Goal: Transaction & Acquisition: Purchase product/service

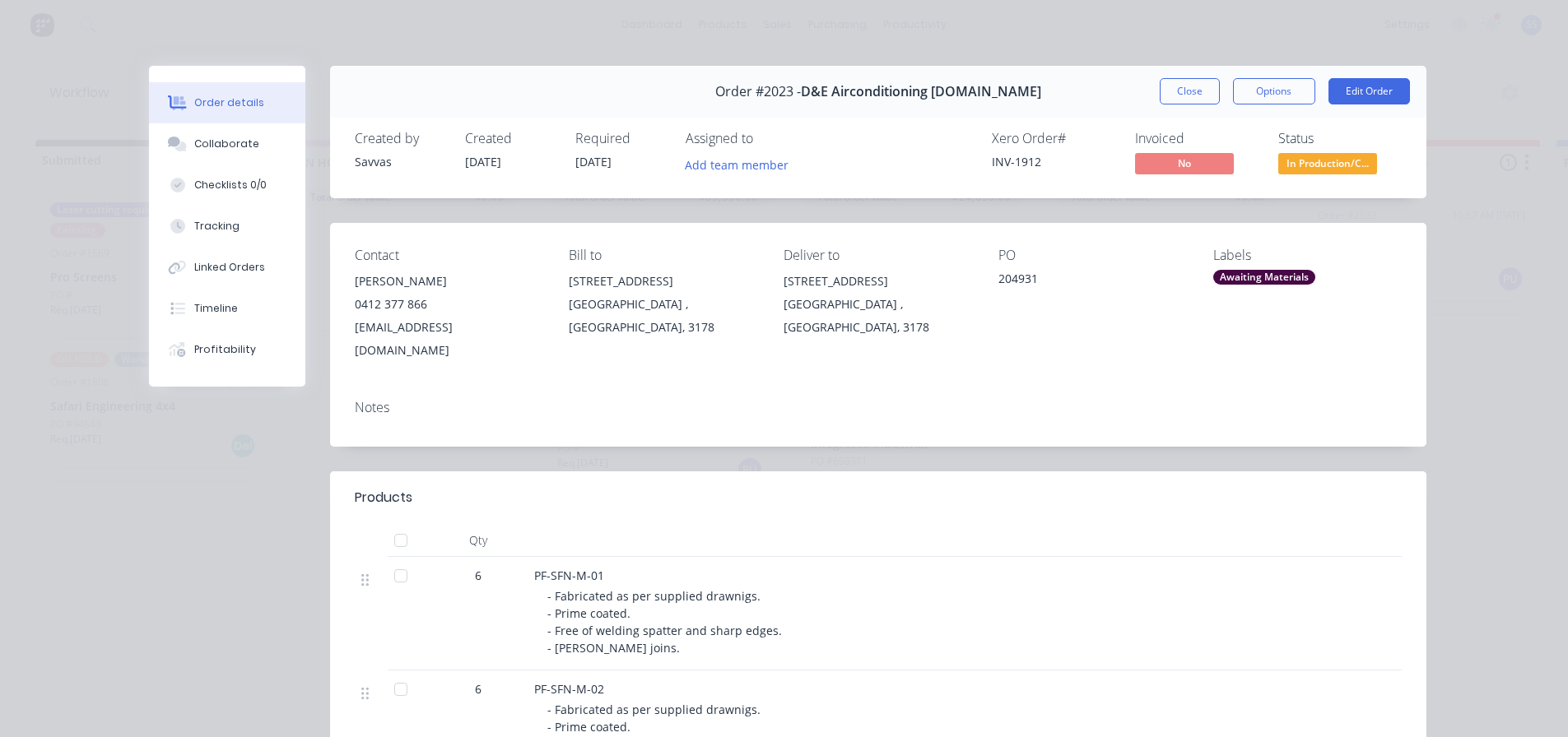
drag, startPoint x: 0, startPoint y: 0, endPoint x: 1053, endPoint y: 48, distance: 1054.1
click at [1203, 93] on button "Close" at bounding box center [1189, 92] width 60 height 26
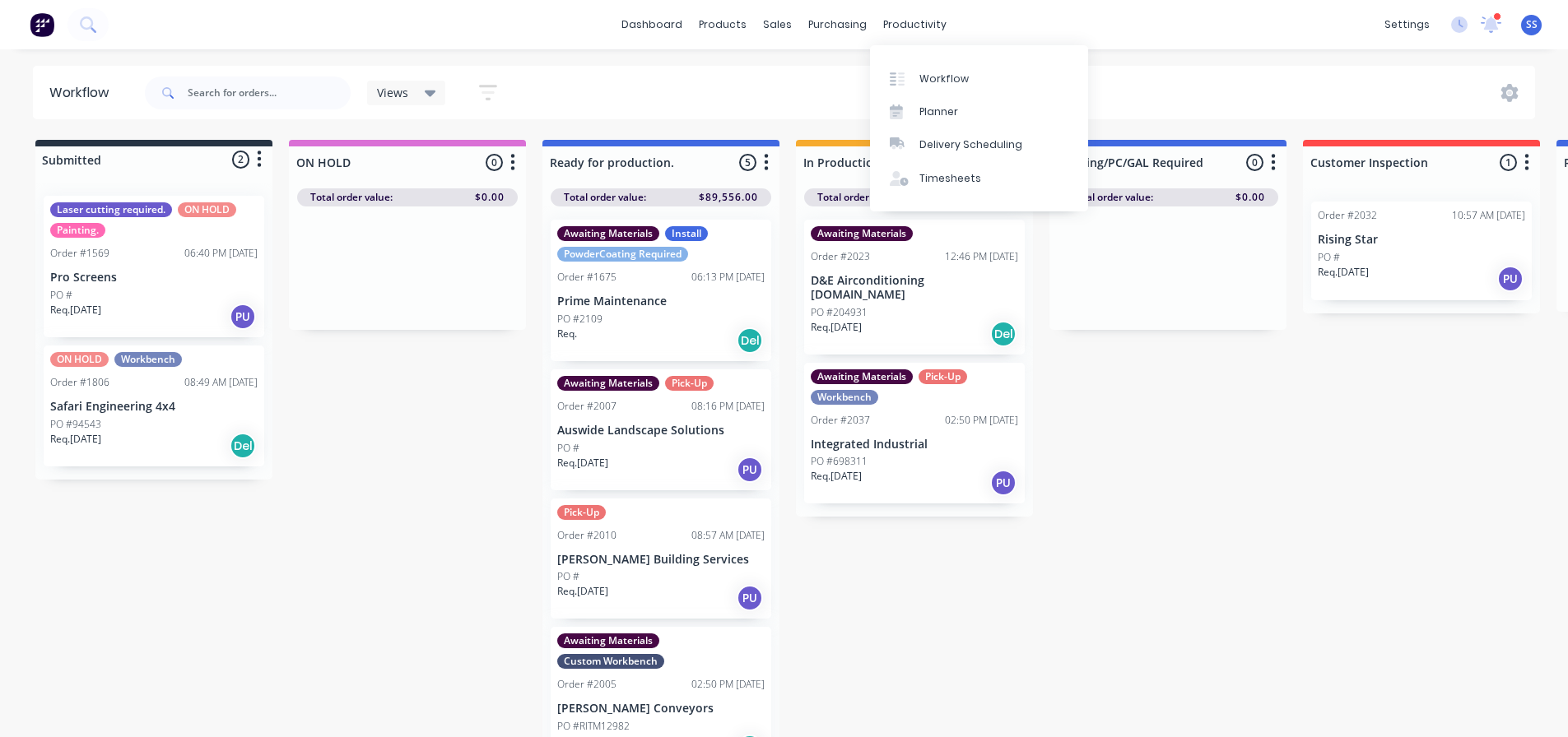
click at [925, 57] on div "Workflow Planner Delivery Scheduling Timesheets" at bounding box center [979, 127] width 218 height 166
click at [924, 70] on link "Workflow" at bounding box center [979, 78] width 218 height 33
click at [940, 74] on div "Workflow" at bounding box center [944, 79] width 50 height 15
click at [1155, 542] on div "Submitted 2 Status colour #273444 hex #273444 Save Cancel Summaries Total order…" at bounding box center [1480, 442] width 2985 height 607
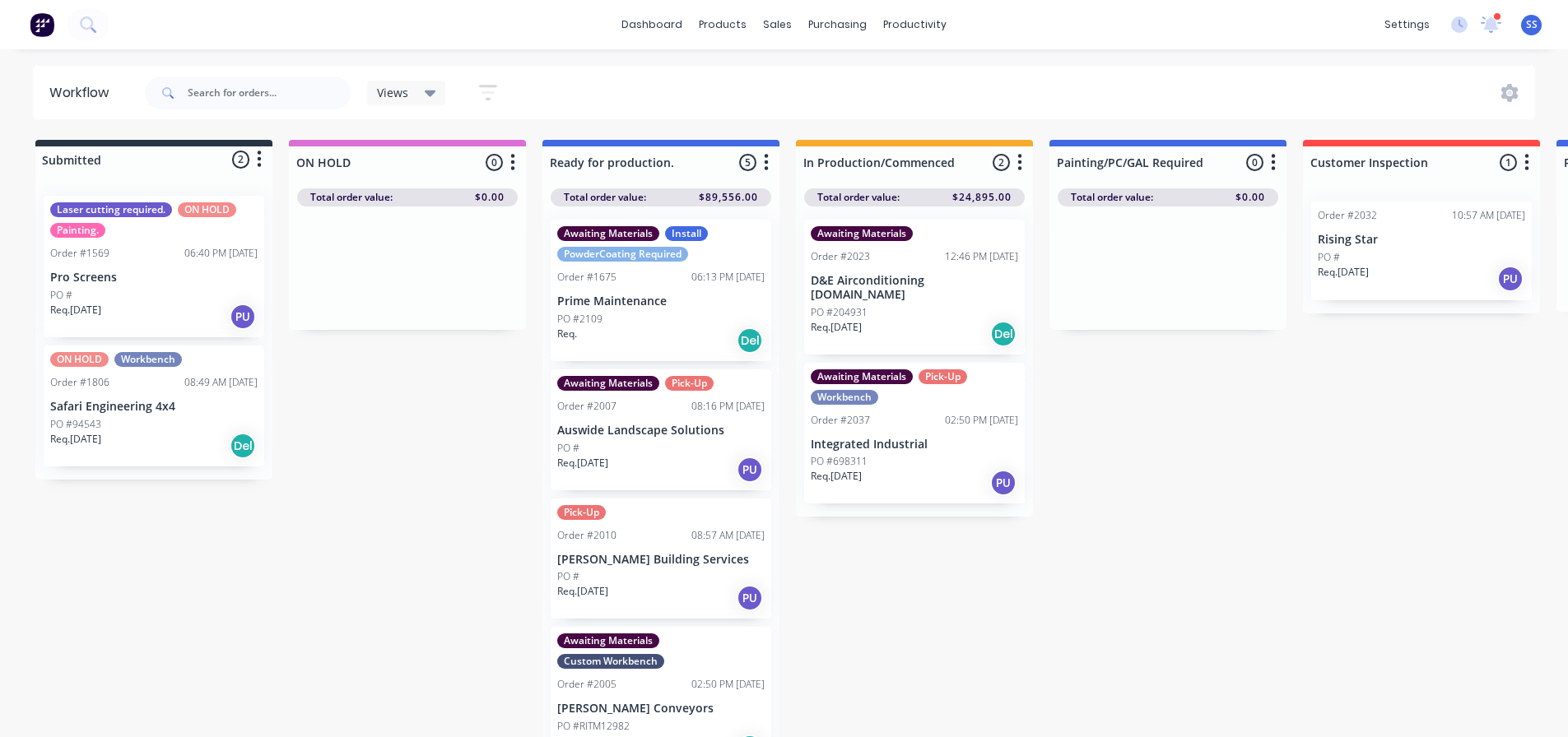
click at [649, 312] on div "PO #2109" at bounding box center [660, 319] width 207 height 15
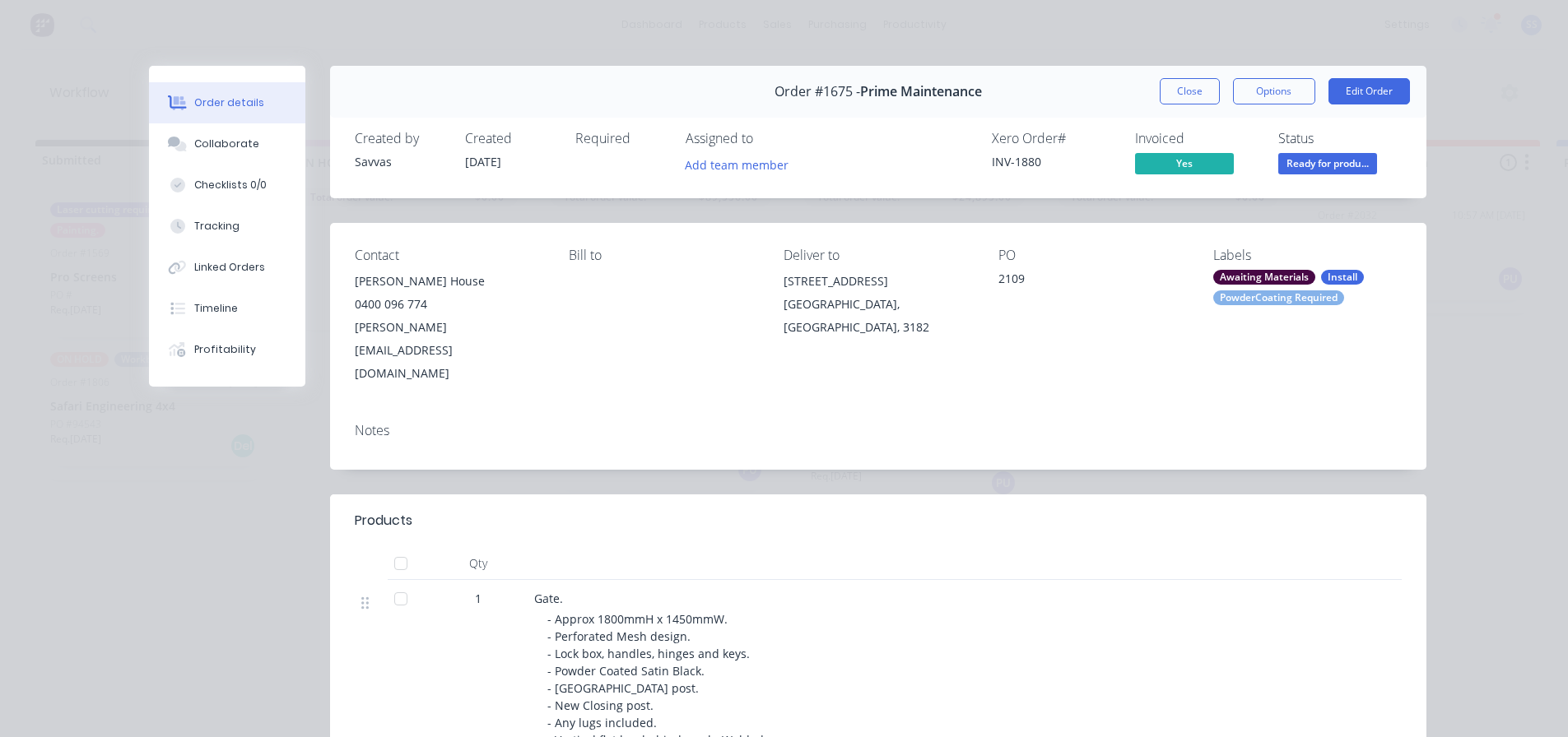
scroll to position [164, 0]
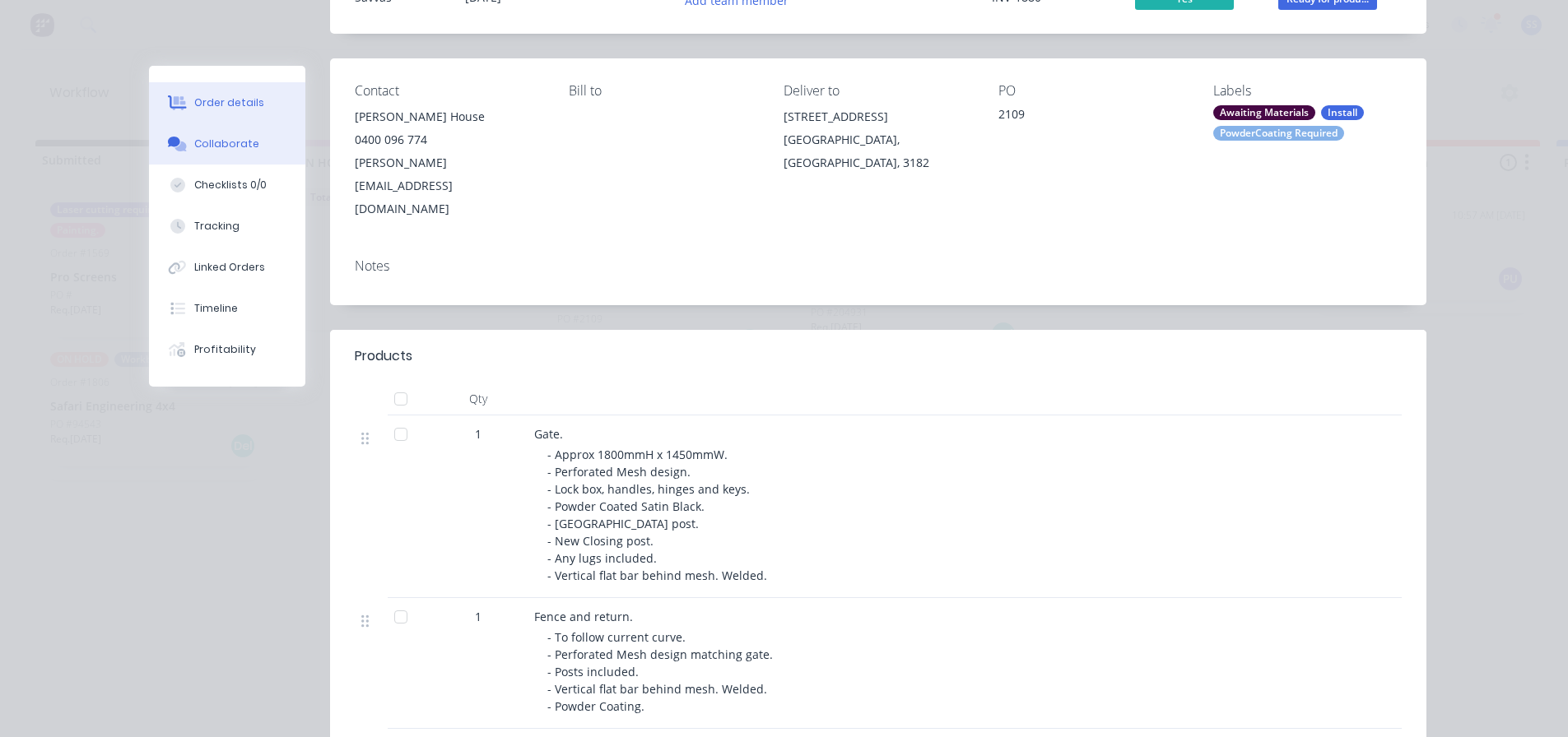
click at [274, 151] on button "Collaborate" at bounding box center [227, 143] width 156 height 41
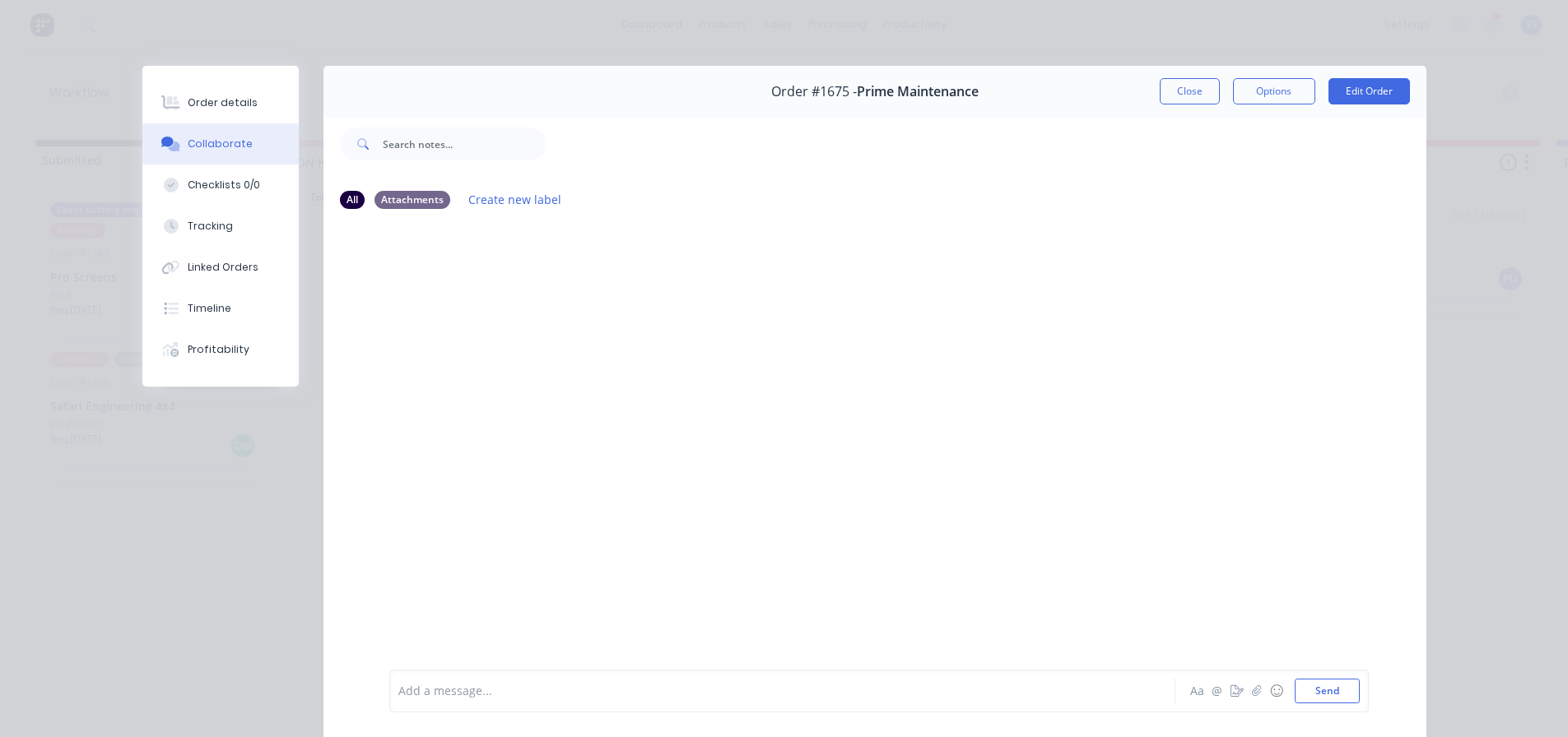
click at [265, 125] on button "Collaborate" at bounding box center [220, 143] width 156 height 41
click at [257, 108] on button "Order details" at bounding box center [220, 103] width 156 height 41
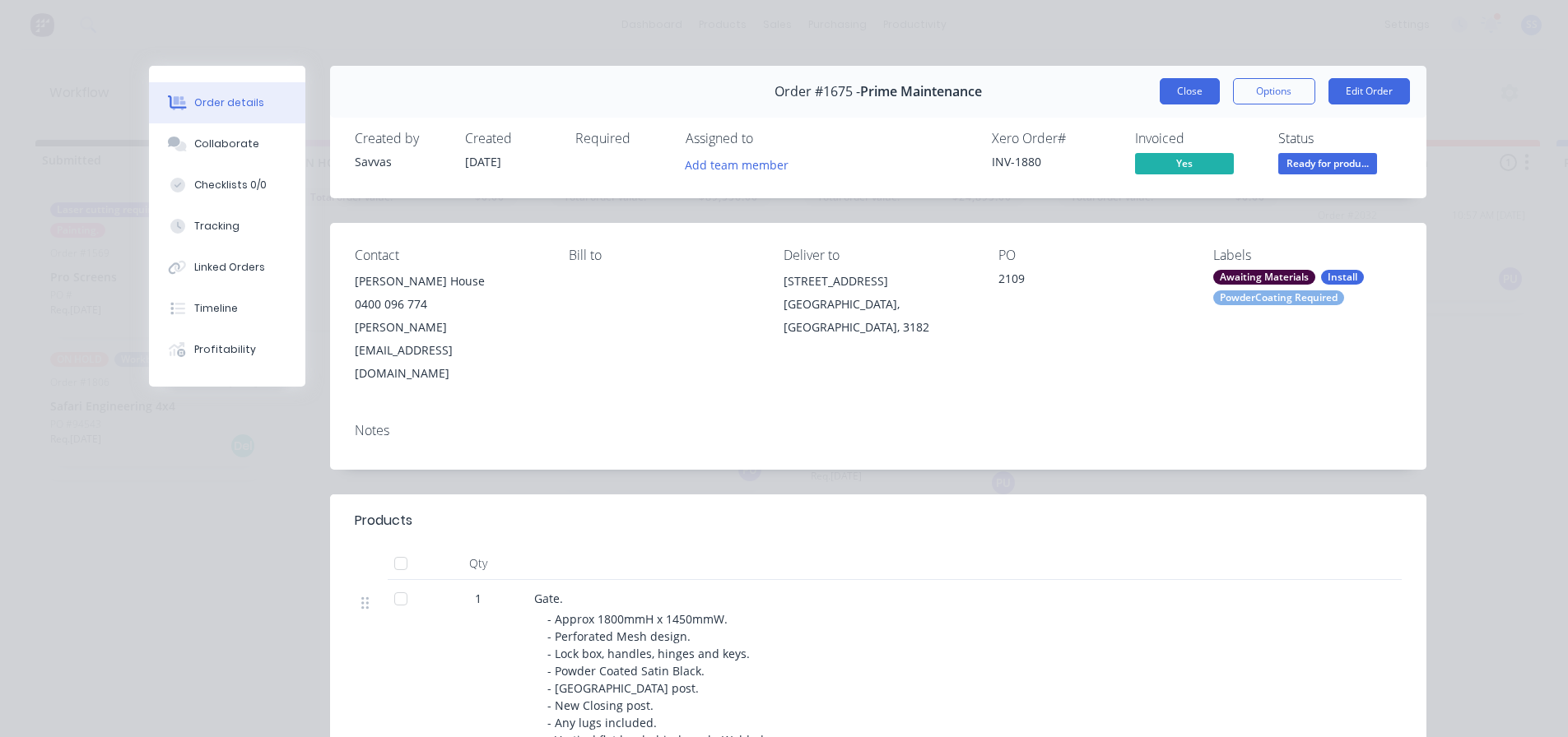
click at [1183, 101] on button "Close" at bounding box center [1189, 92] width 60 height 26
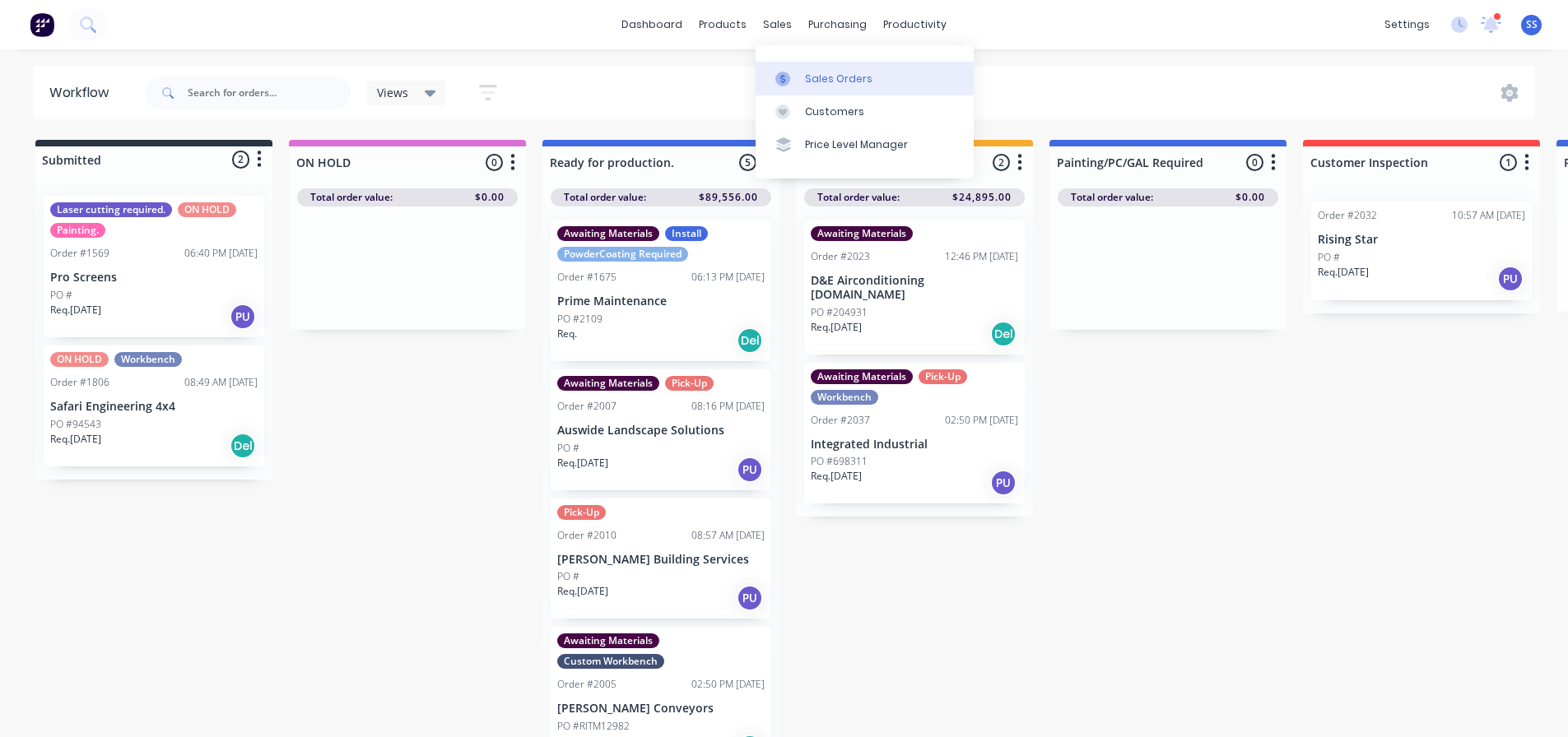
click at [794, 77] on div at bounding box center [787, 79] width 25 height 15
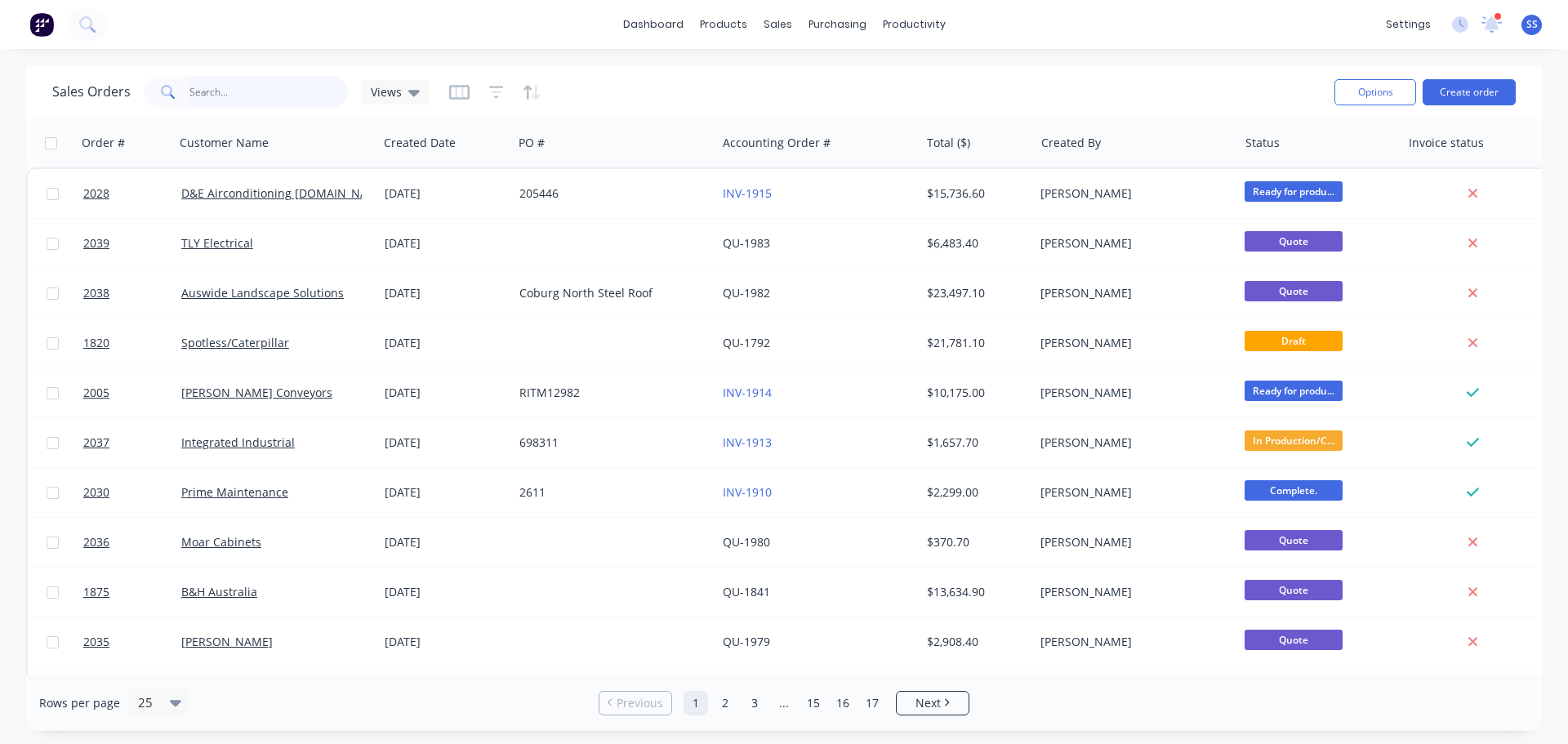
click at [280, 88] on input "text" at bounding box center [269, 92] width 159 height 33
type input "JMAC"
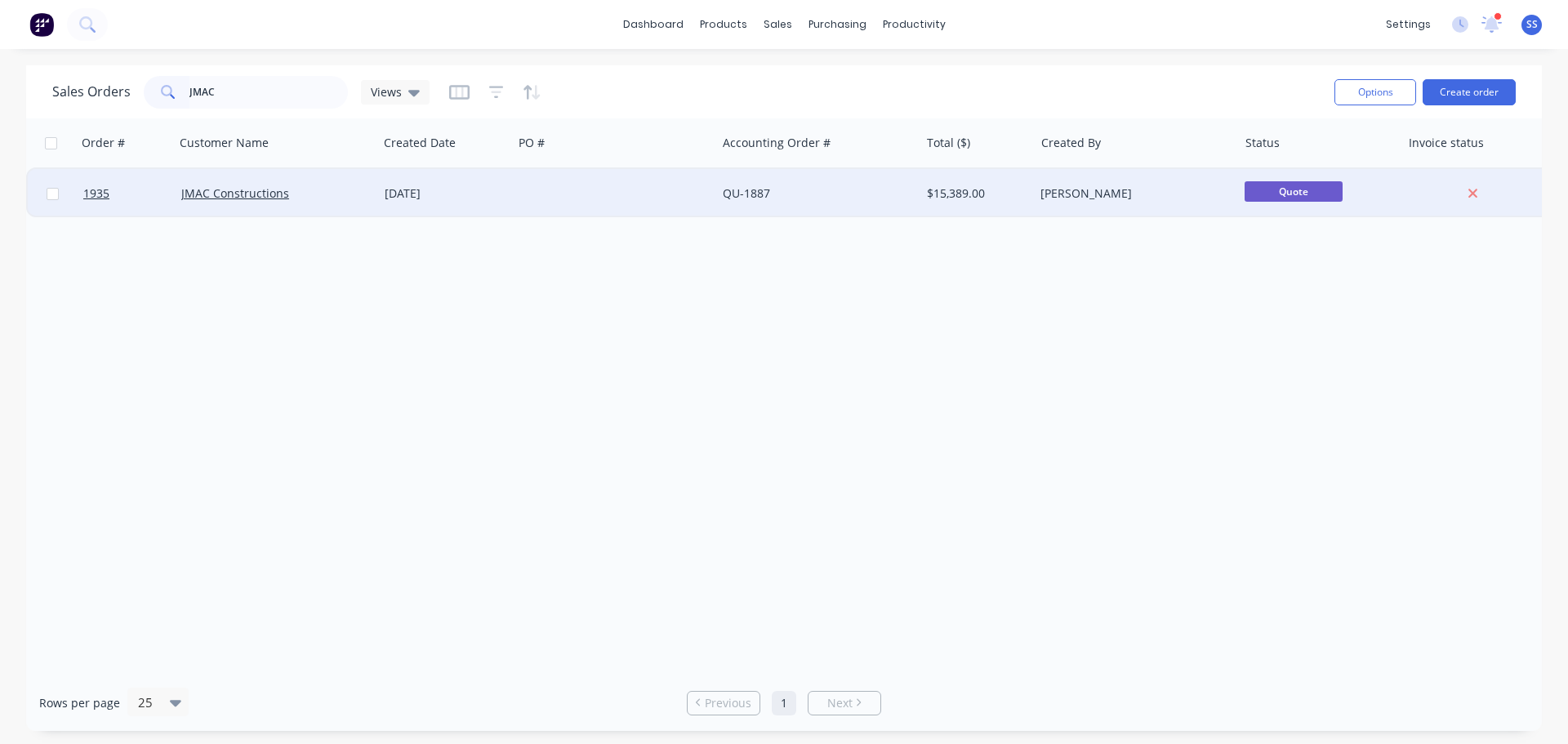
click at [327, 179] on div "JMAC Constructions" at bounding box center [277, 194] width 204 height 49
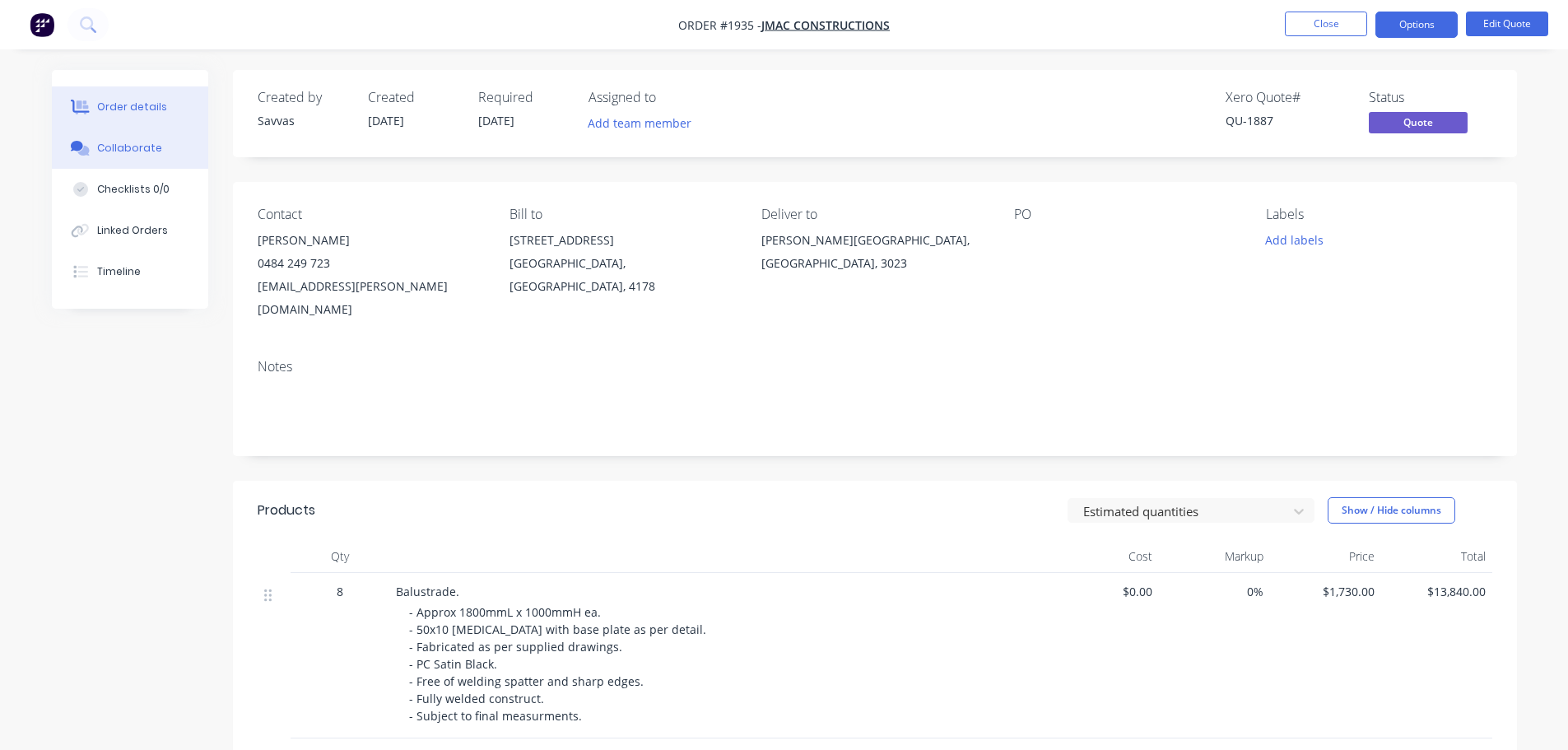
click at [138, 154] on div "Collaborate" at bounding box center [130, 147] width 65 height 15
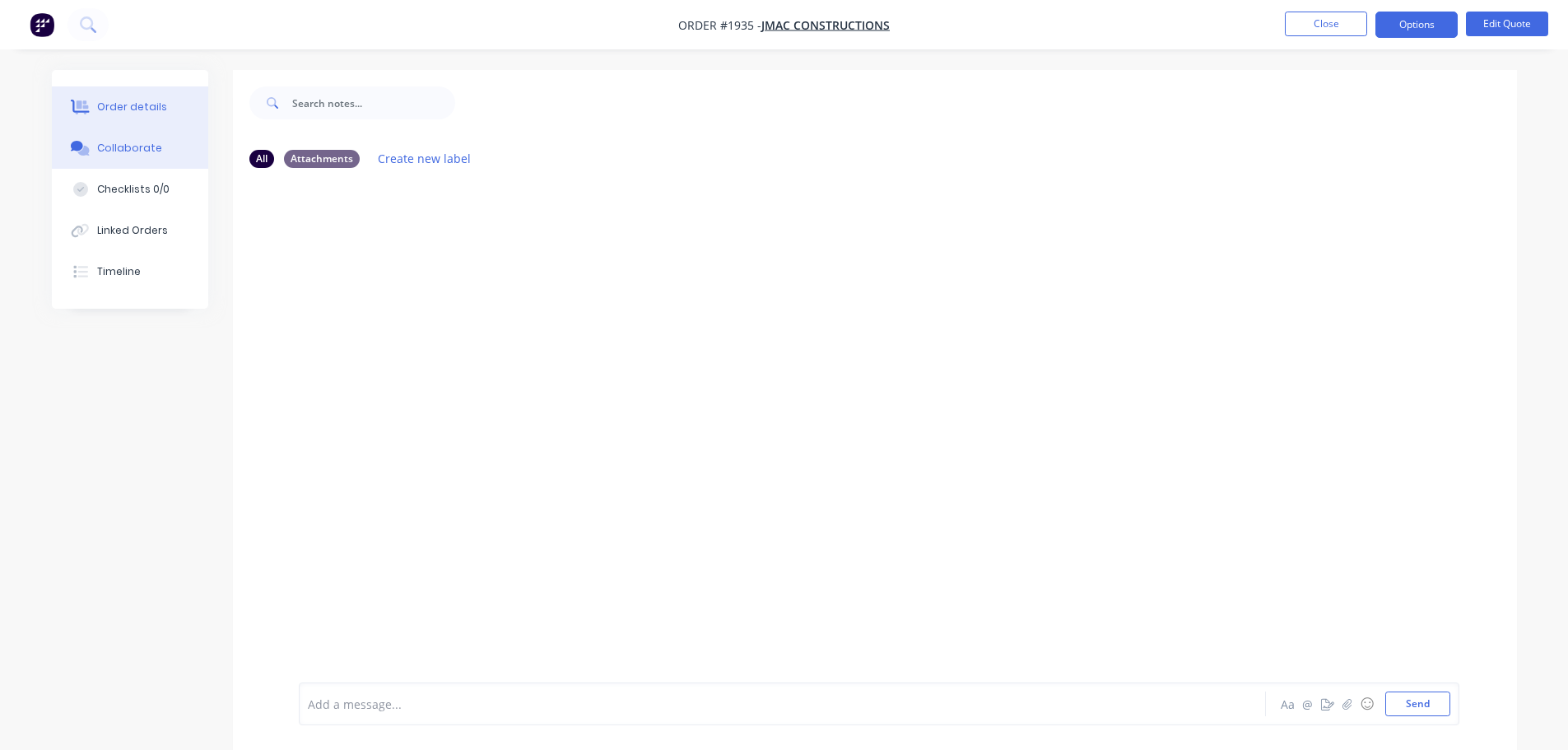
click at [162, 106] on button "Order details" at bounding box center [130, 107] width 156 height 41
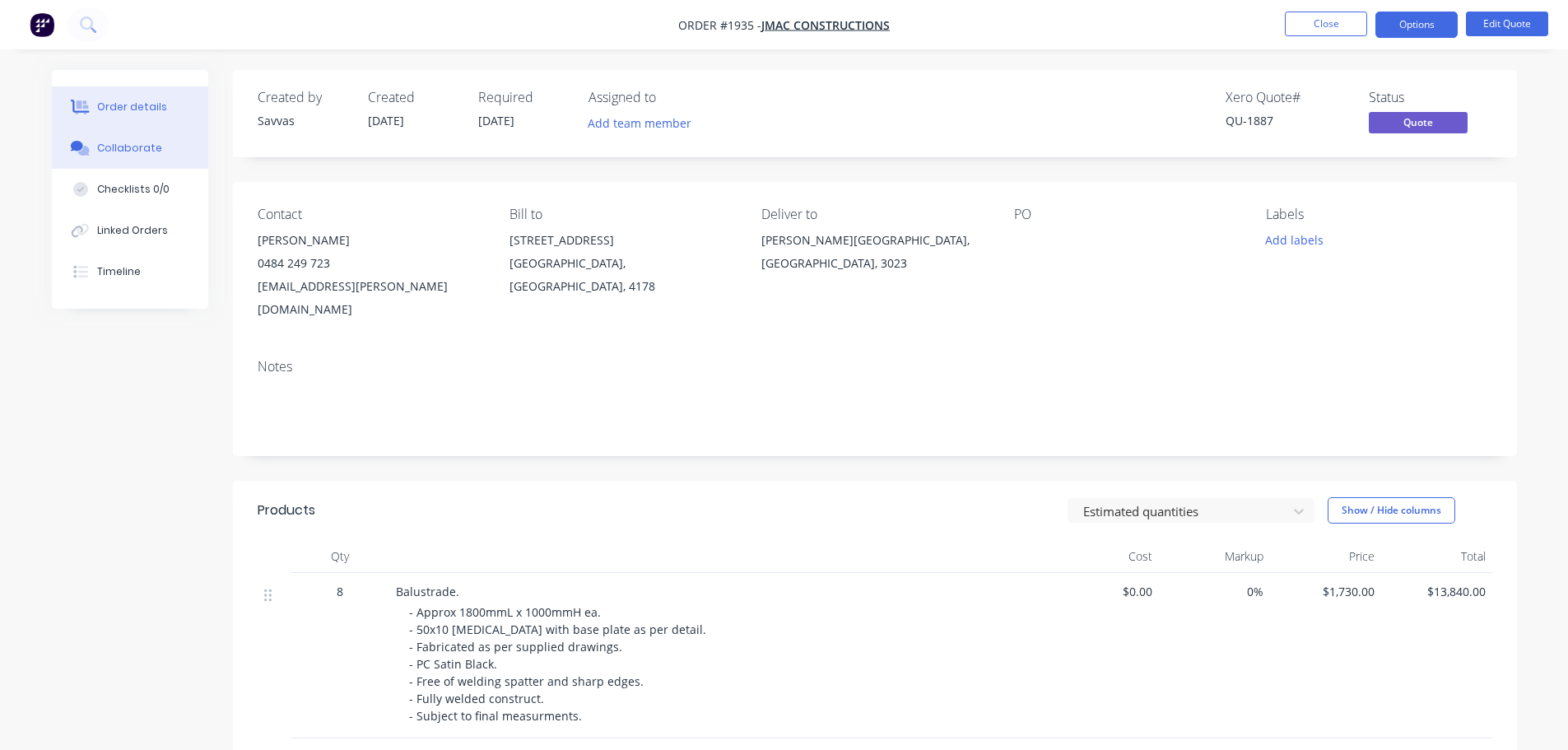
click at [137, 148] on div "Collaborate" at bounding box center [130, 147] width 65 height 15
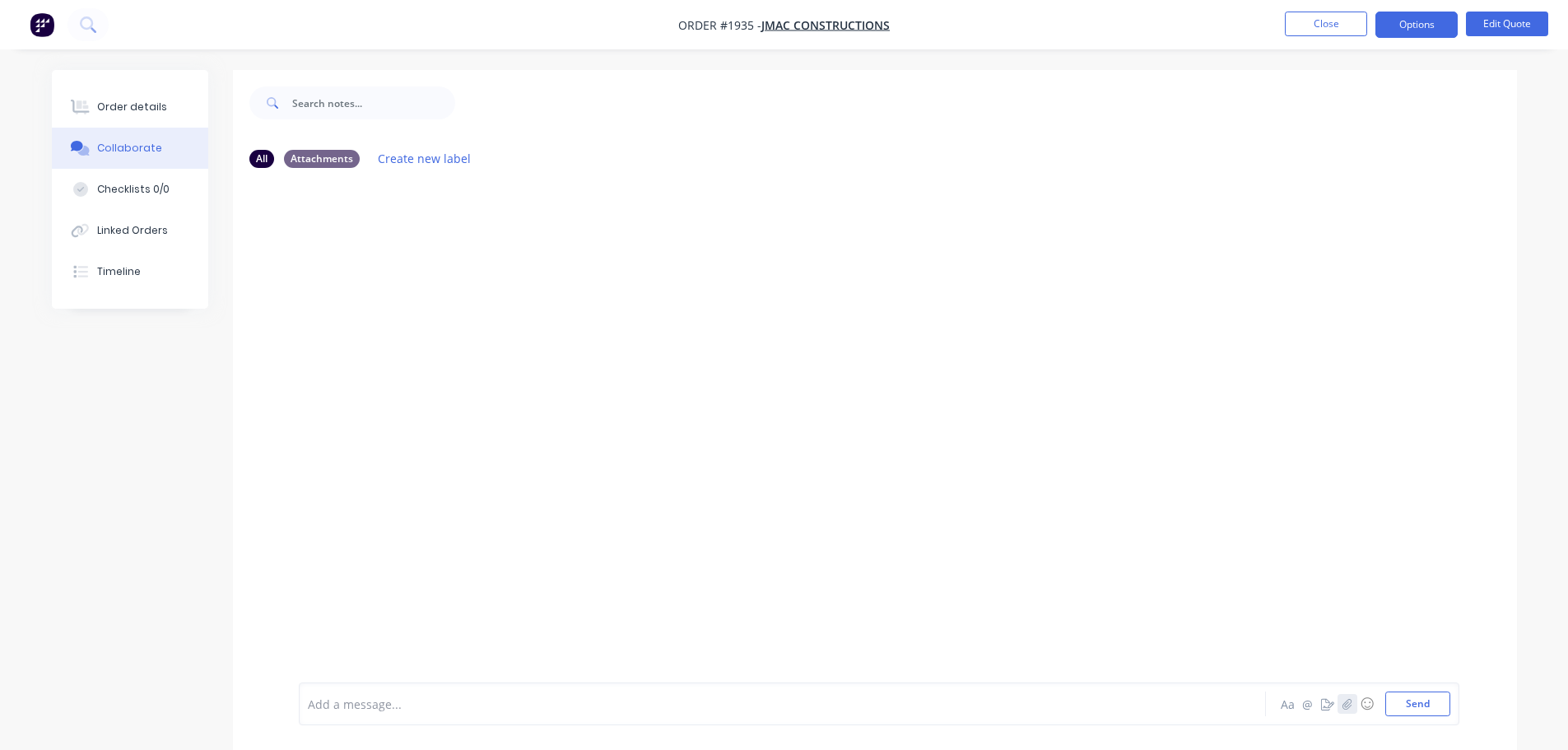
click at [1347, 709] on button "button" at bounding box center [1348, 704] width 20 height 20
click at [1423, 718] on div "Add a message... Aa @ ☺ Send" at bounding box center [879, 661] width 1161 height 126
click at [1418, 699] on button "Send" at bounding box center [1418, 703] width 65 height 25
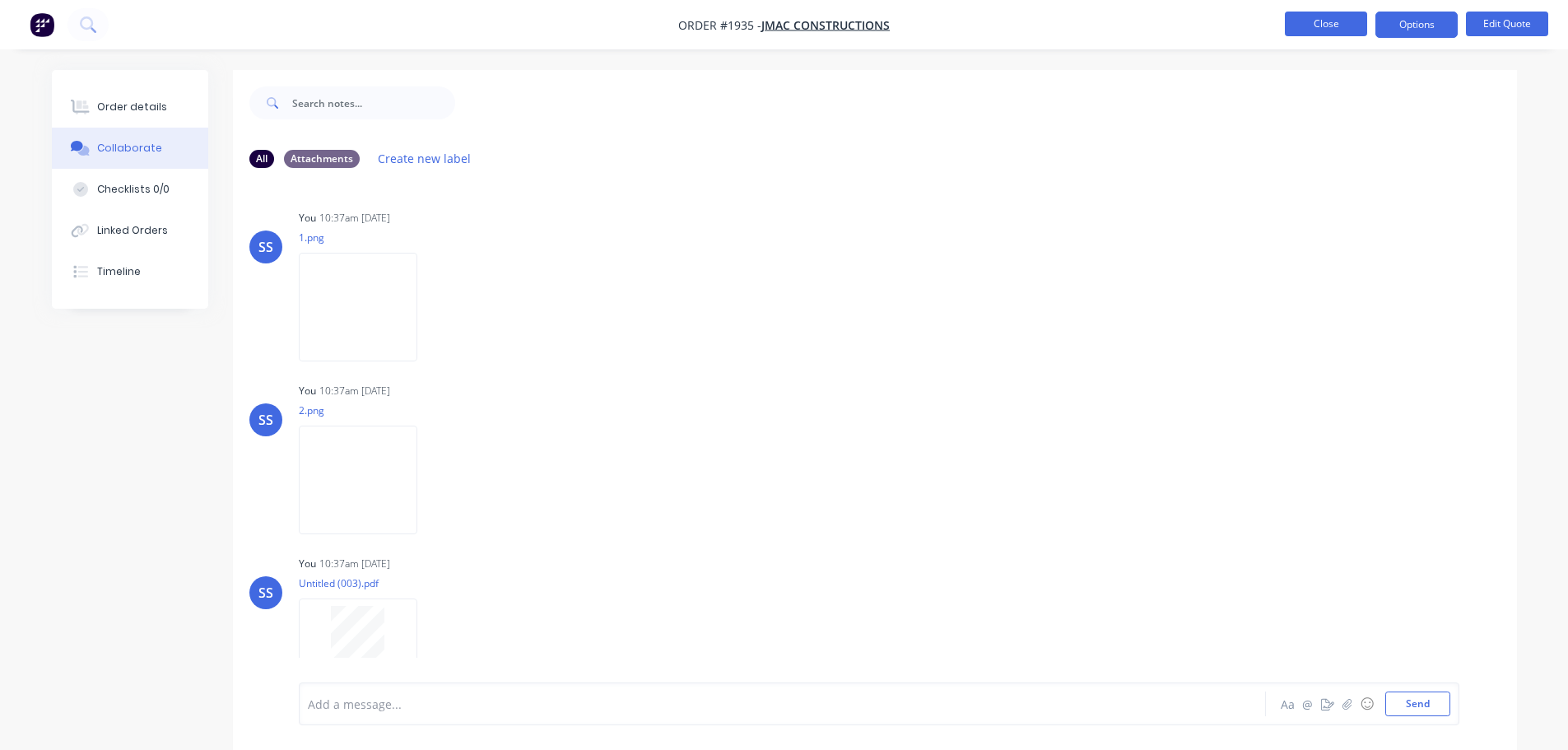
click at [1339, 19] on button "Close" at bounding box center [1326, 24] width 83 height 25
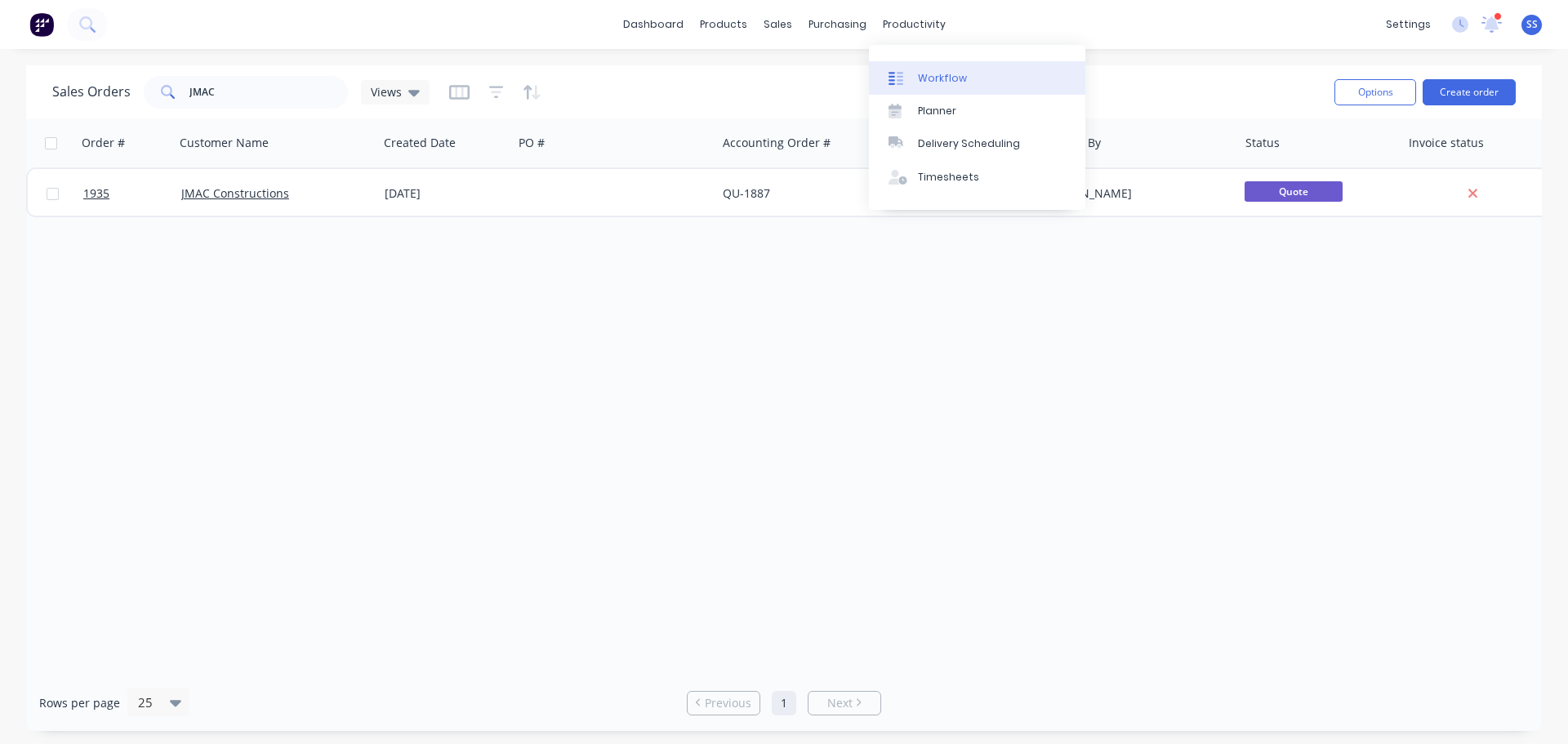
click at [939, 67] on link "Workflow" at bounding box center [976, 77] width 216 height 33
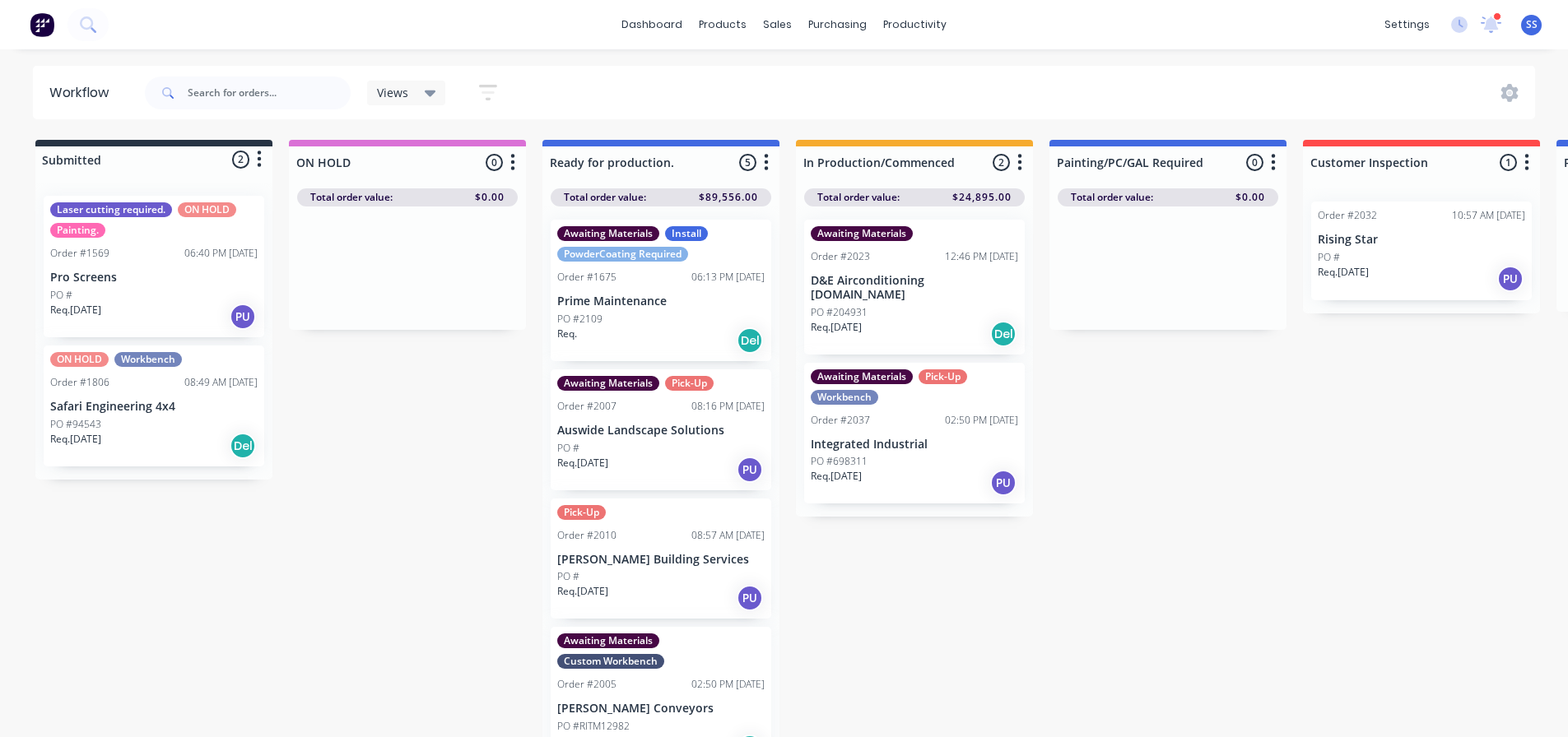
click at [908, 306] on div "PO #204931" at bounding box center [915, 313] width 207 height 15
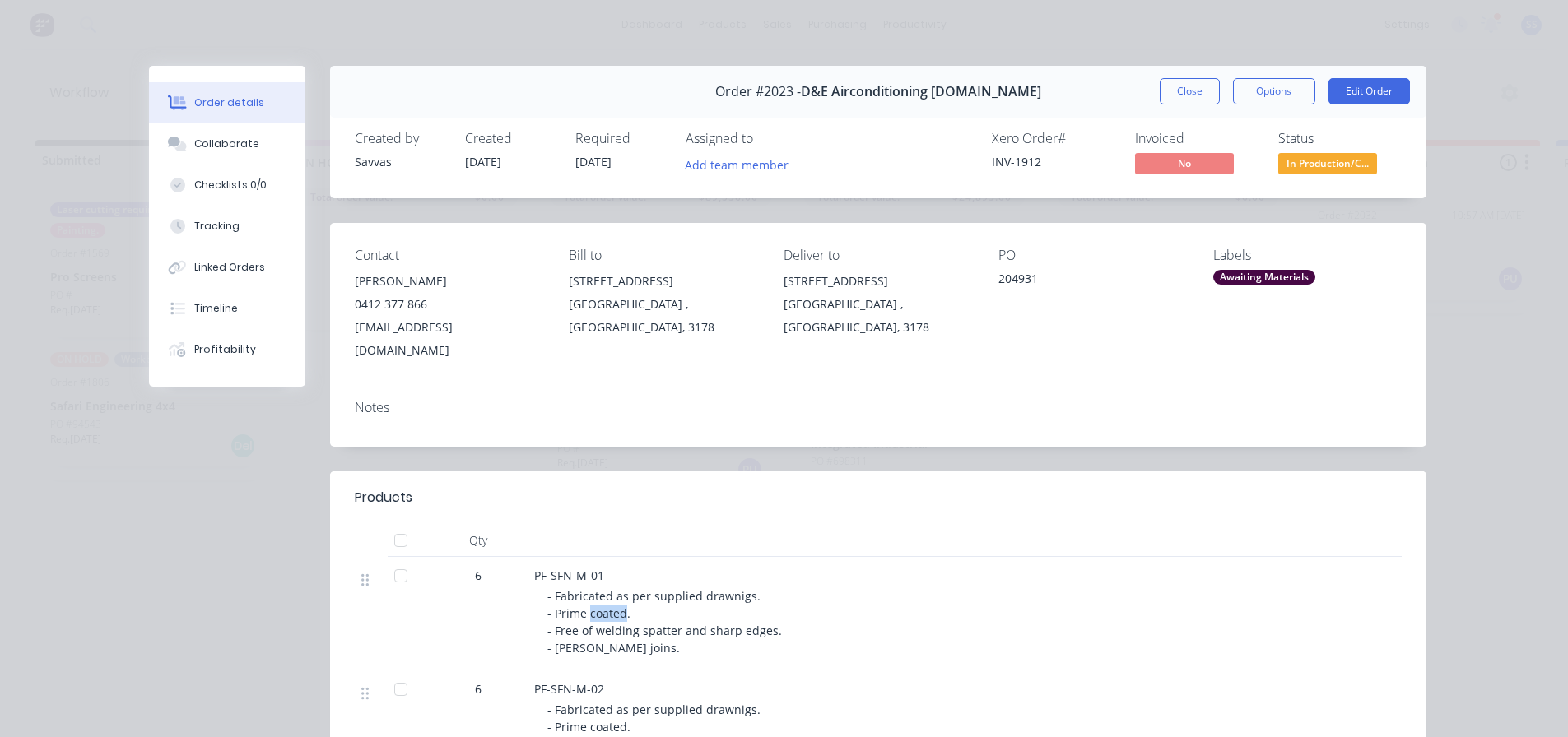
drag, startPoint x: 581, startPoint y: 588, endPoint x: 617, endPoint y: 586, distance: 36.1
click at [617, 589] on span "- Fabricated as per supplied drawnigs. - Prime coated. - Free of welding spatte…" at bounding box center [665, 622] width 235 height 68
drag, startPoint x: 627, startPoint y: 590, endPoint x: 543, endPoint y: 567, distance: 87.1
click at [548, 588] on div "- Fabricated as per supplied drawnigs. - Prime coated. - Free of welding spatte…" at bounding box center [864, 621] width 633 height 69
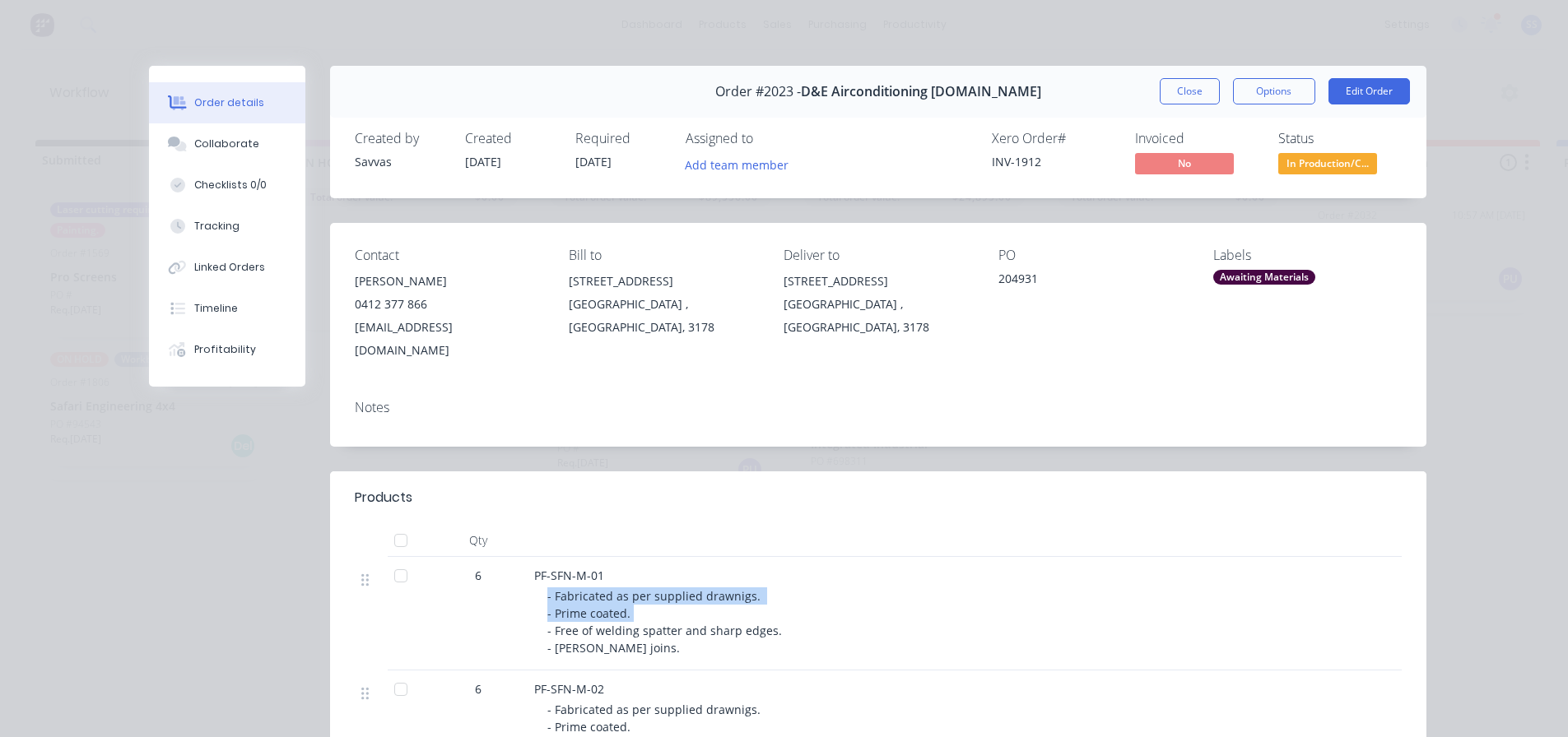
click at [548, 589] on span "- Fabricated as per supplied drawnigs. - Prime coated. - Free of welding spatte…" at bounding box center [665, 622] width 235 height 68
drag, startPoint x: 540, startPoint y: 575, endPoint x: 641, endPoint y: 597, distance: 103.4
click at [641, 597] on div "PF-SFN-M-01 - Fabricated as per supplied drawnigs. - Prime coated. - Free of we…" at bounding box center [857, 614] width 658 height 114
click at [641, 597] on div "- Fabricated as per supplied drawnigs. - Prime coated. - Free of welding spatte…" at bounding box center [864, 621] width 633 height 69
click at [1183, 88] on button "Close" at bounding box center [1189, 92] width 60 height 26
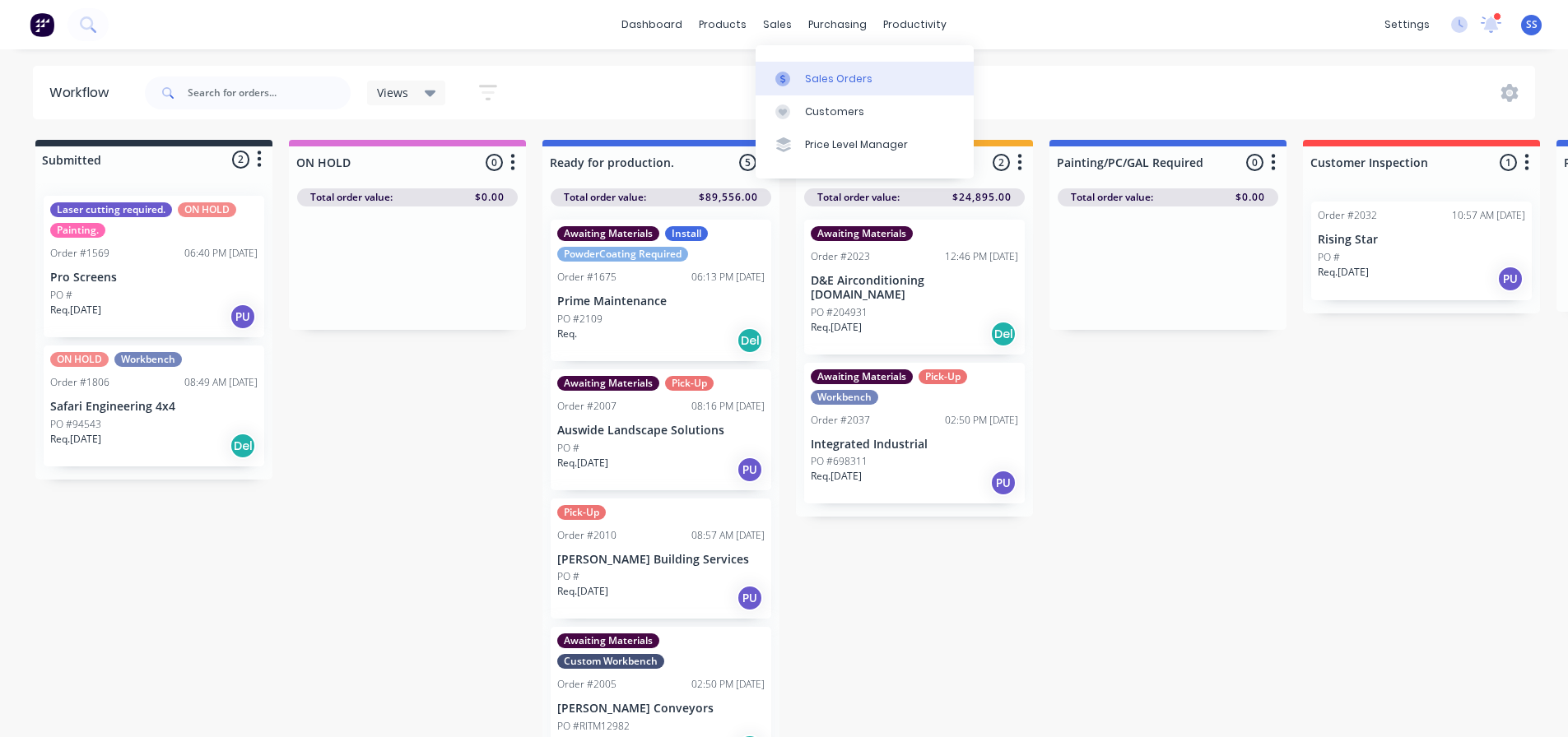
click at [805, 72] on div "Sales Orders" at bounding box center [839, 79] width 68 height 15
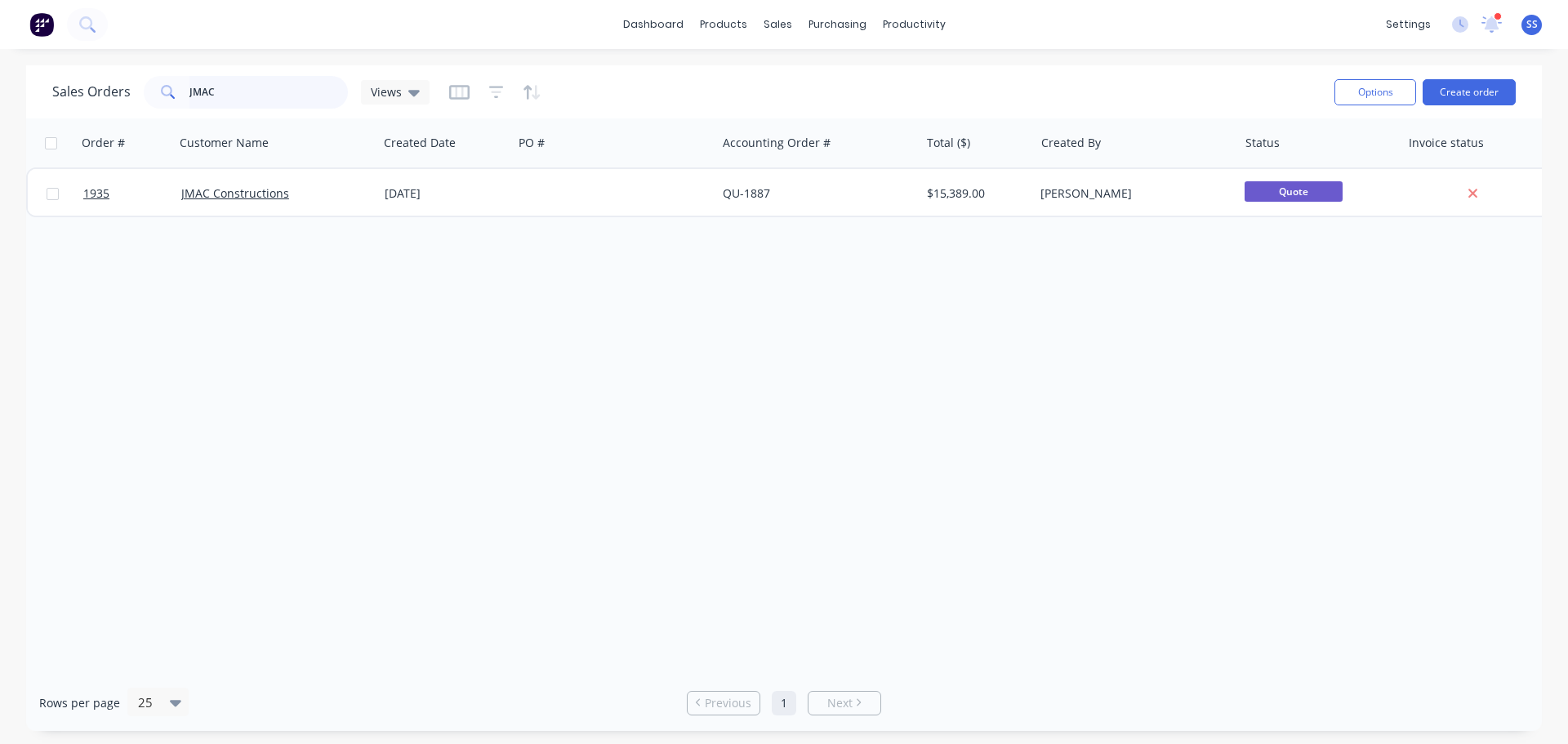
click at [296, 97] on input "JMAC" at bounding box center [269, 92] width 159 height 33
click at [1444, 87] on button "Create order" at bounding box center [1469, 92] width 93 height 26
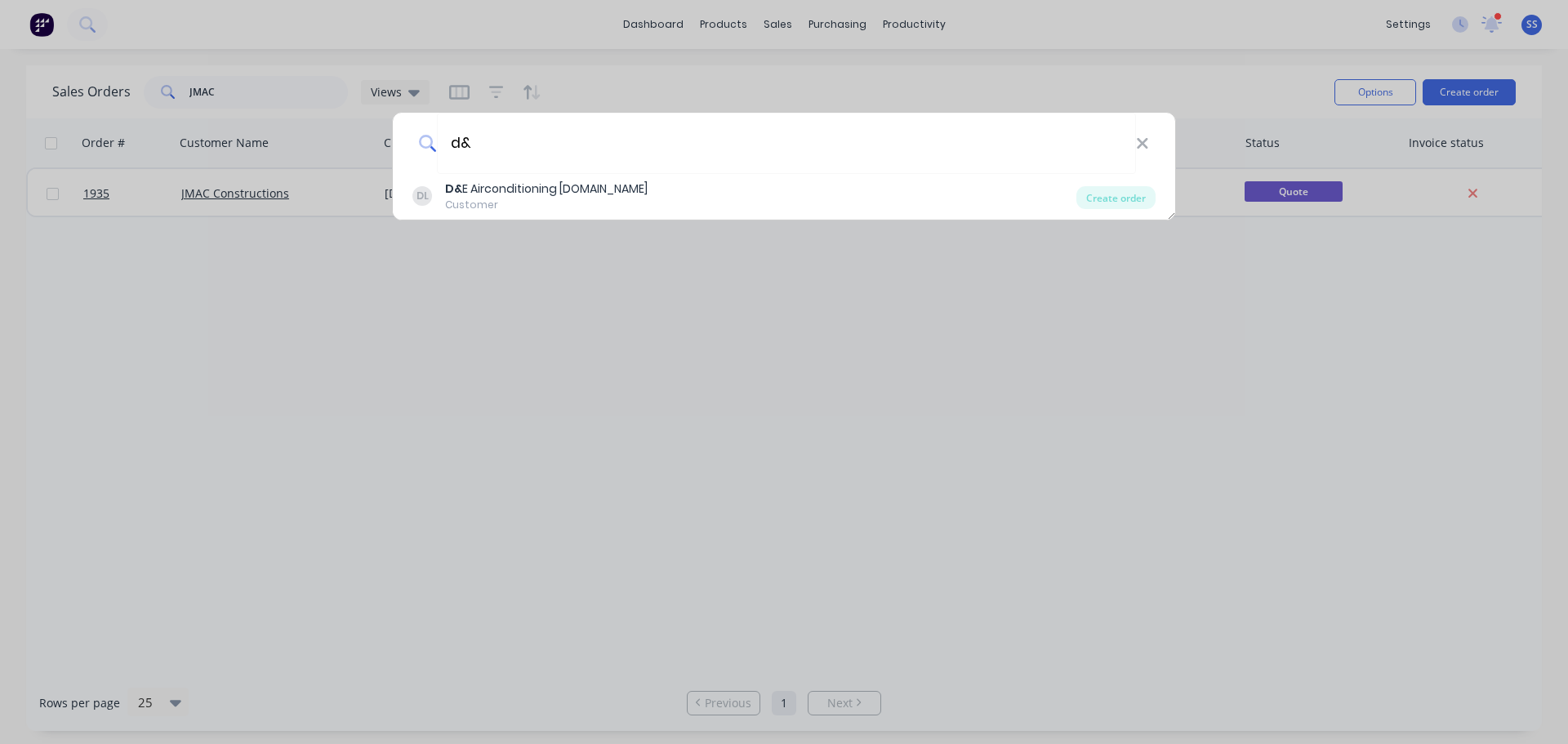
type input "d&"
click at [595, 191] on div "DL D& E Airconditioning Pty.Ltd Customer" at bounding box center [744, 197] width 664 height 32
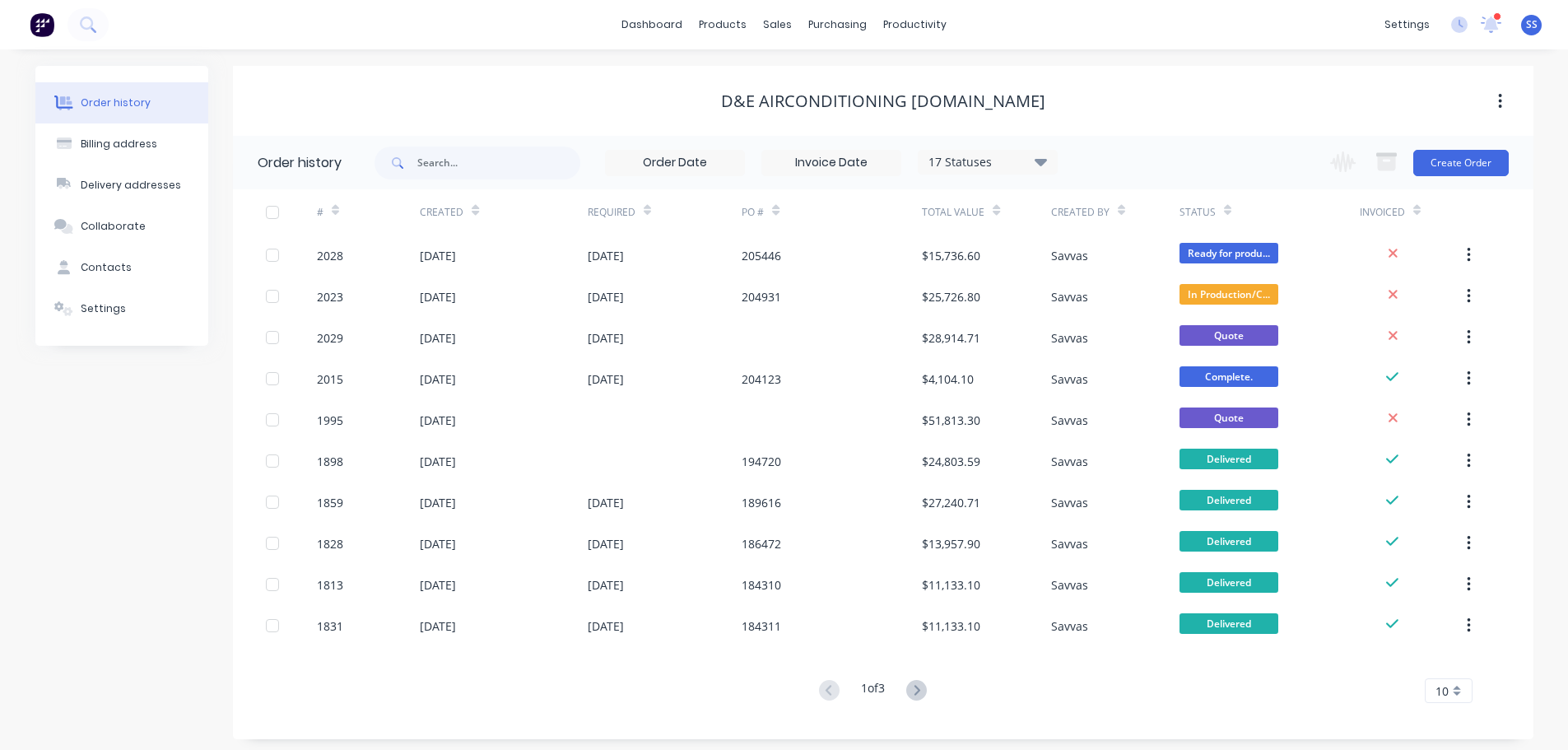
click at [1510, 168] on div "17 Statuses Invoice Status Invoiced Not Invoiced Partial Order Status All Archi…" at bounding box center [954, 162] width 1160 height 54
click at [1488, 169] on button "Create Order" at bounding box center [1461, 162] width 96 height 26
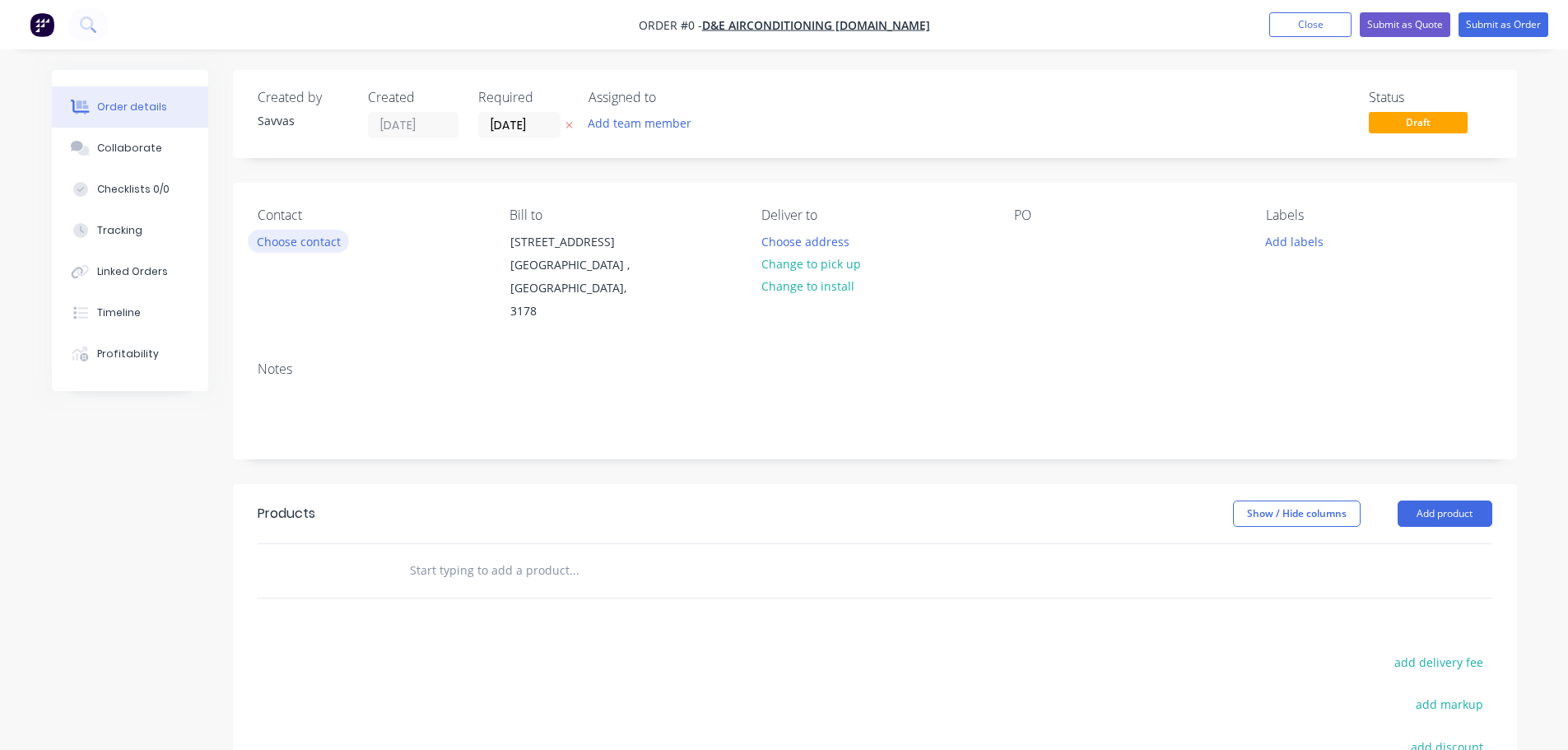
click at [297, 244] on button "Choose contact" at bounding box center [299, 241] width 102 height 22
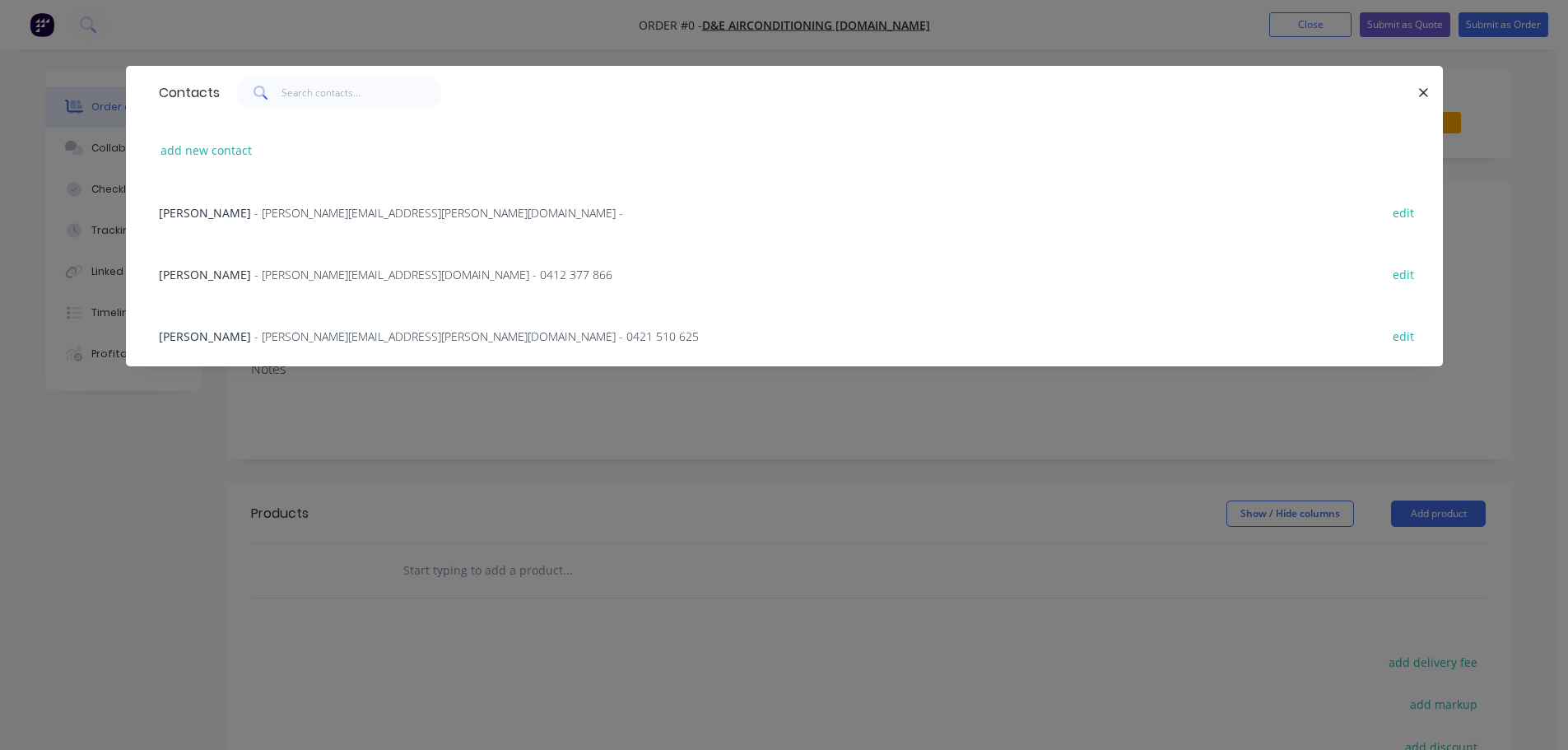
click at [502, 330] on div "Sam Davies - sam.davies@de-air.com.au - 0421 510 625 edit" at bounding box center [784, 336] width 1268 height 62
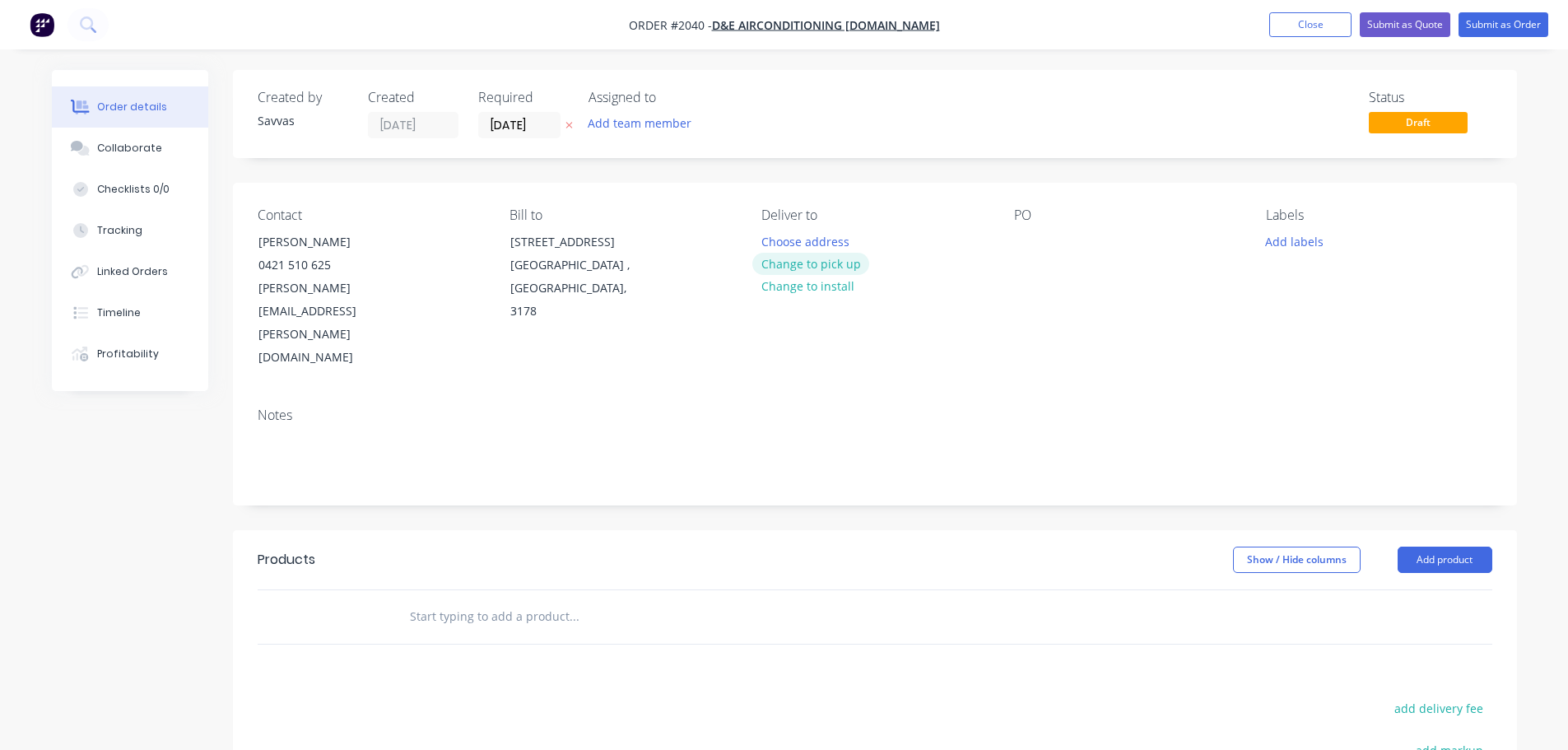
click at [818, 259] on button "Change to pick up" at bounding box center [810, 264] width 117 height 22
click at [1437, 547] on button "Add product" at bounding box center [1444, 560] width 95 height 26
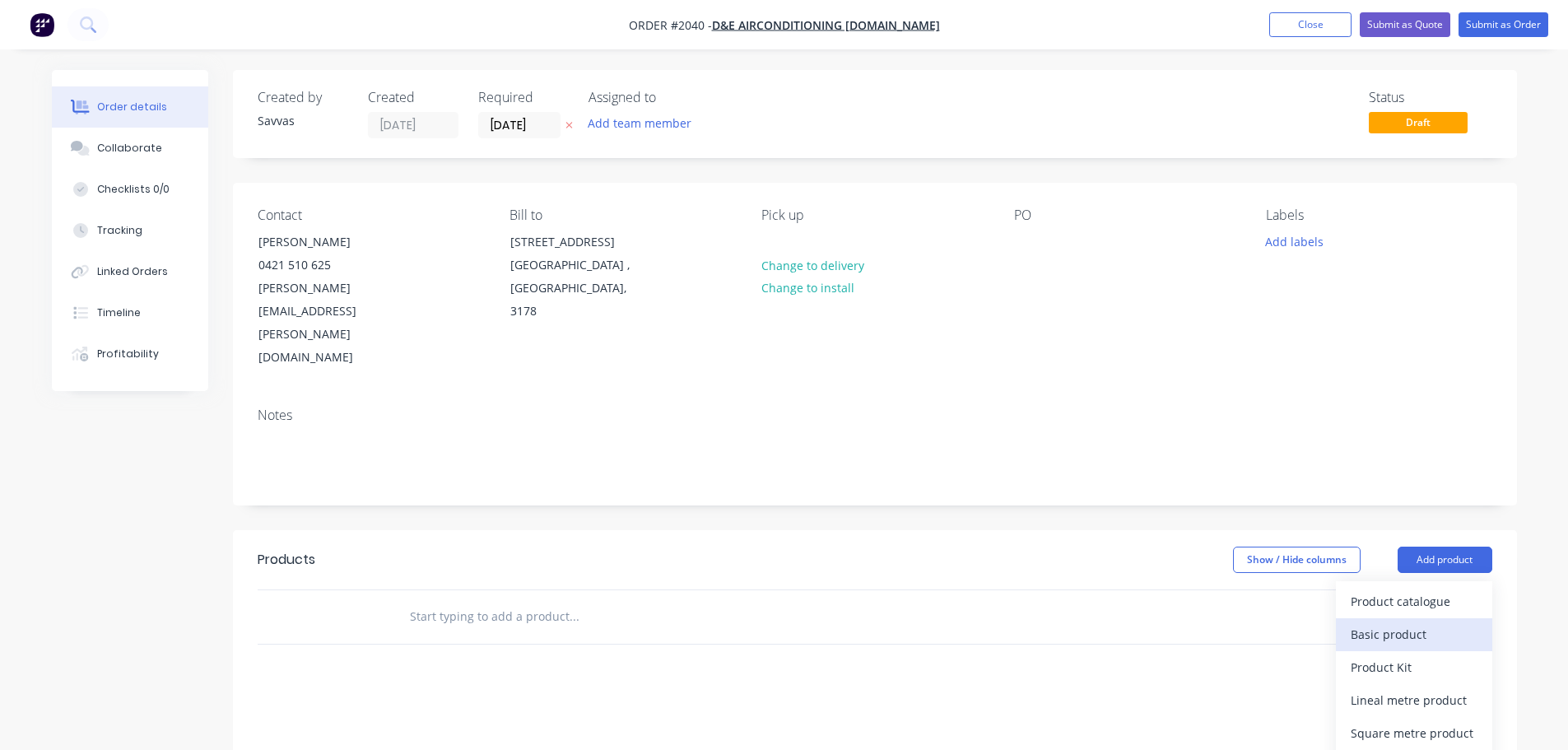
click at [1421, 623] on div "Basic product" at bounding box center [1414, 634] width 127 height 24
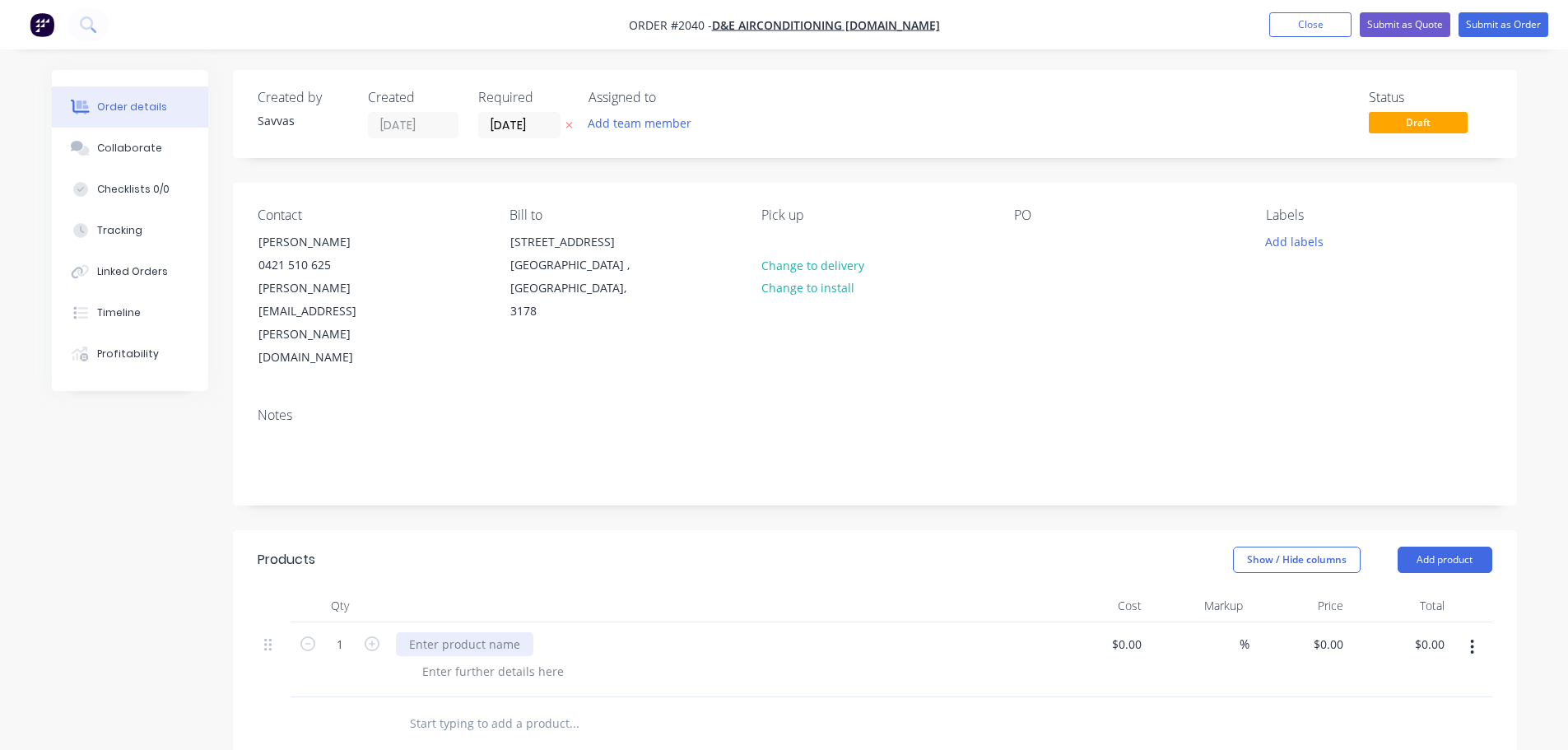
click at [490, 632] on div at bounding box center [464, 644] width 137 height 24
click at [467, 632] on div "Painting of" at bounding box center [438, 644] width 86 height 24
click at [473, 637] on div "Painting of x12 units for 204931." at bounding box center [718, 659] width 658 height 75
click at [472, 659] on div at bounding box center [493, 671] width 168 height 24
click at [448, 659] on div "- PF-SFN-M-01 -" at bounding box center [461, 679] width 104 height 41
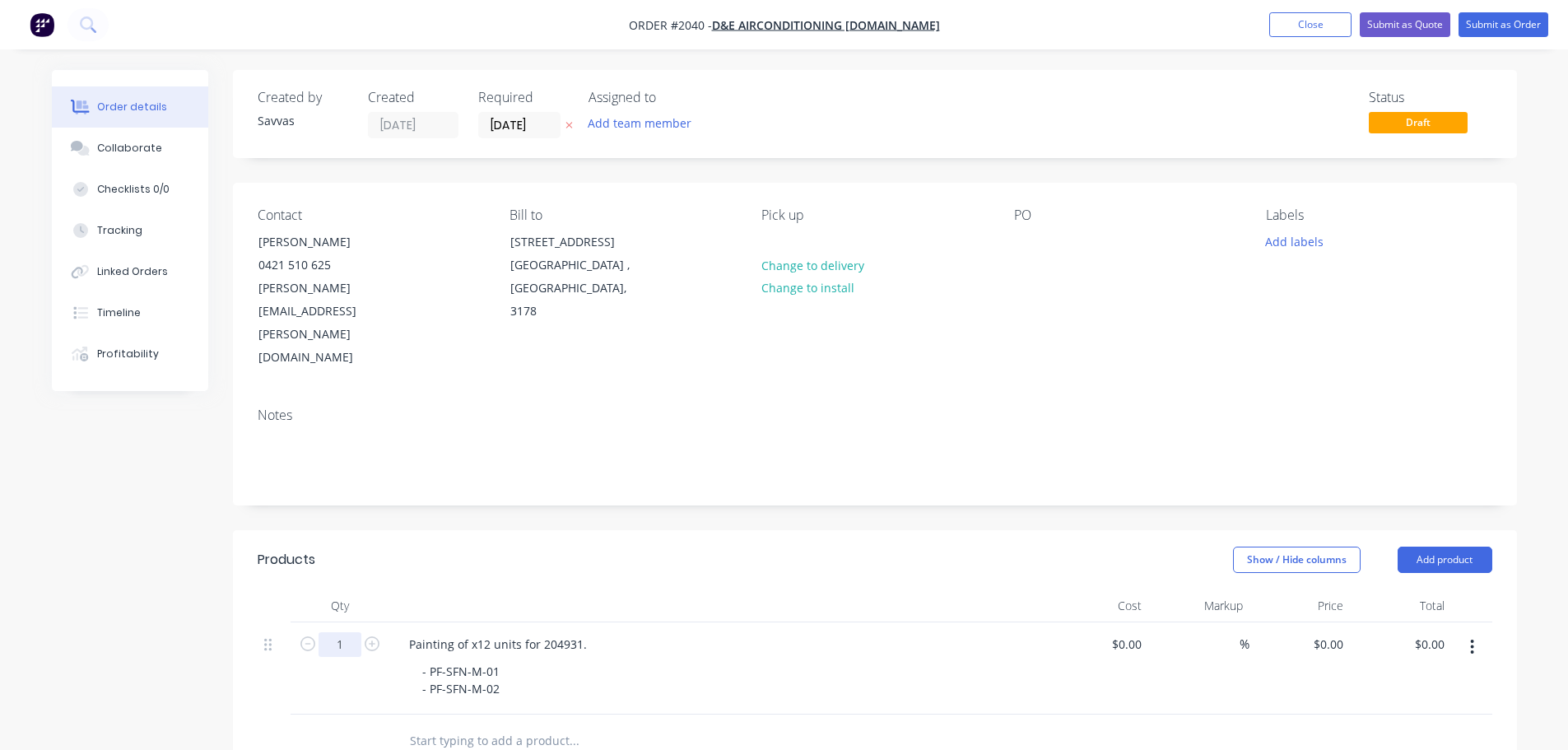
click at [349, 632] on input "1" at bounding box center [340, 644] width 43 height 25
type input "12"
click at [606, 590] on div at bounding box center [718, 606] width 658 height 33
click at [1316, 623] on div "0 $0.00" at bounding box center [1300, 668] width 102 height 93
type input "$250.00"
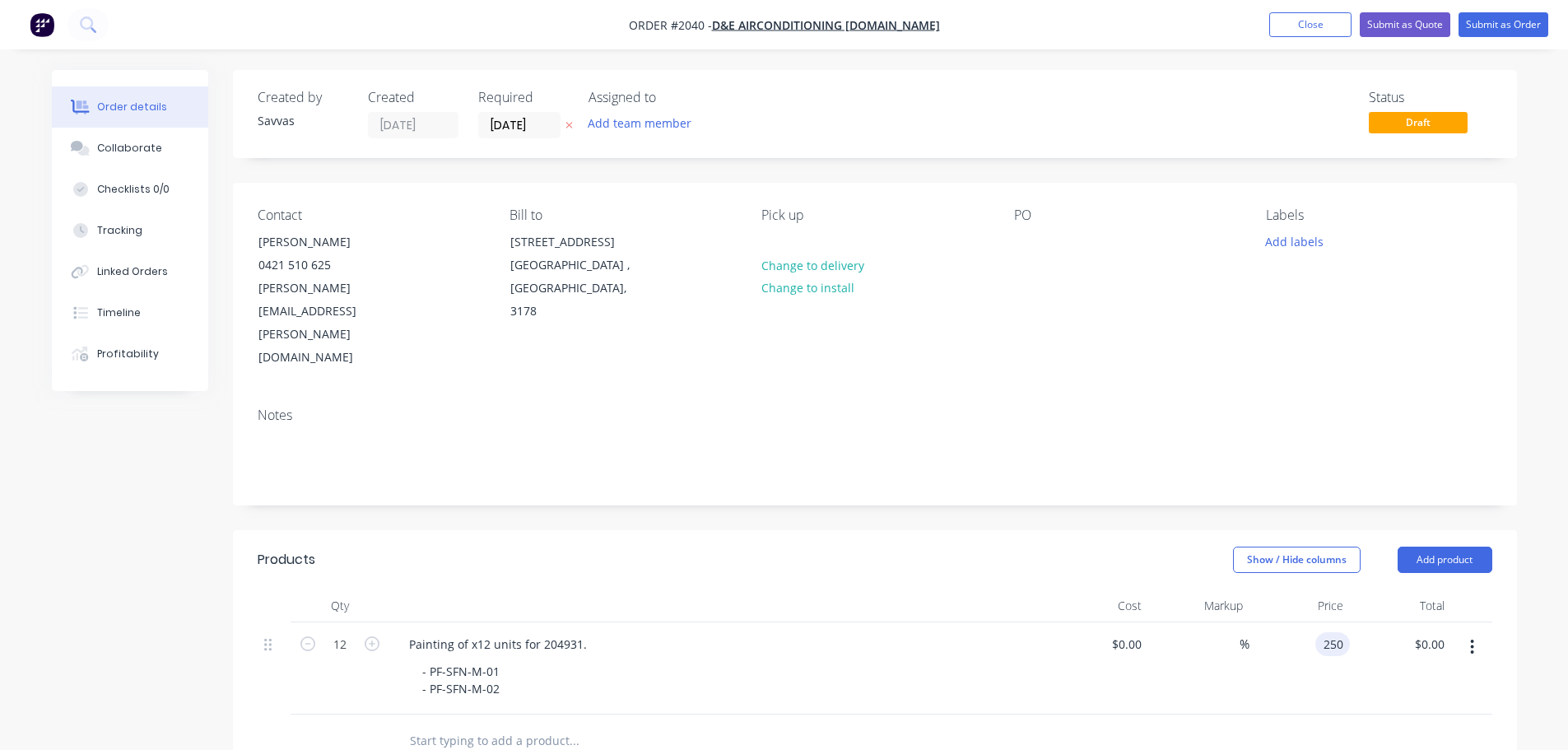
type input "$3,000.00"
click at [1198, 541] on header "Products Show / Hide columns Add product" at bounding box center [875, 560] width 1284 height 60
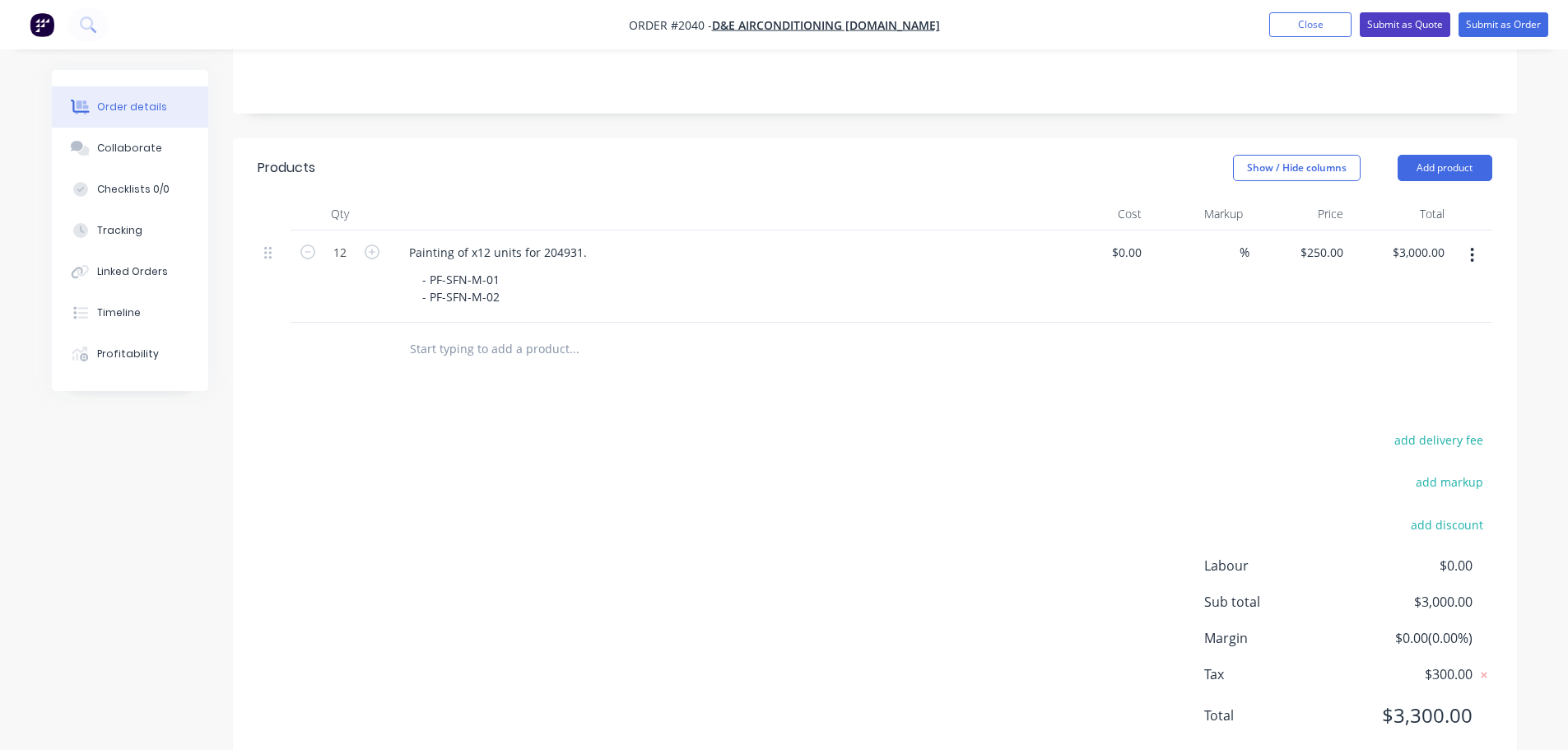
click at [1379, 30] on button "Submit as Quote" at bounding box center [1405, 24] width 91 height 25
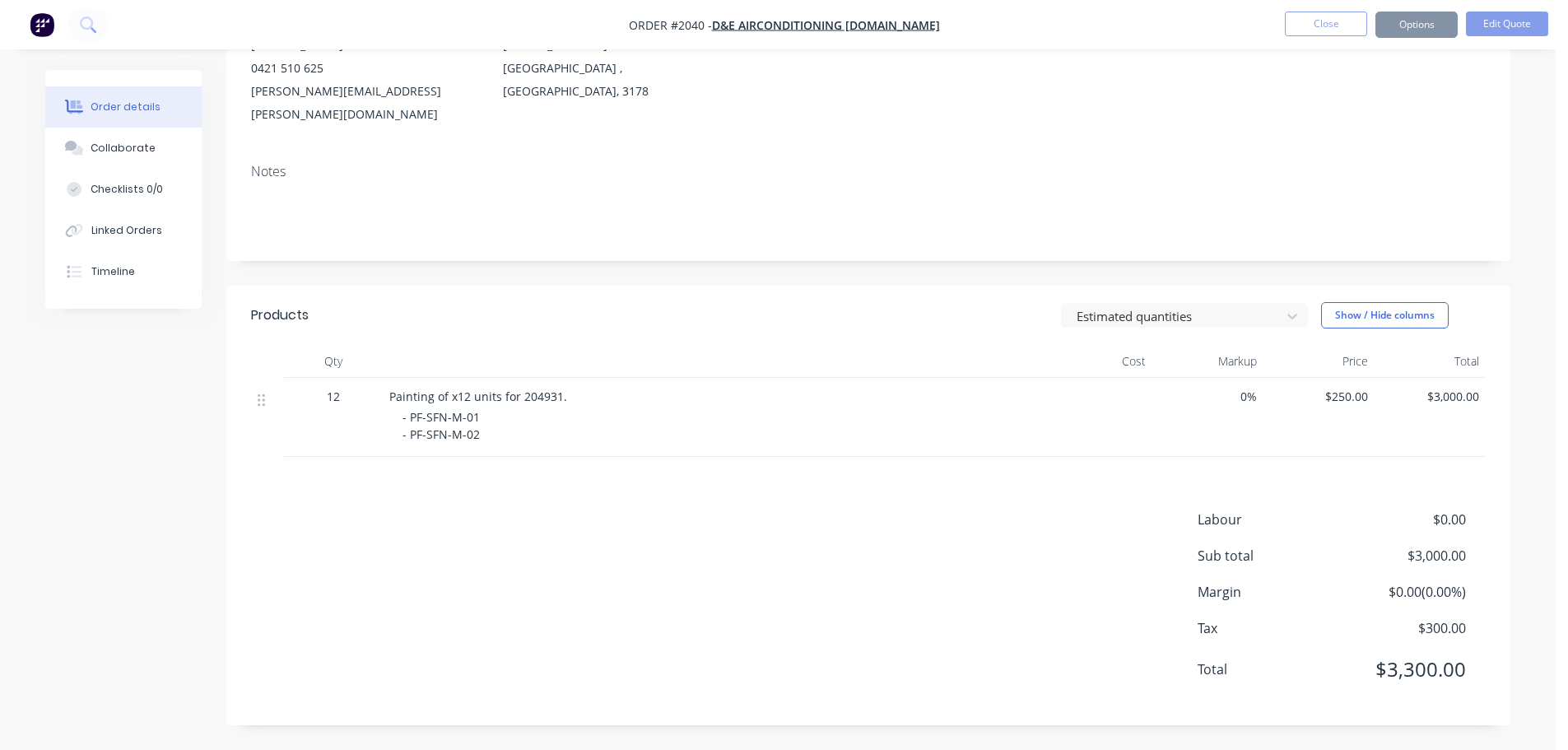
scroll to position [0, 0]
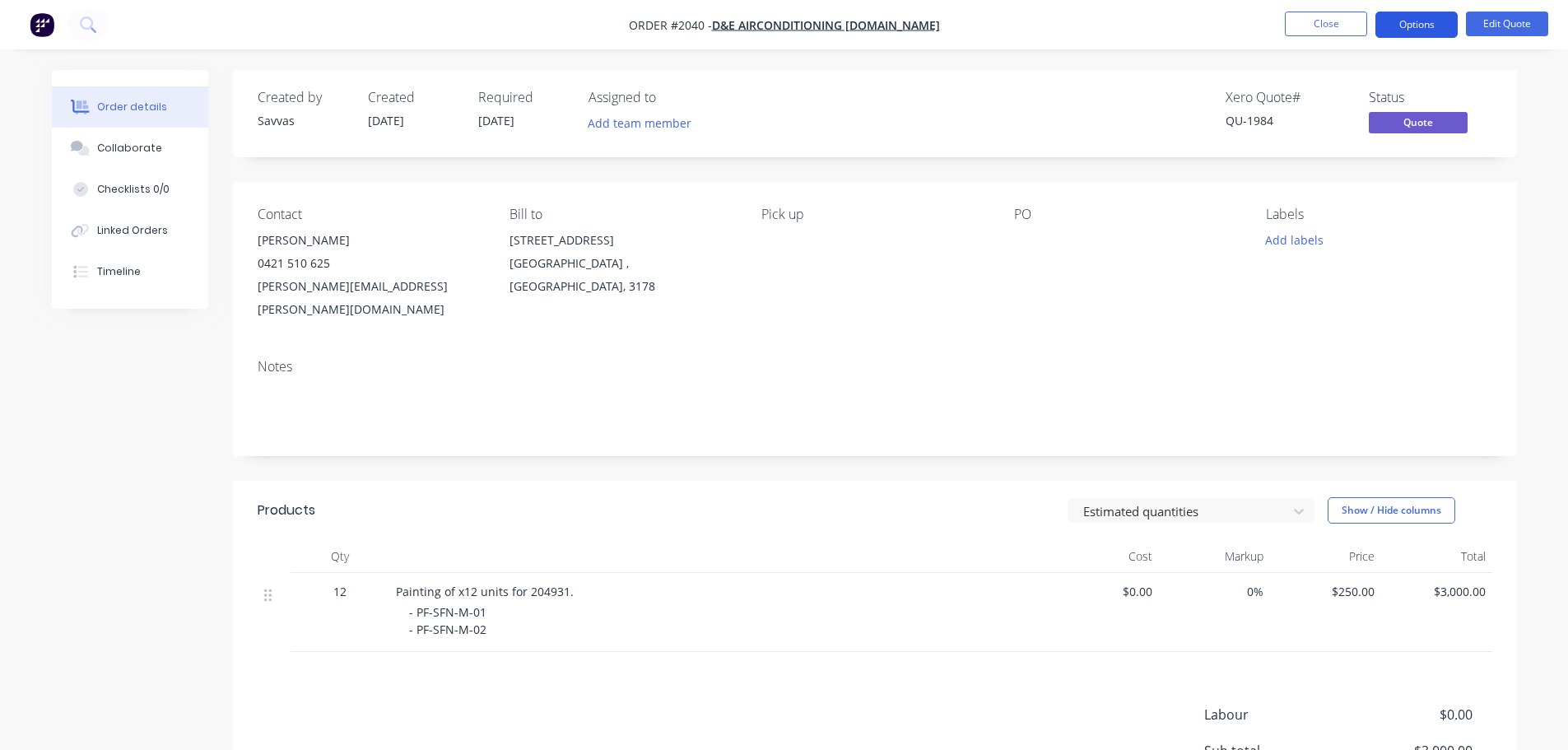
click at [1398, 28] on button "Options" at bounding box center [1417, 25] width 83 height 26
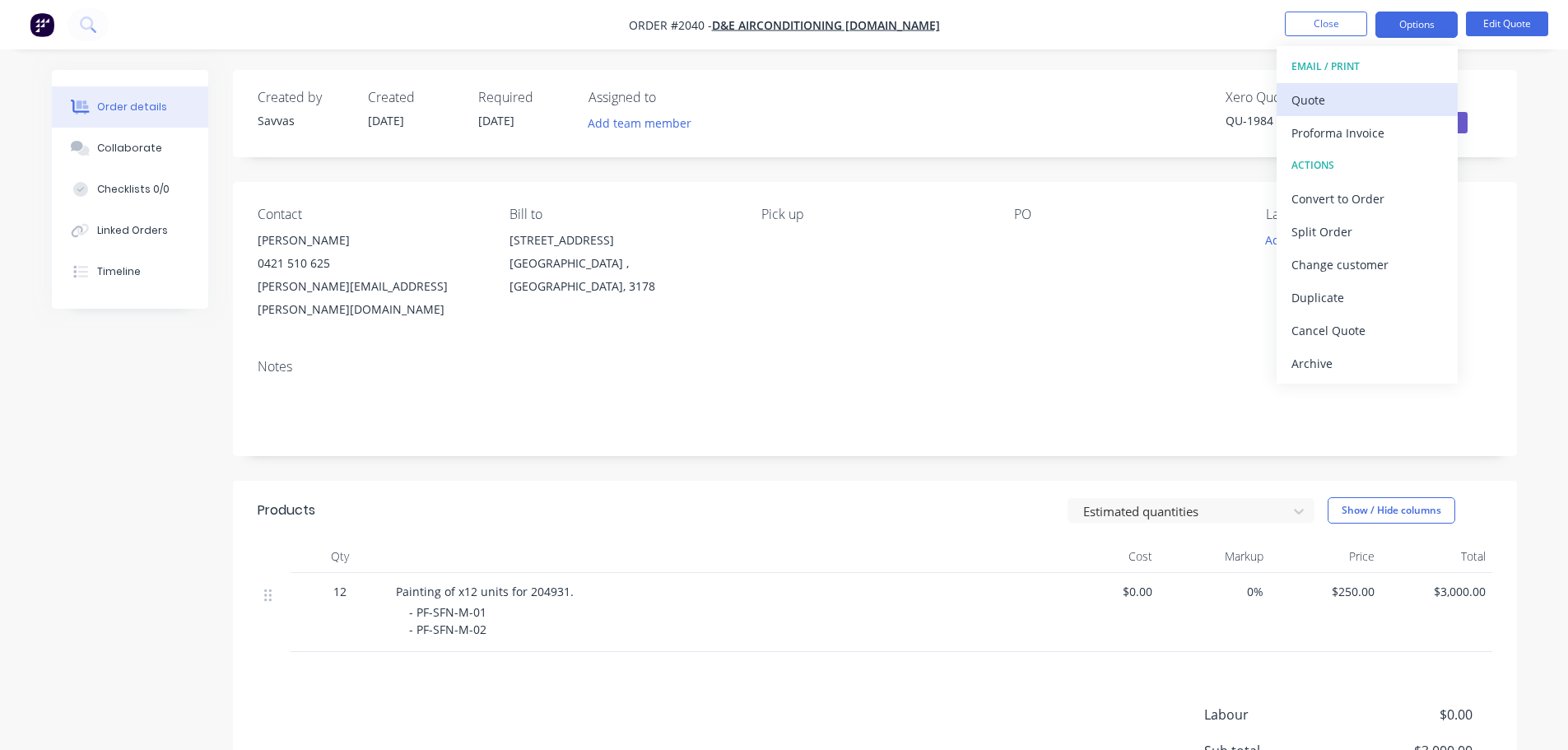
click at [1364, 98] on div "Quote" at bounding box center [1368, 100] width 151 height 24
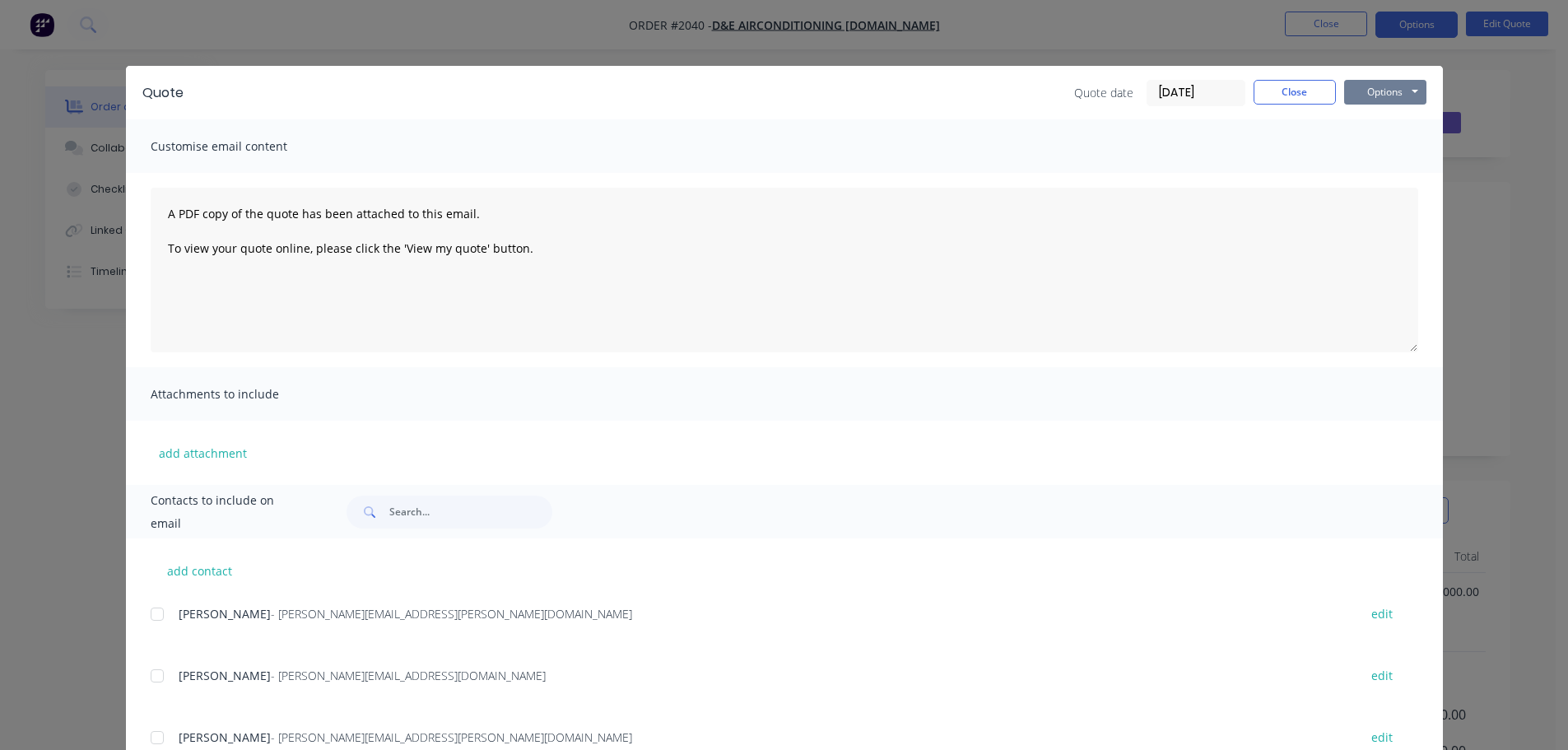
click at [1346, 100] on button "Options" at bounding box center [1386, 92] width 83 height 25
click at [1366, 146] on button "Print" at bounding box center [1398, 148] width 106 height 27
click at [1277, 97] on button "Close" at bounding box center [1295, 92] width 83 height 25
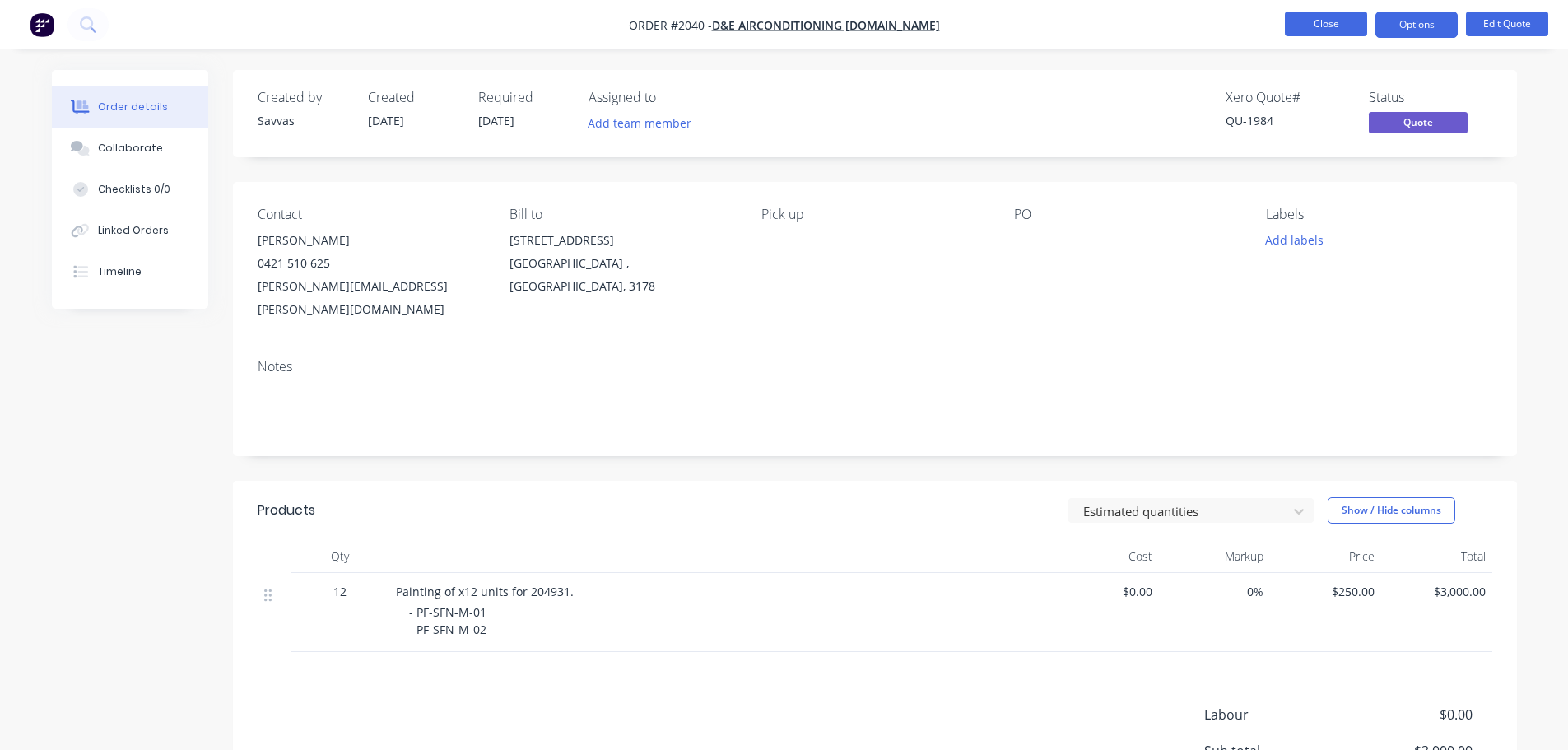
click at [1306, 22] on button "Close" at bounding box center [1326, 24] width 83 height 25
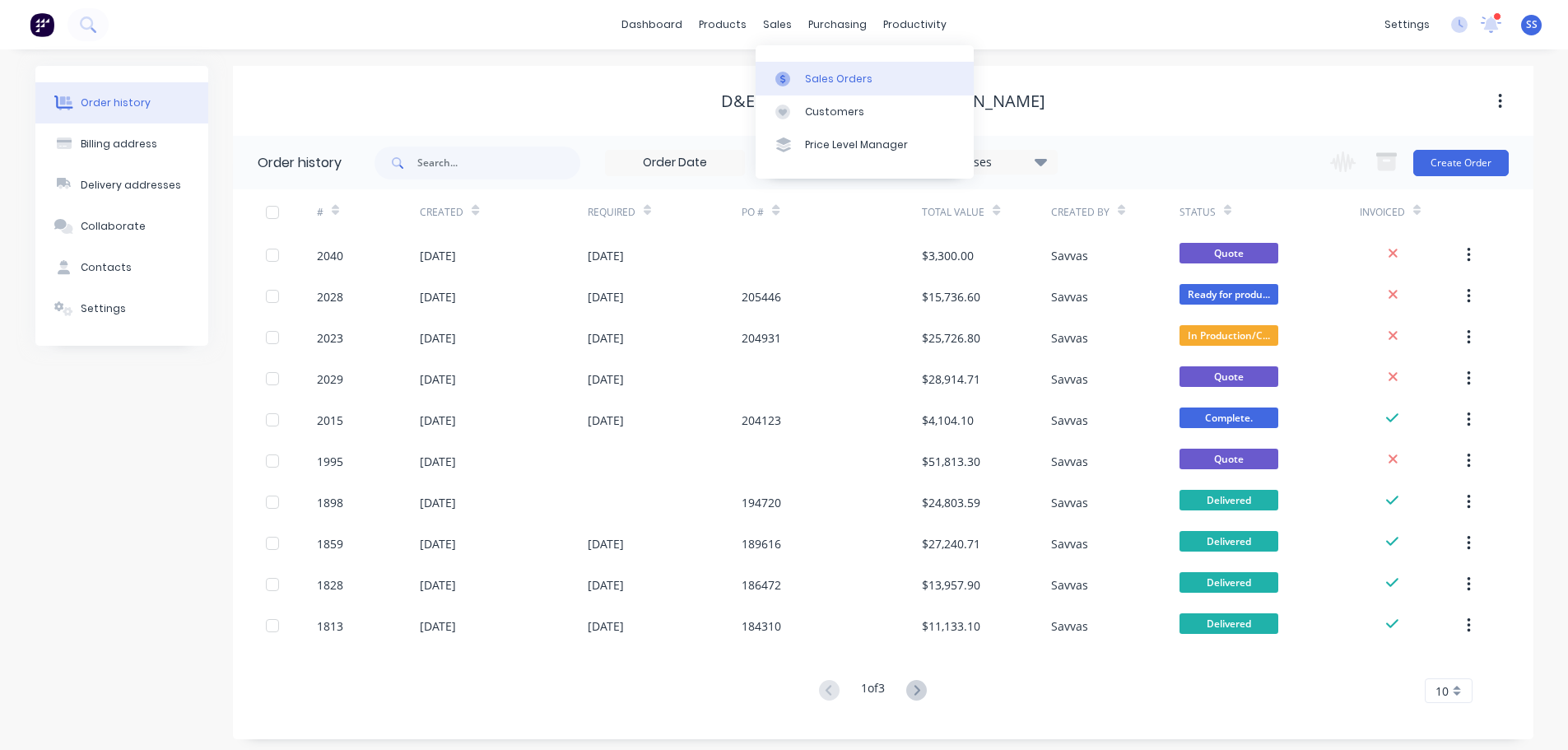
click at [799, 64] on link "Sales Orders" at bounding box center [865, 78] width 218 height 33
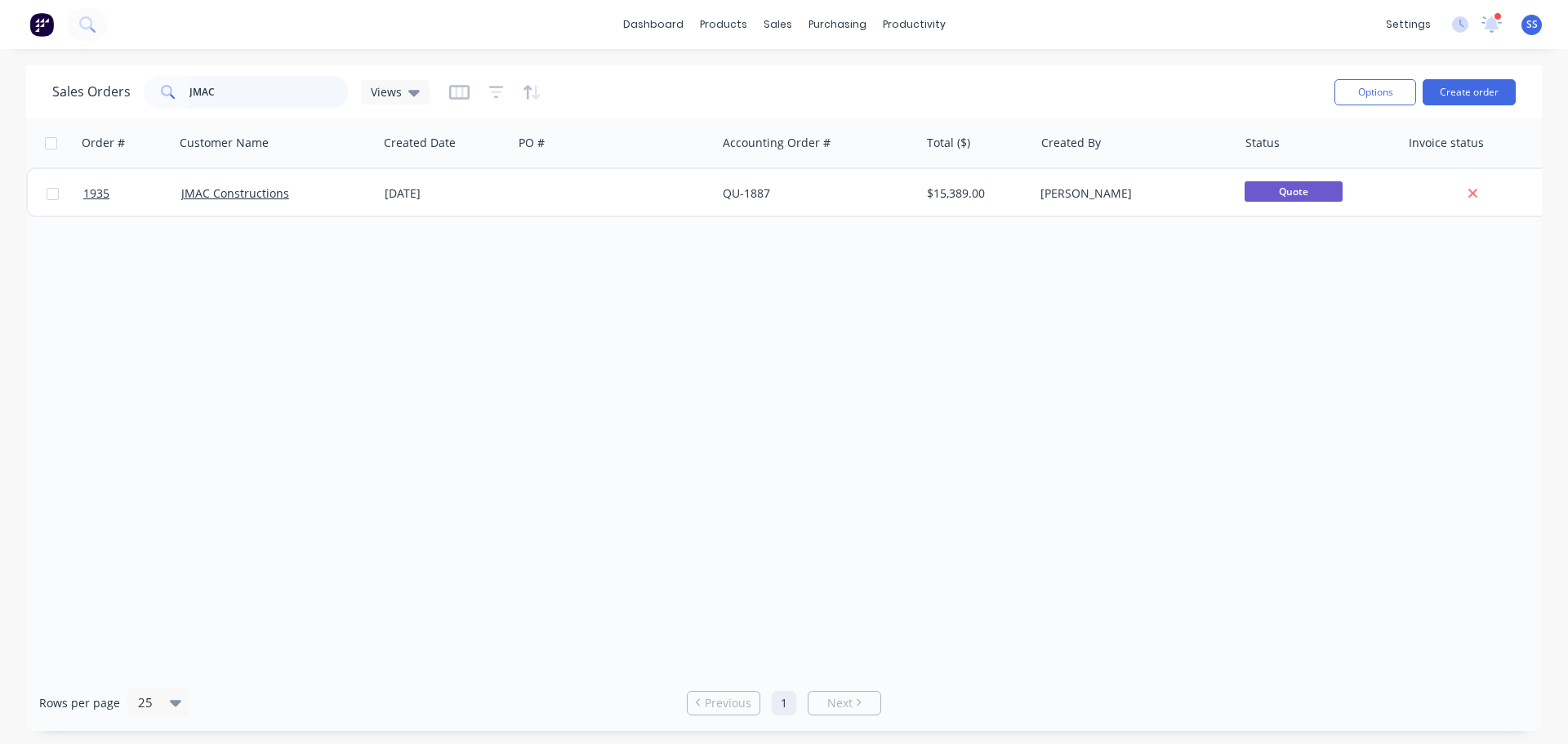
click at [316, 101] on input "JMAC" at bounding box center [269, 92] width 159 height 33
type input "amr"
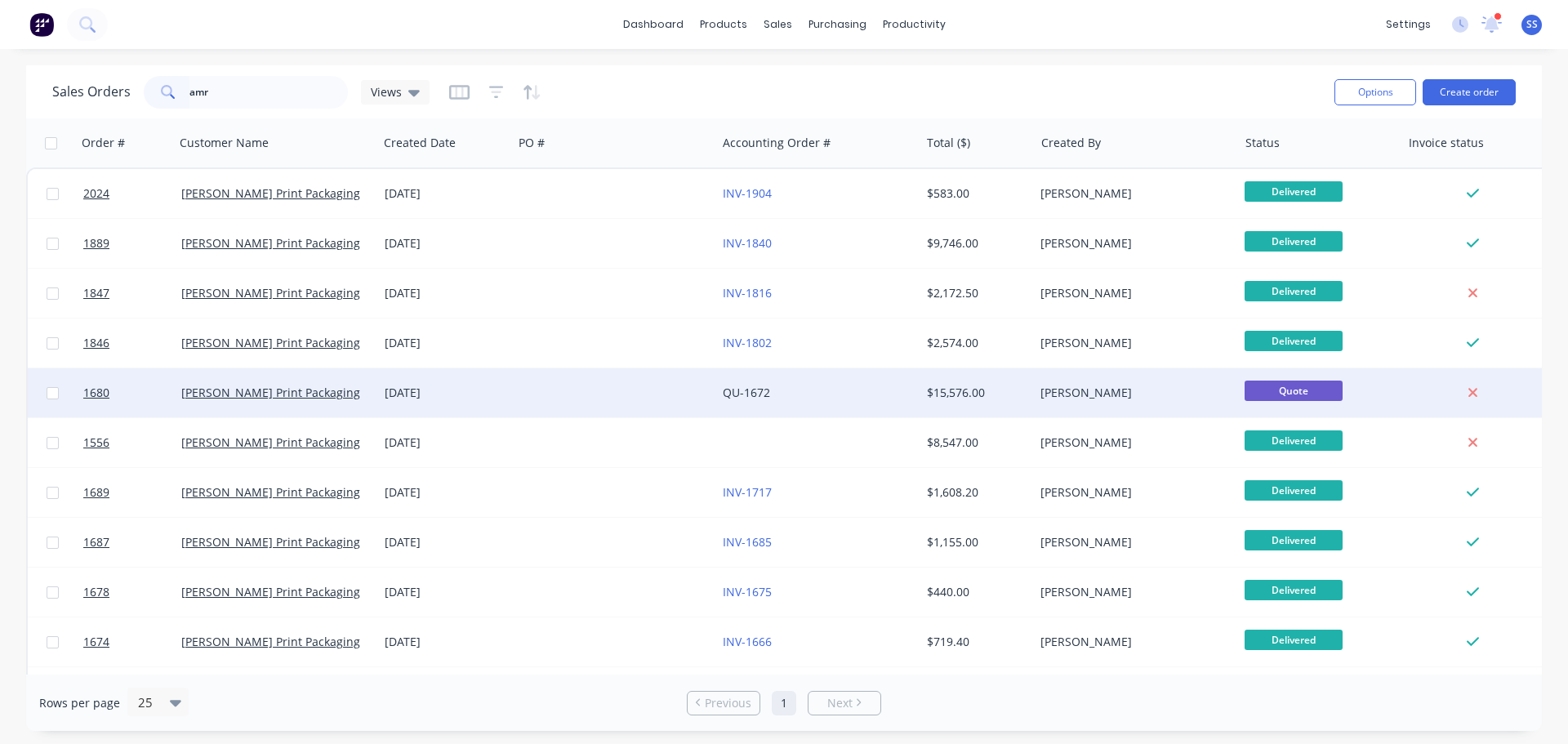
click at [560, 378] on div at bounding box center [615, 393] width 204 height 49
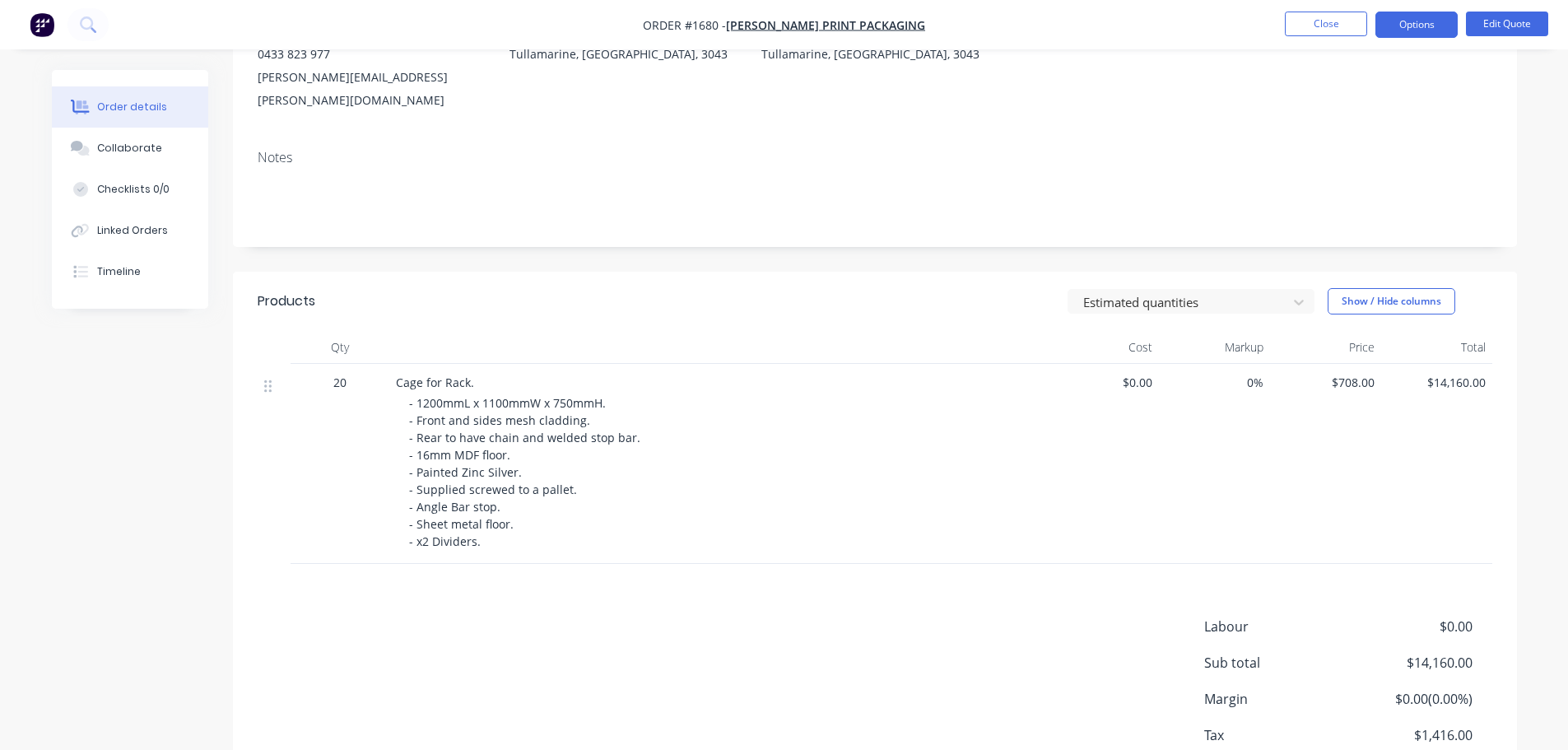
scroll to position [128, 0]
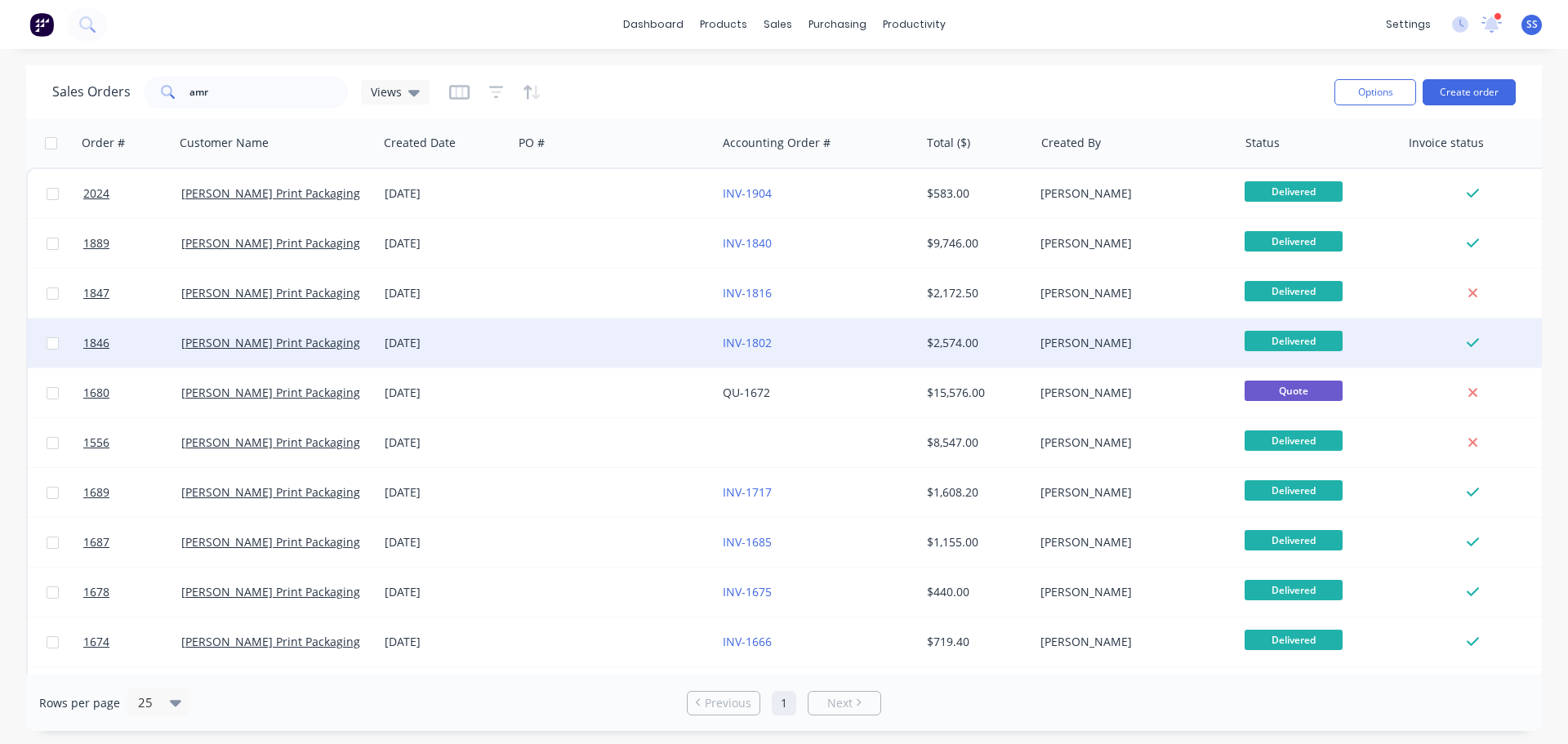
click at [554, 350] on div at bounding box center [615, 343] width 204 height 49
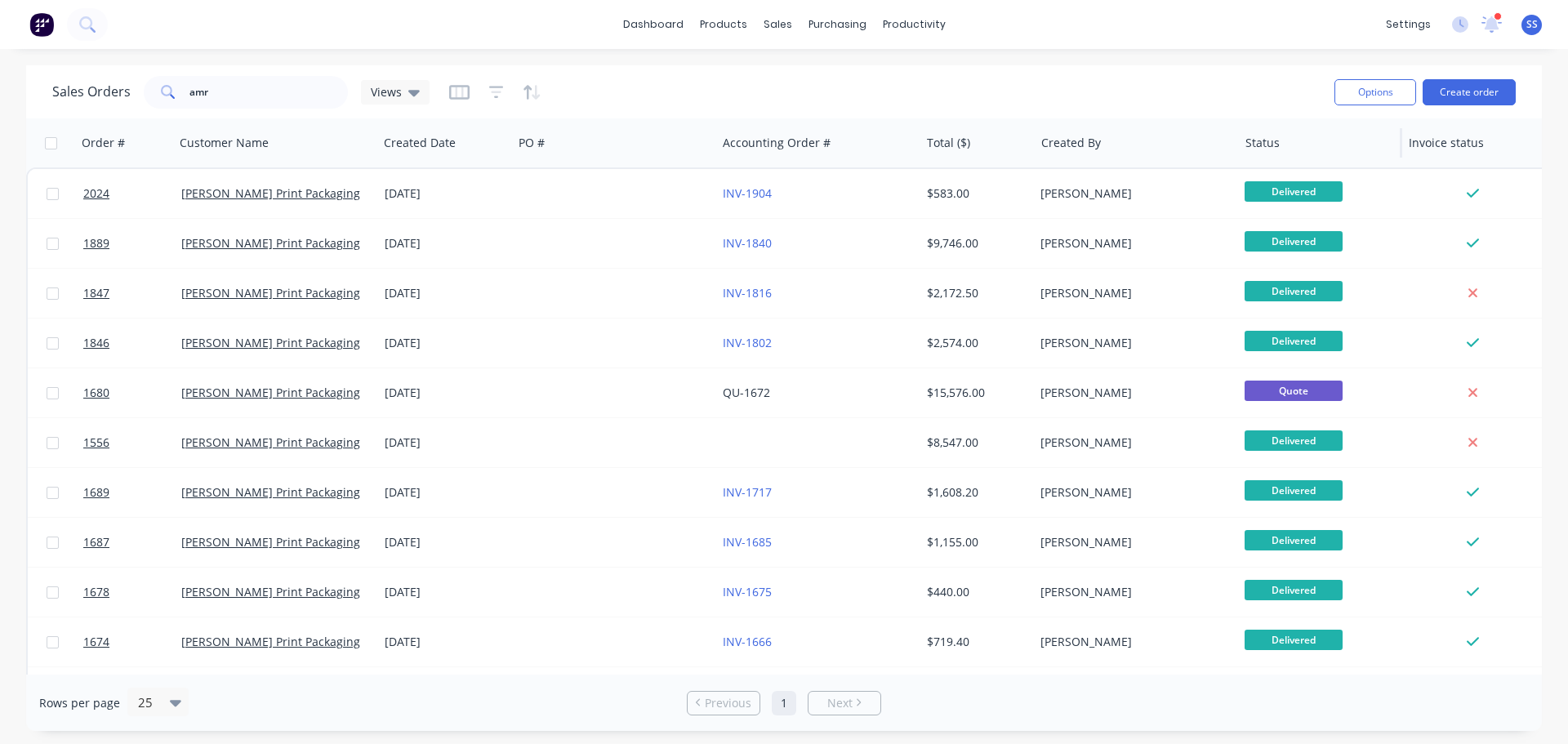
click at [1295, 124] on div "Status" at bounding box center [1320, 143] width 163 height 49
click at [1295, 128] on div at bounding box center [1316, 142] width 143 height 33
click at [1296, 137] on div at bounding box center [1316, 142] width 143 height 33
click at [1384, 140] on button "button" at bounding box center [1375, 142] width 25 height 25
click at [1377, 143] on icon "button" at bounding box center [1378, 143] width 7 height 12
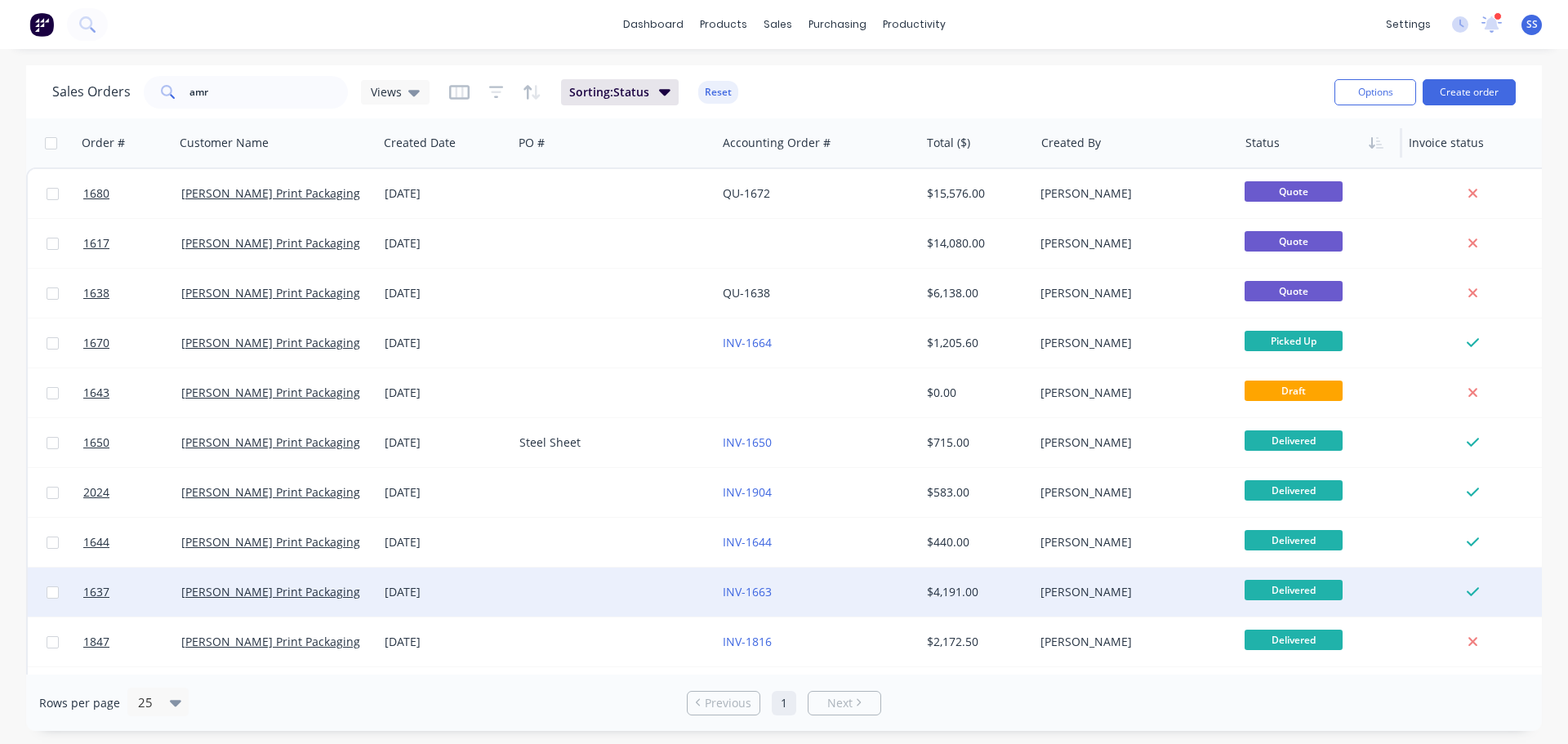
click at [841, 586] on div "INV-1663" at bounding box center [812, 592] width 181 height 17
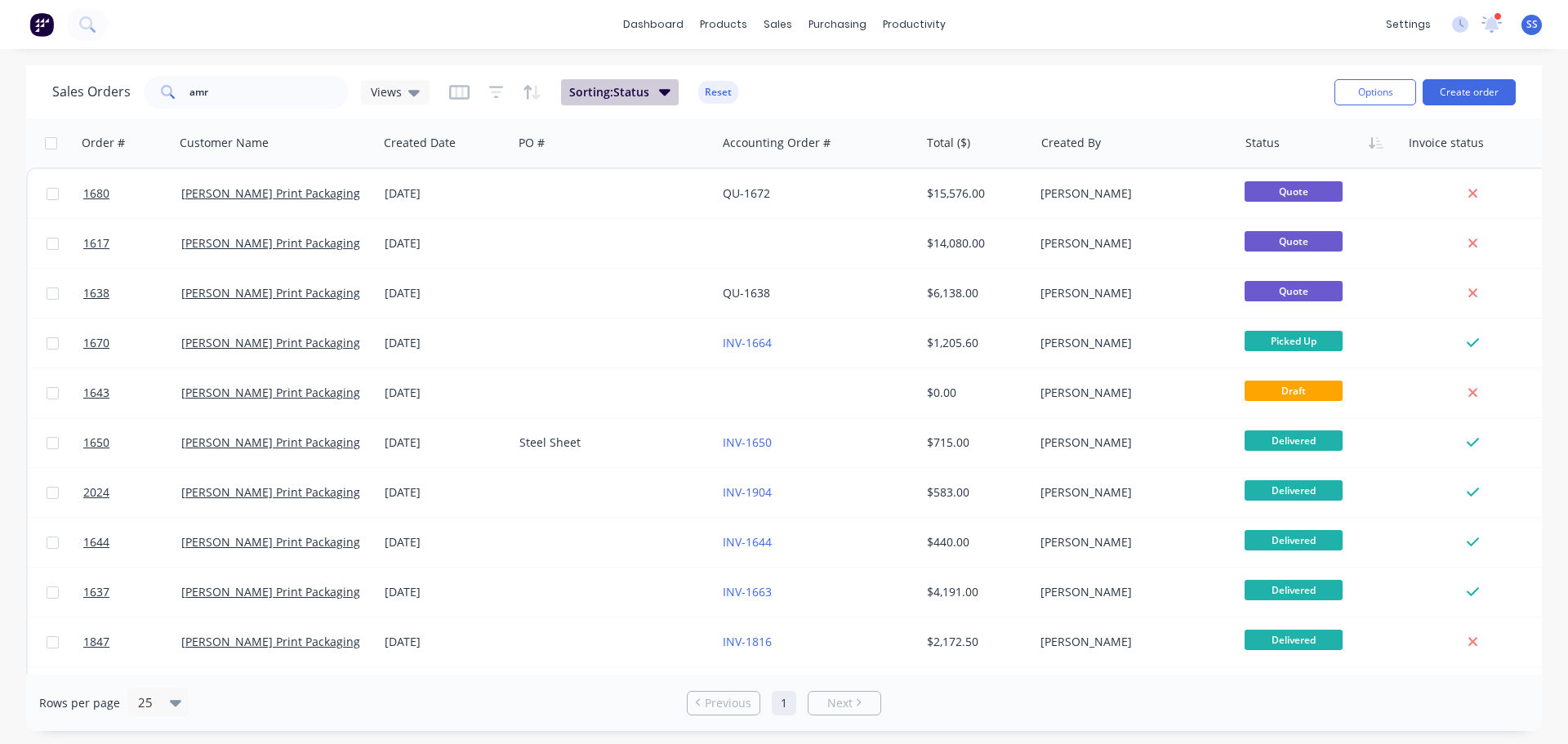
click at [666, 97] on icon "button" at bounding box center [665, 91] width 12 height 18
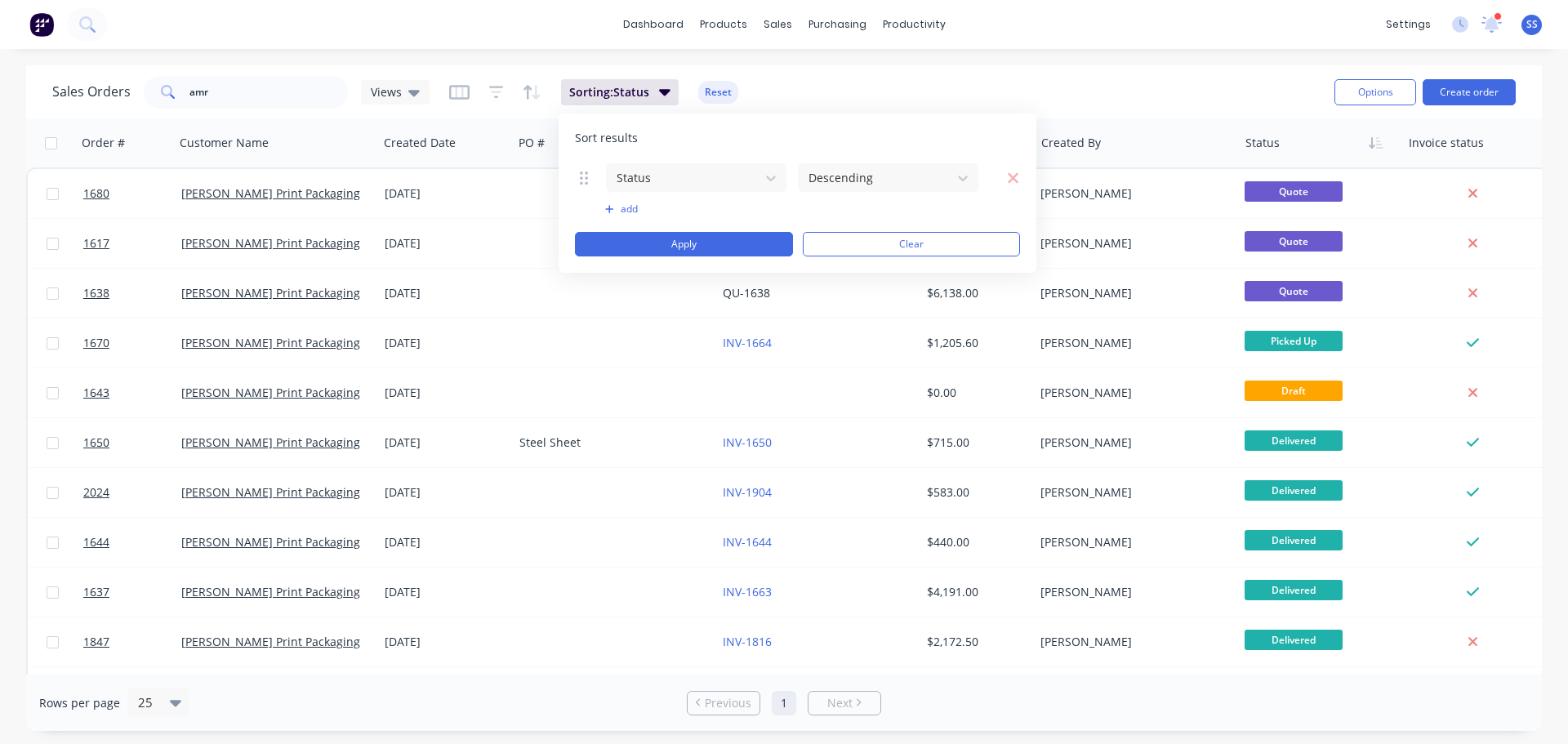
click at [627, 207] on button "add" at bounding box center [696, 208] width 182 height 13
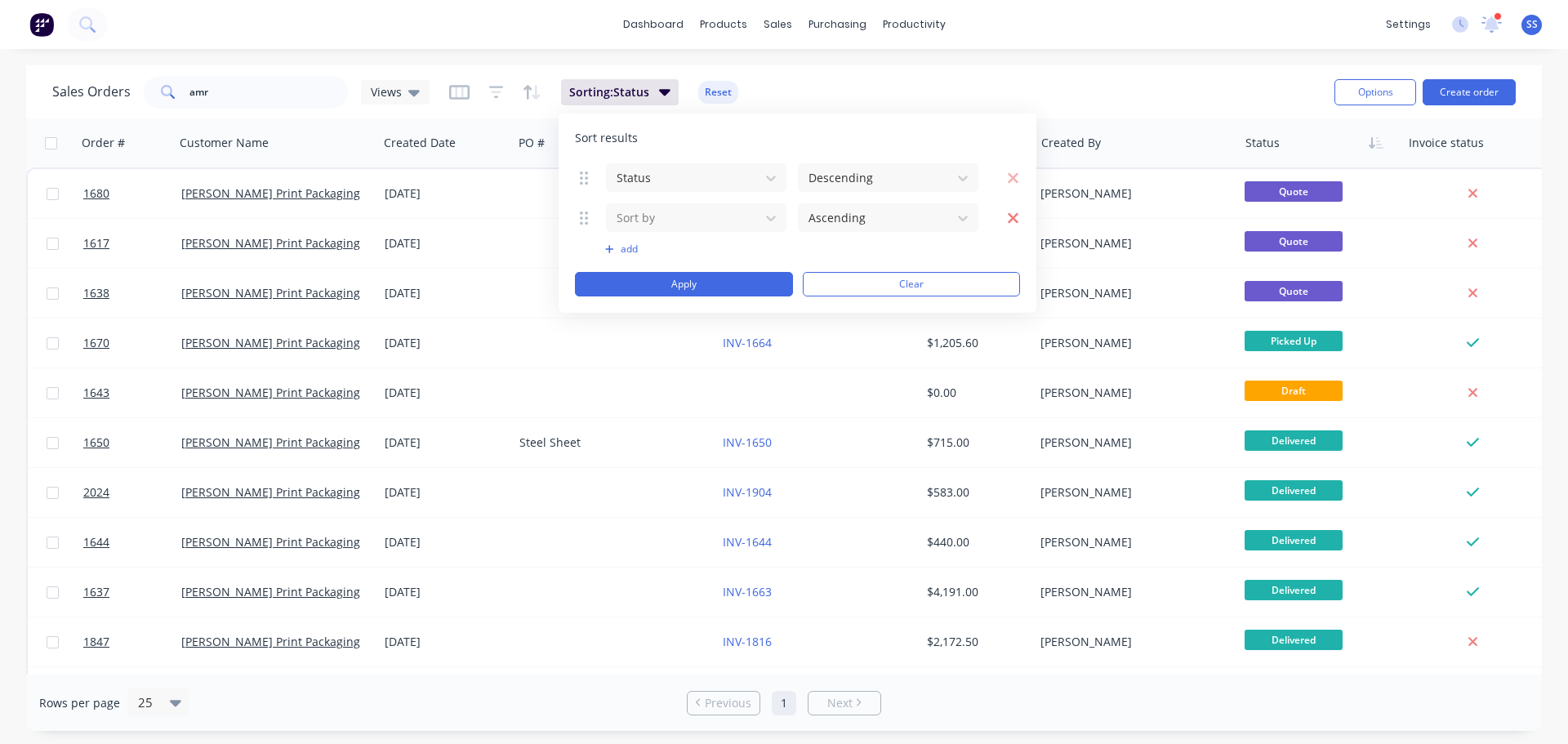
click at [1013, 211] on icon "button" at bounding box center [1013, 217] width 12 height 17
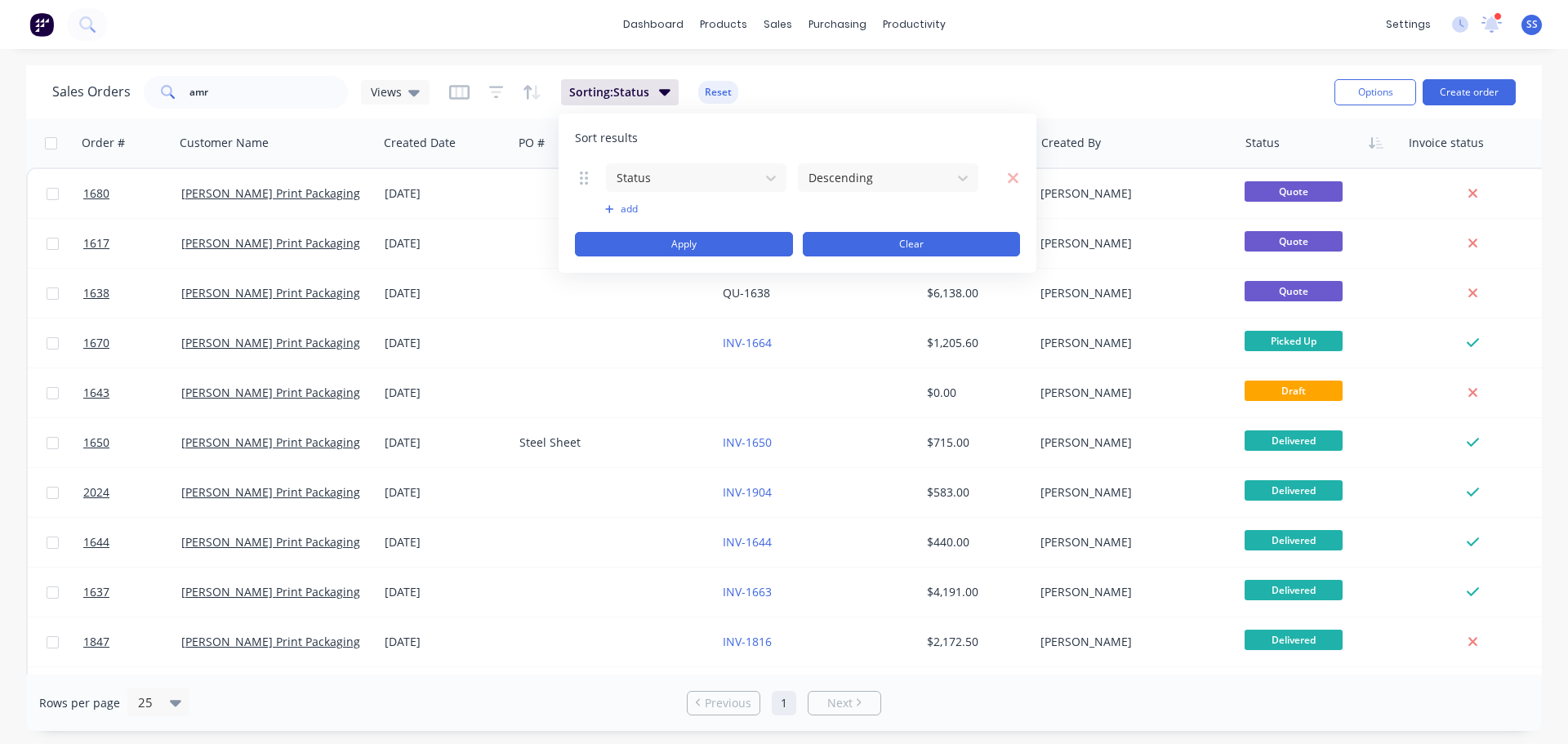
click at [927, 246] on button "Clear" at bounding box center [911, 244] width 218 height 25
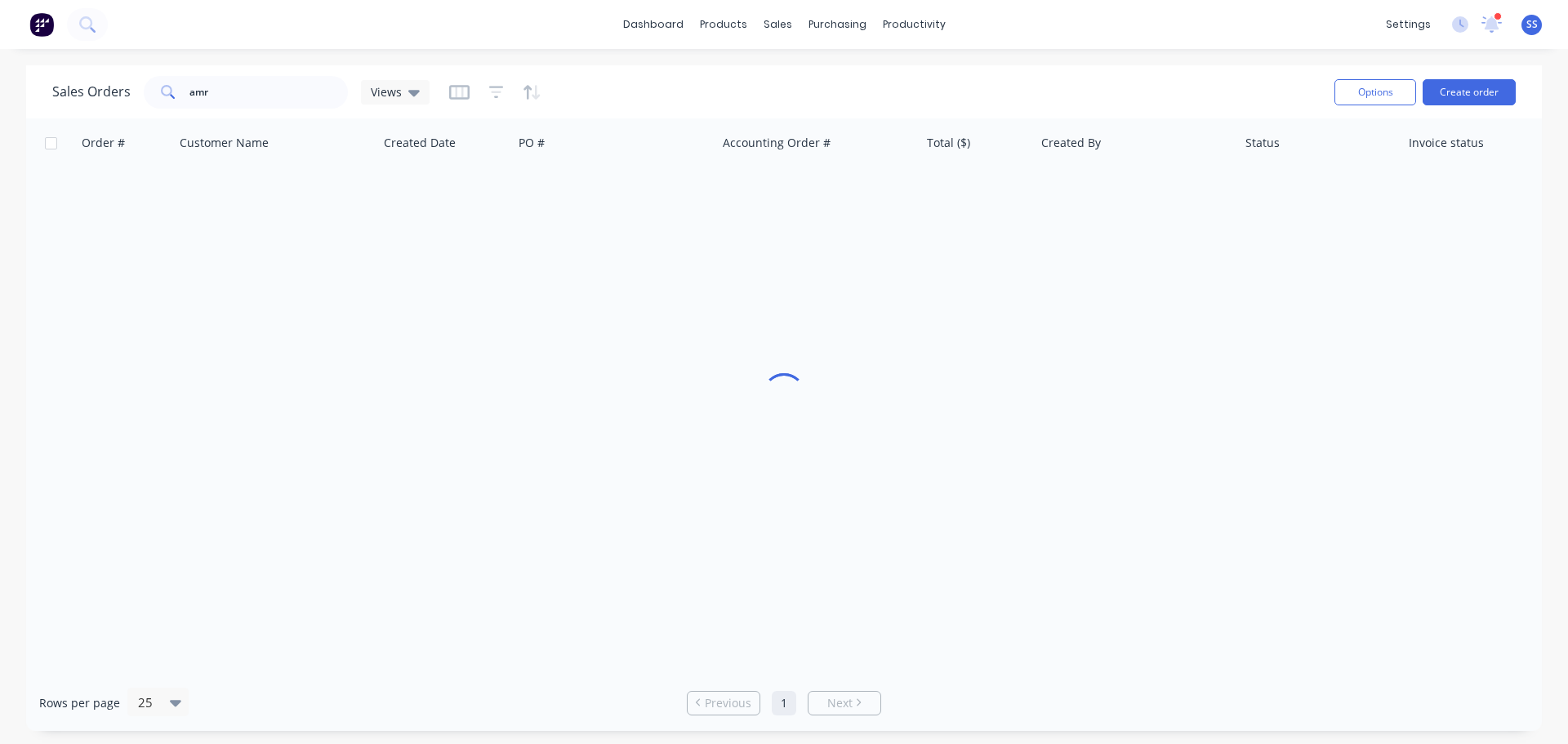
click at [907, 109] on div "Sales Orders amr Views" at bounding box center [687, 92] width 1269 height 40
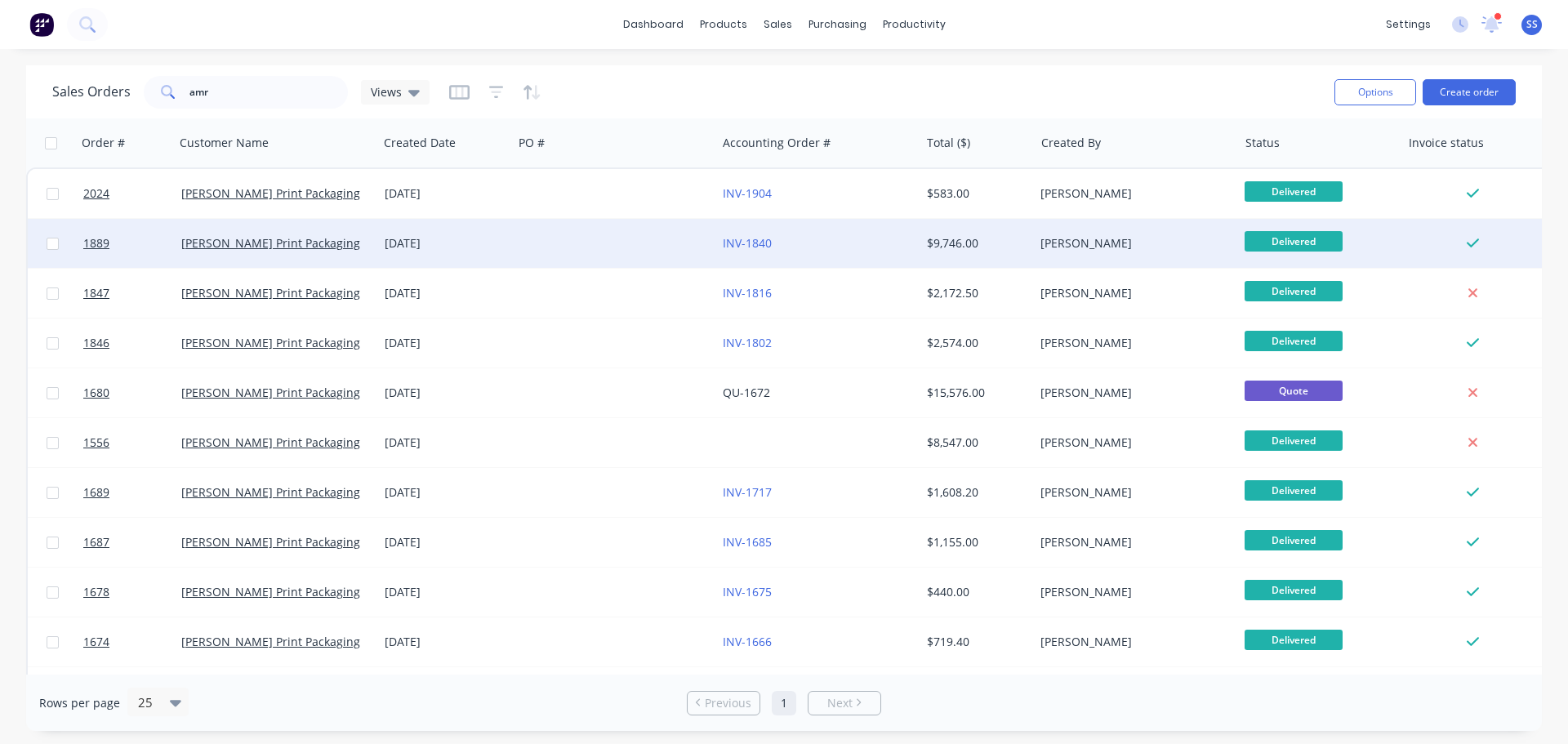
click at [635, 251] on div at bounding box center [615, 243] width 204 height 49
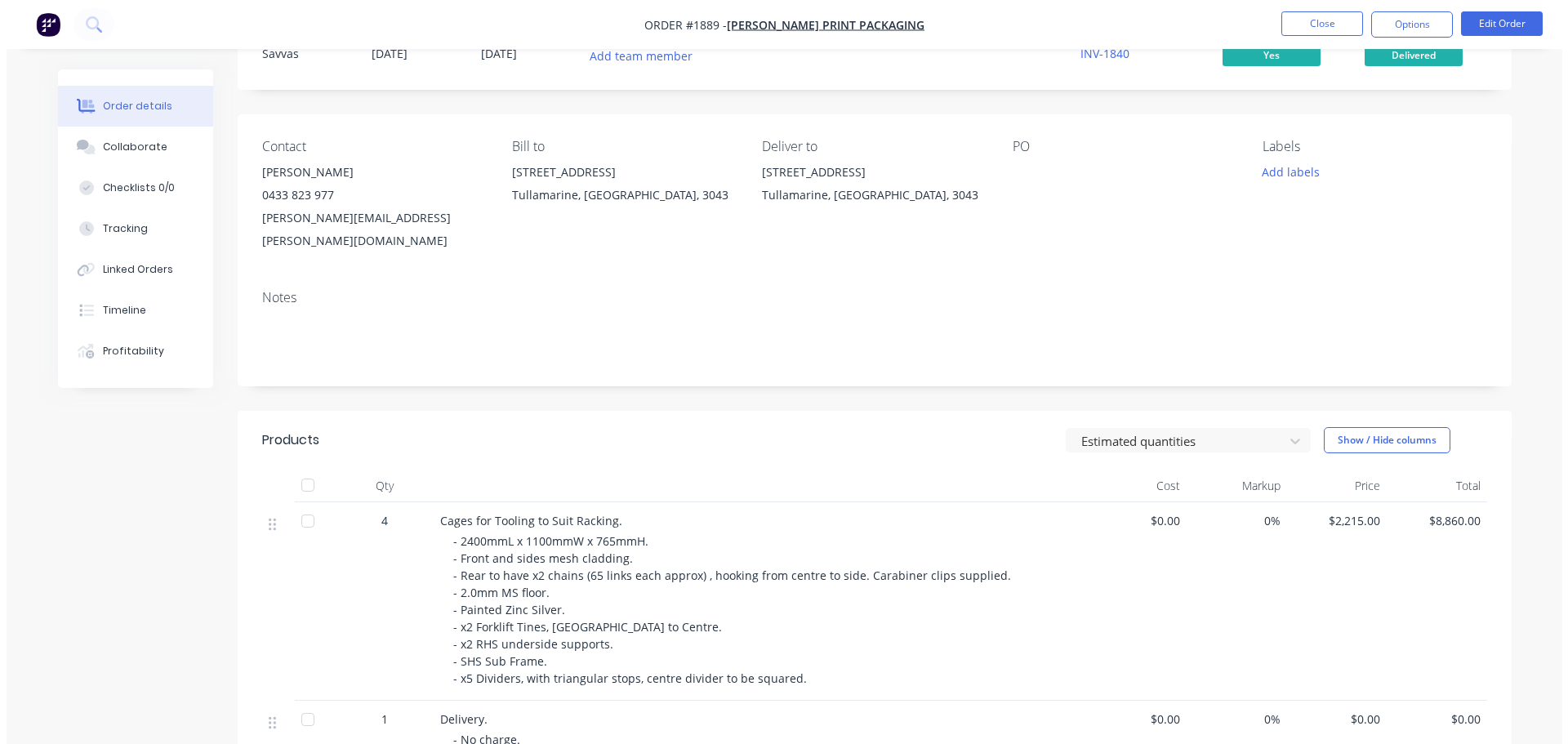
scroll to position [163, 0]
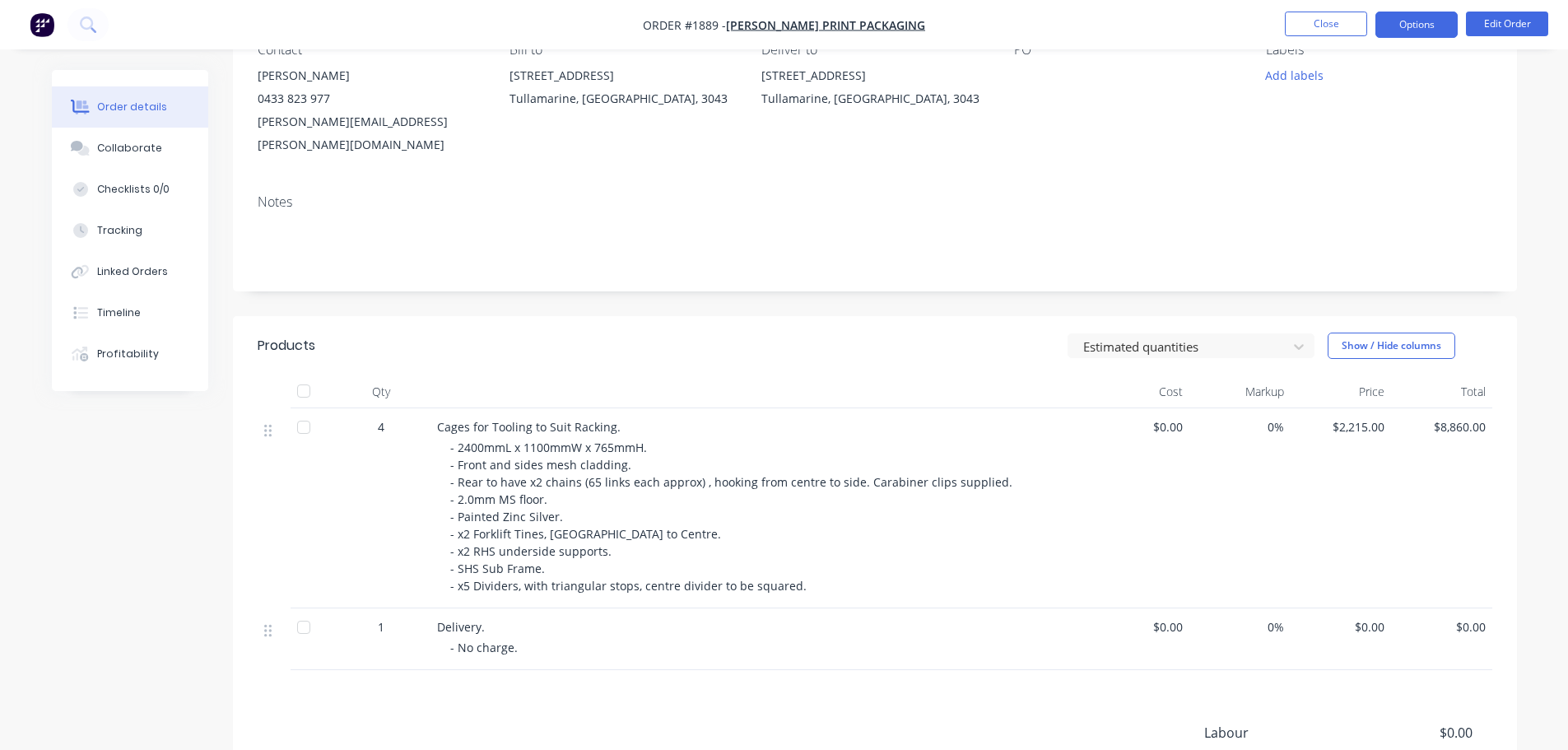
click at [1383, 12] on nav "Order #1889 - AMR Hewitts Print Packaging Close Options Edit Order" at bounding box center [784, 25] width 1568 height 50
click at [1391, 17] on button "Options" at bounding box center [1417, 25] width 83 height 26
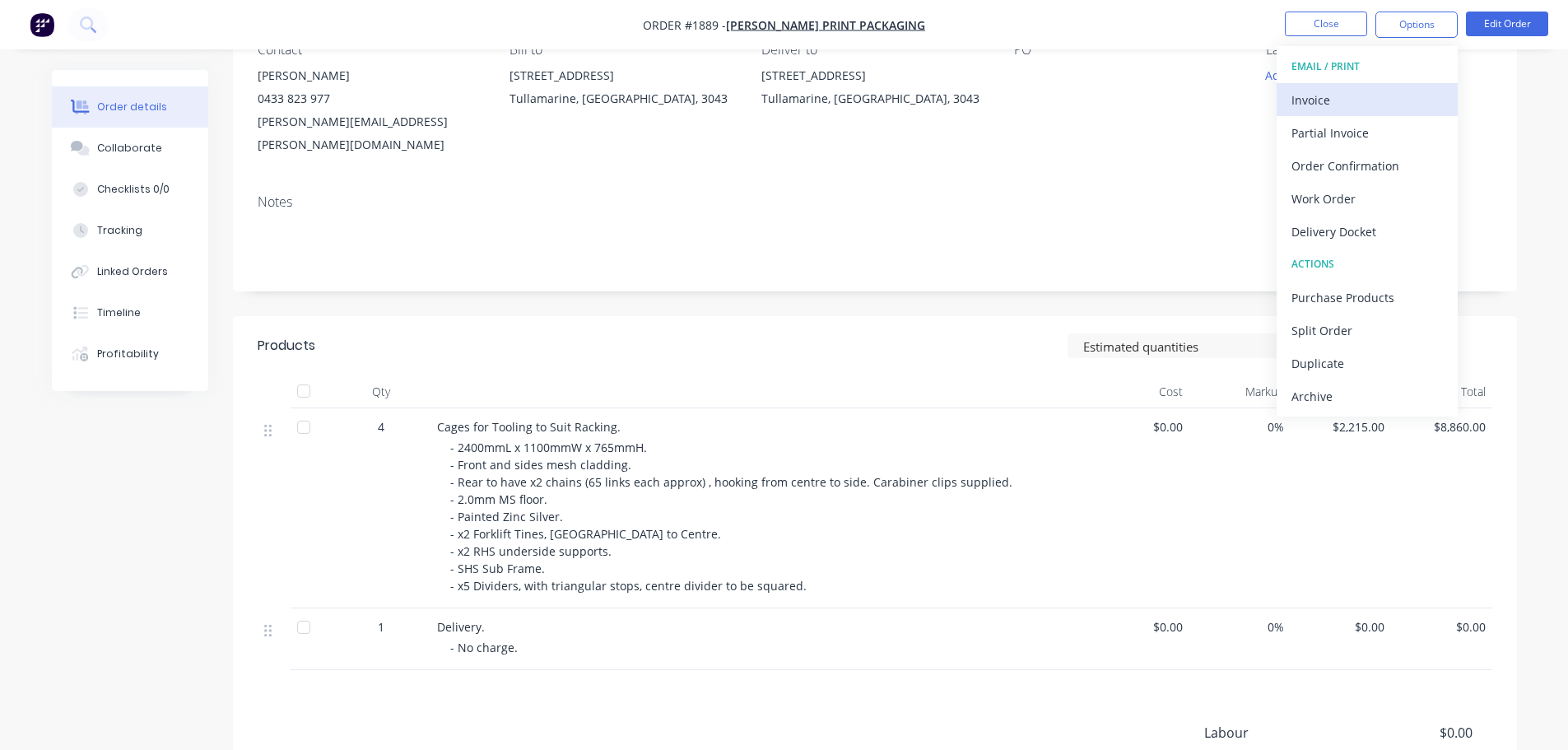
click at [1364, 109] on div "Invoice" at bounding box center [1368, 100] width 151 height 24
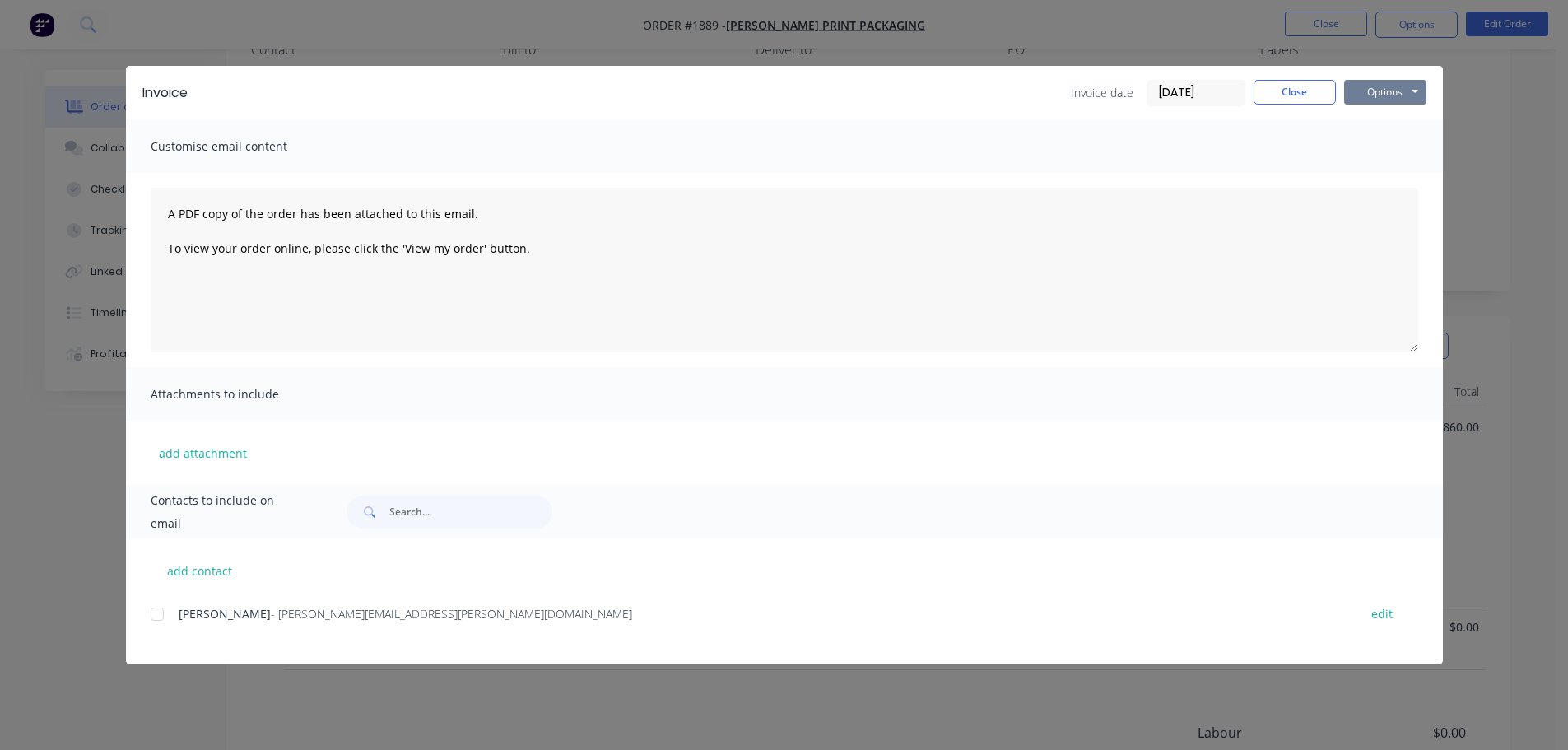
click at [1354, 84] on button "Options" at bounding box center [1386, 92] width 83 height 25
click at [1373, 136] on button "Print" at bounding box center [1398, 148] width 106 height 27
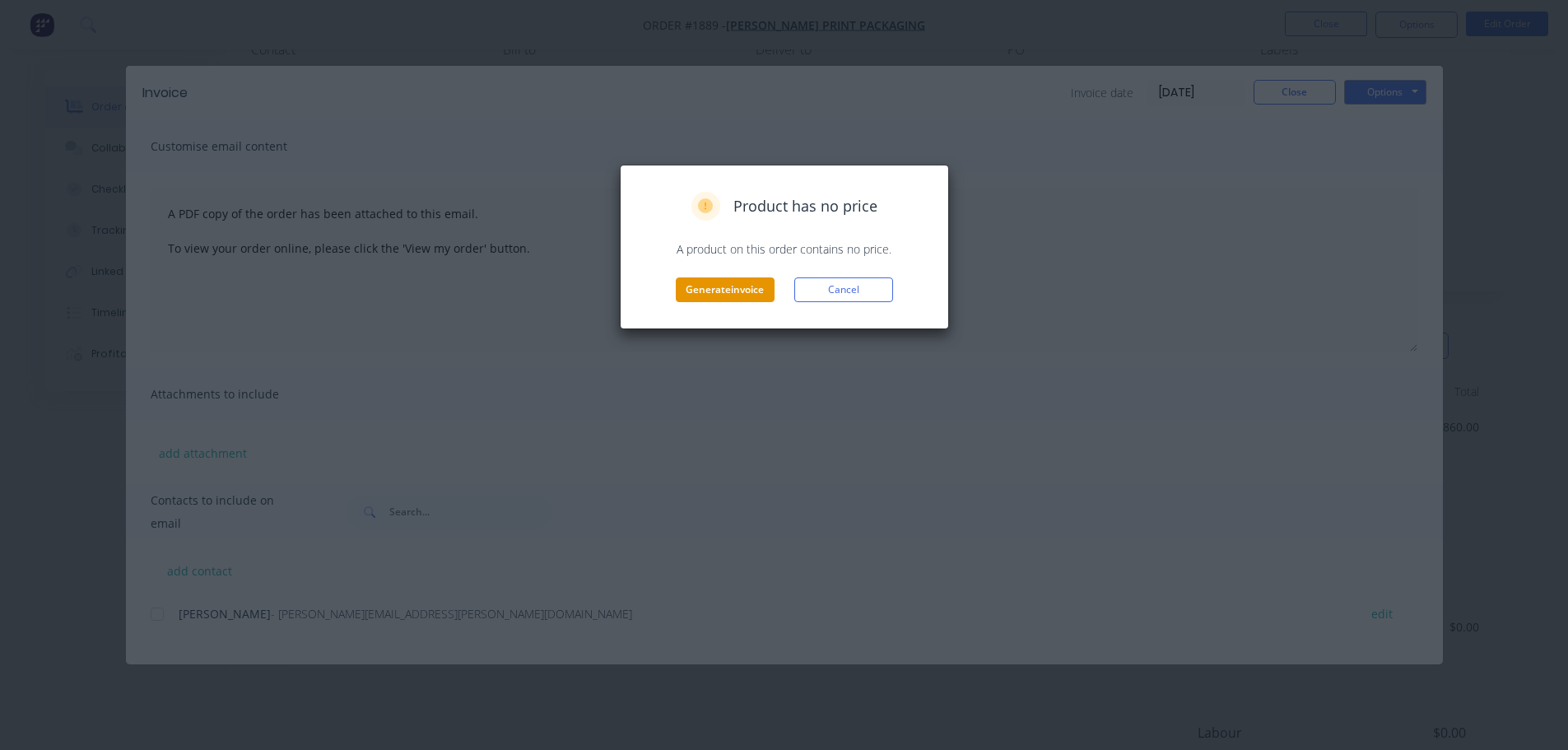
click at [761, 293] on button "Generate invoice" at bounding box center [724, 289] width 99 height 25
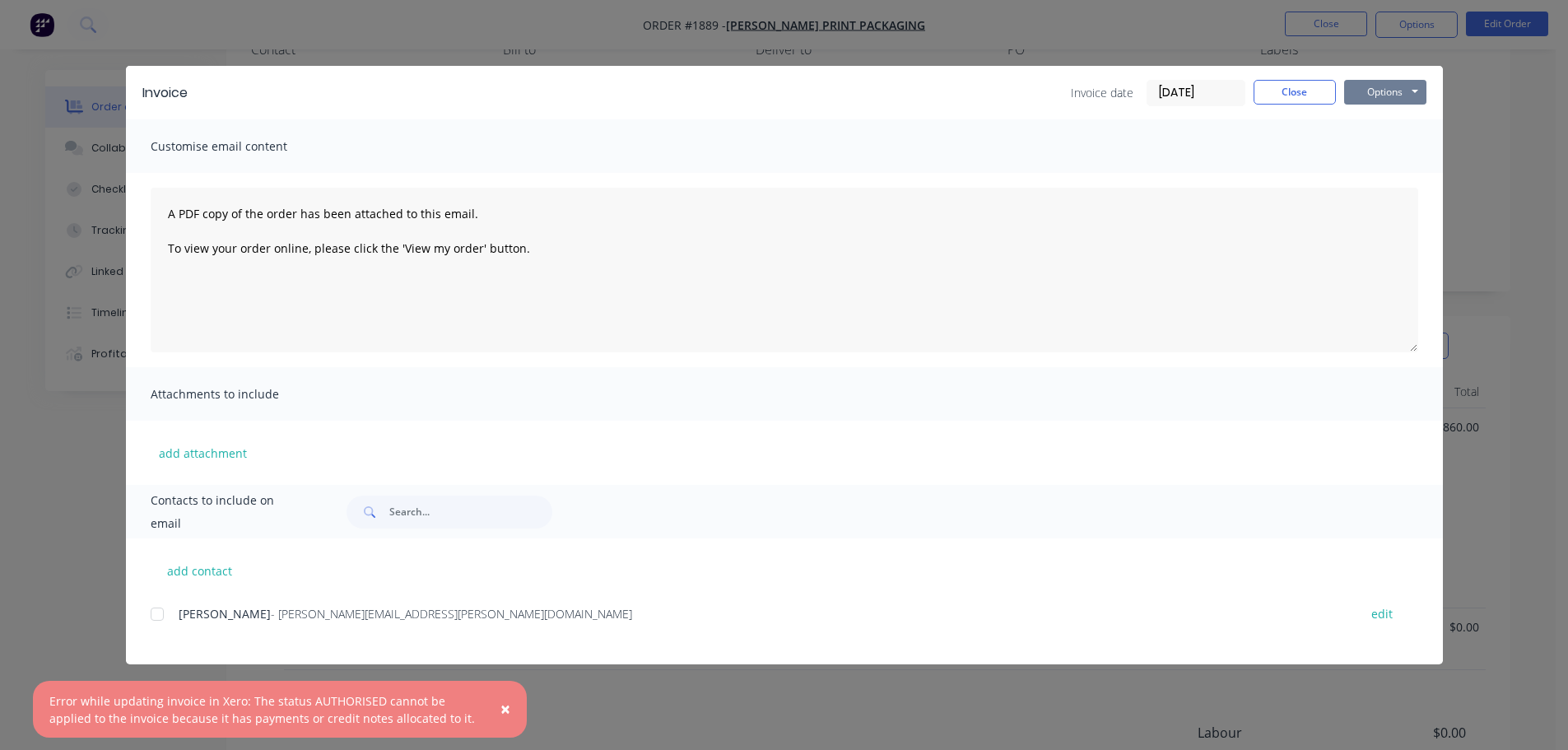
click at [1357, 93] on button "Options" at bounding box center [1386, 92] width 83 height 25
click at [1384, 124] on button "Preview" at bounding box center [1398, 121] width 106 height 27
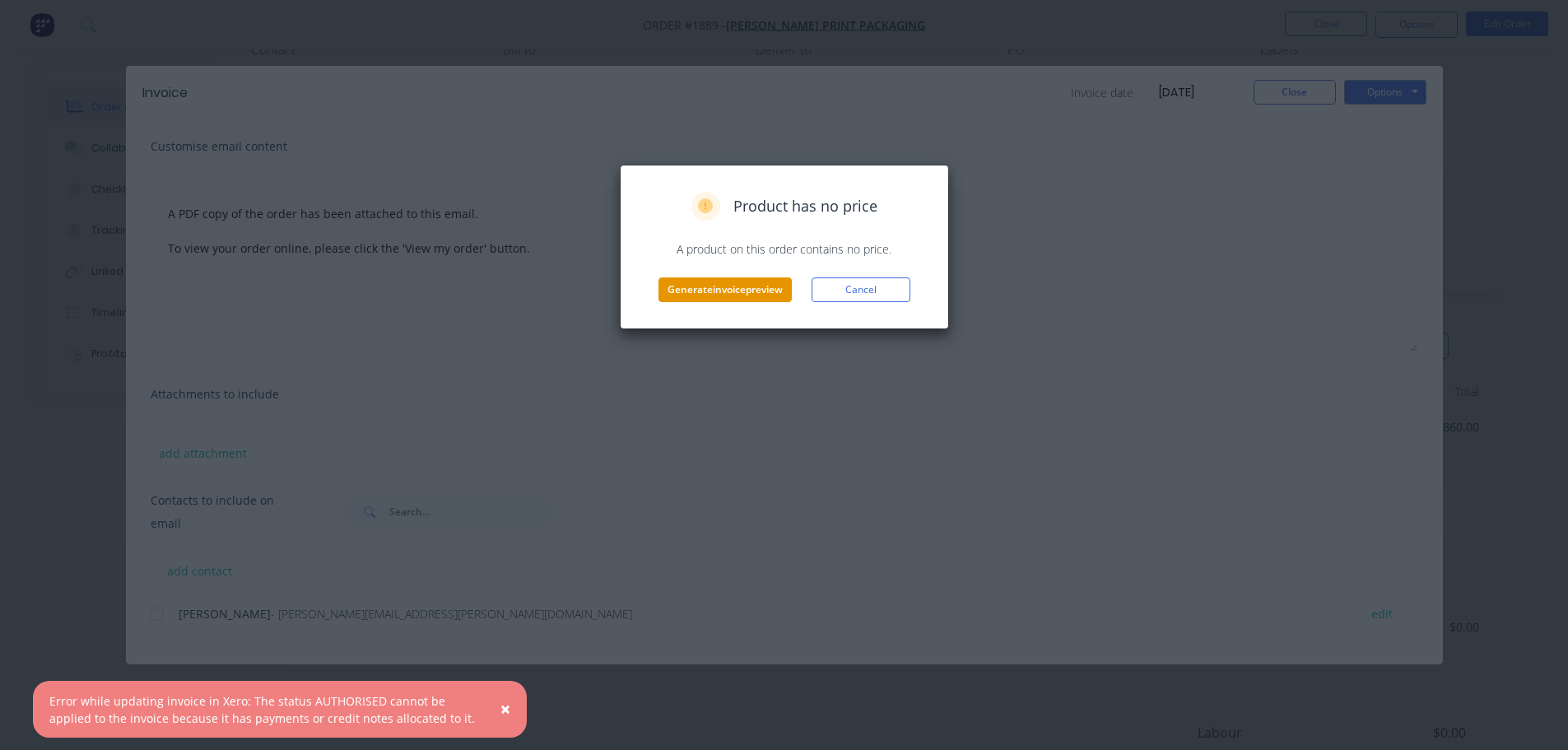
click at [731, 291] on button "Generate invoice preview" at bounding box center [725, 289] width 133 height 25
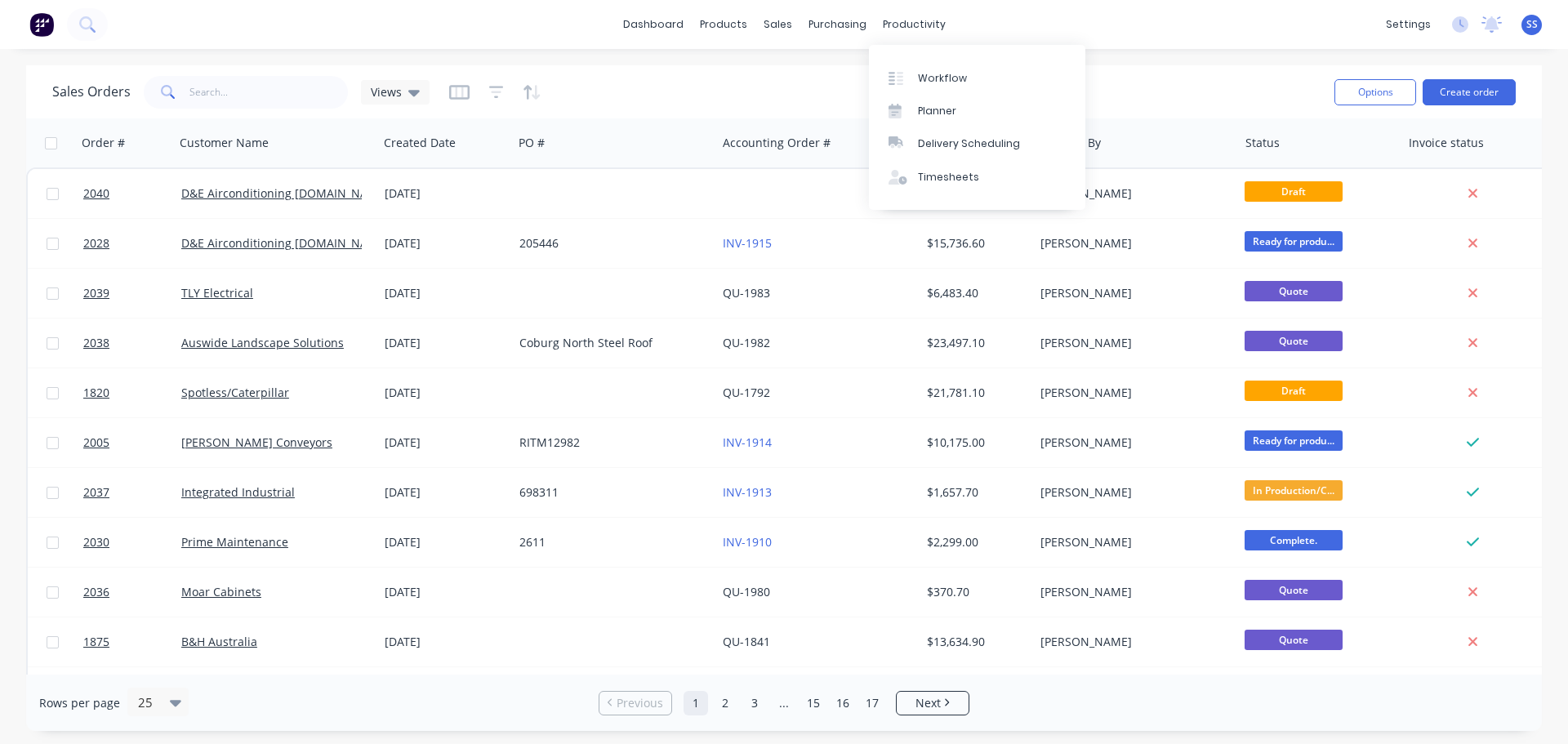
click at [888, 19] on div "productivity" at bounding box center [914, 24] width 79 height 25
click at [929, 85] on div "Workflow" at bounding box center [943, 78] width 49 height 15
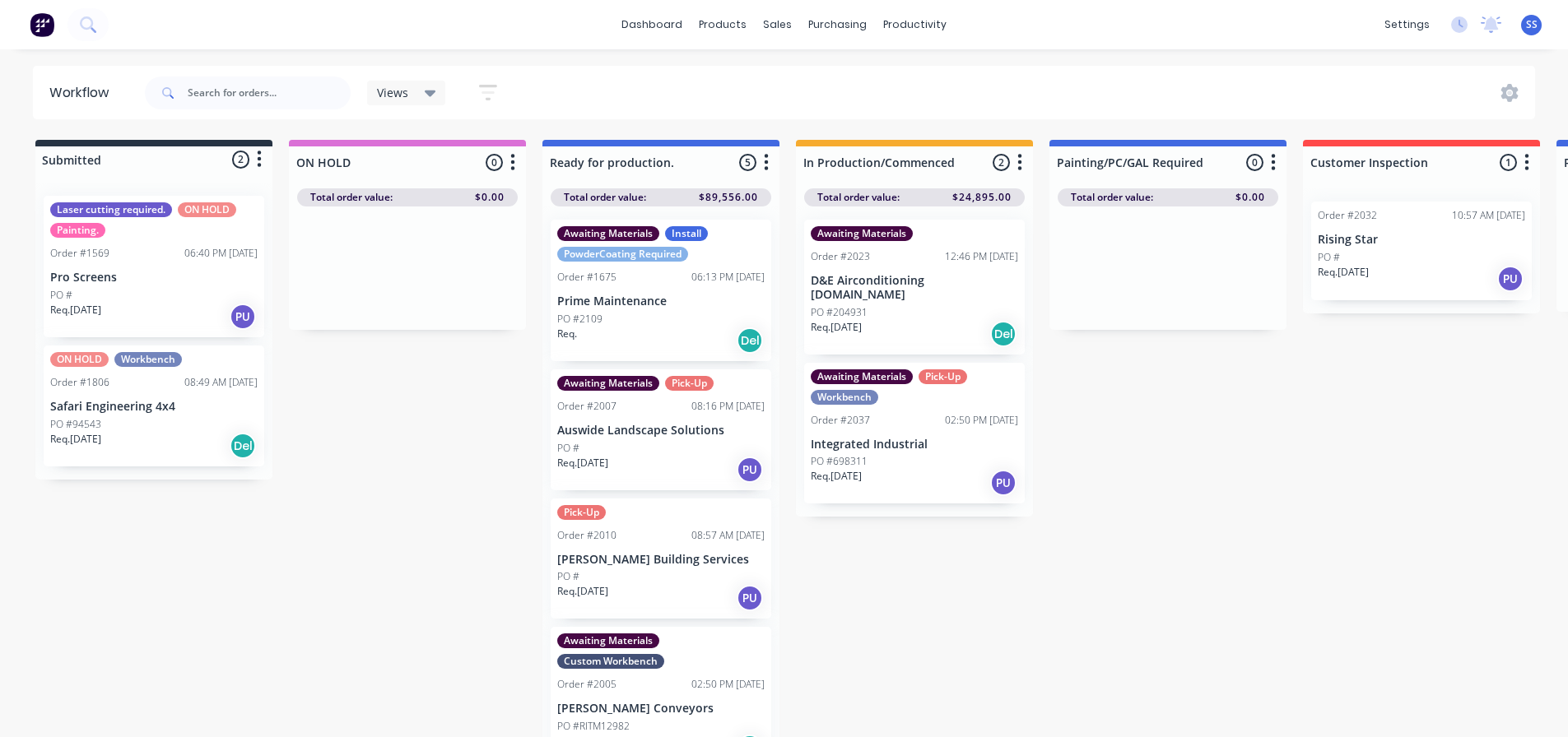
click at [897, 322] on div "Req. [DATE] Del" at bounding box center [915, 334] width 207 height 28
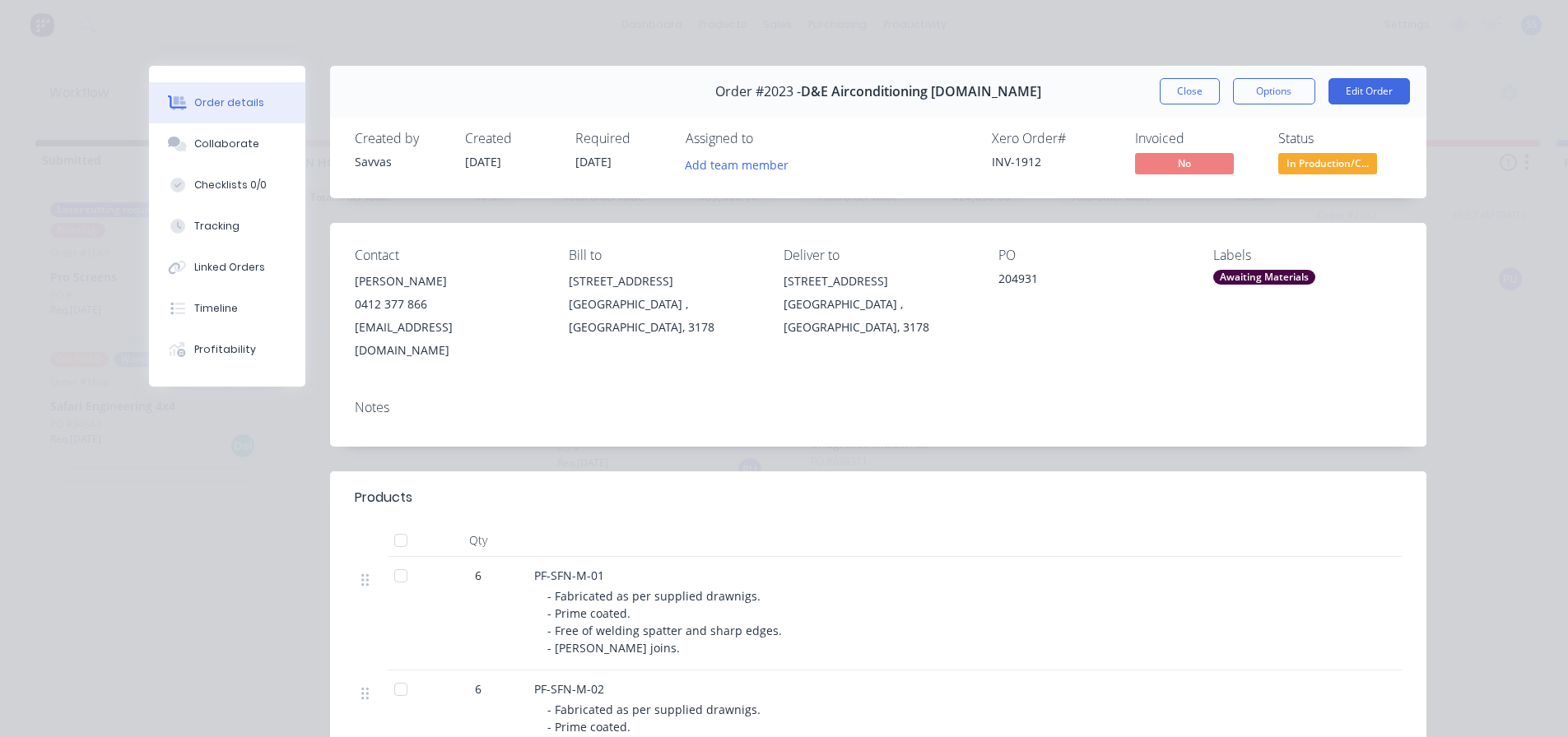
click at [1011, 272] on div "204931" at bounding box center [1092, 281] width 188 height 23
copy div "204931"
drag, startPoint x: 591, startPoint y: 556, endPoint x: 510, endPoint y: 546, distance: 81.6
click at [510, 557] on div "6 PF-SFN-M-01 - Fabricated as per supplied drawnigs. - Prime coated. - Free of …" at bounding box center [878, 614] width 1047 height 114
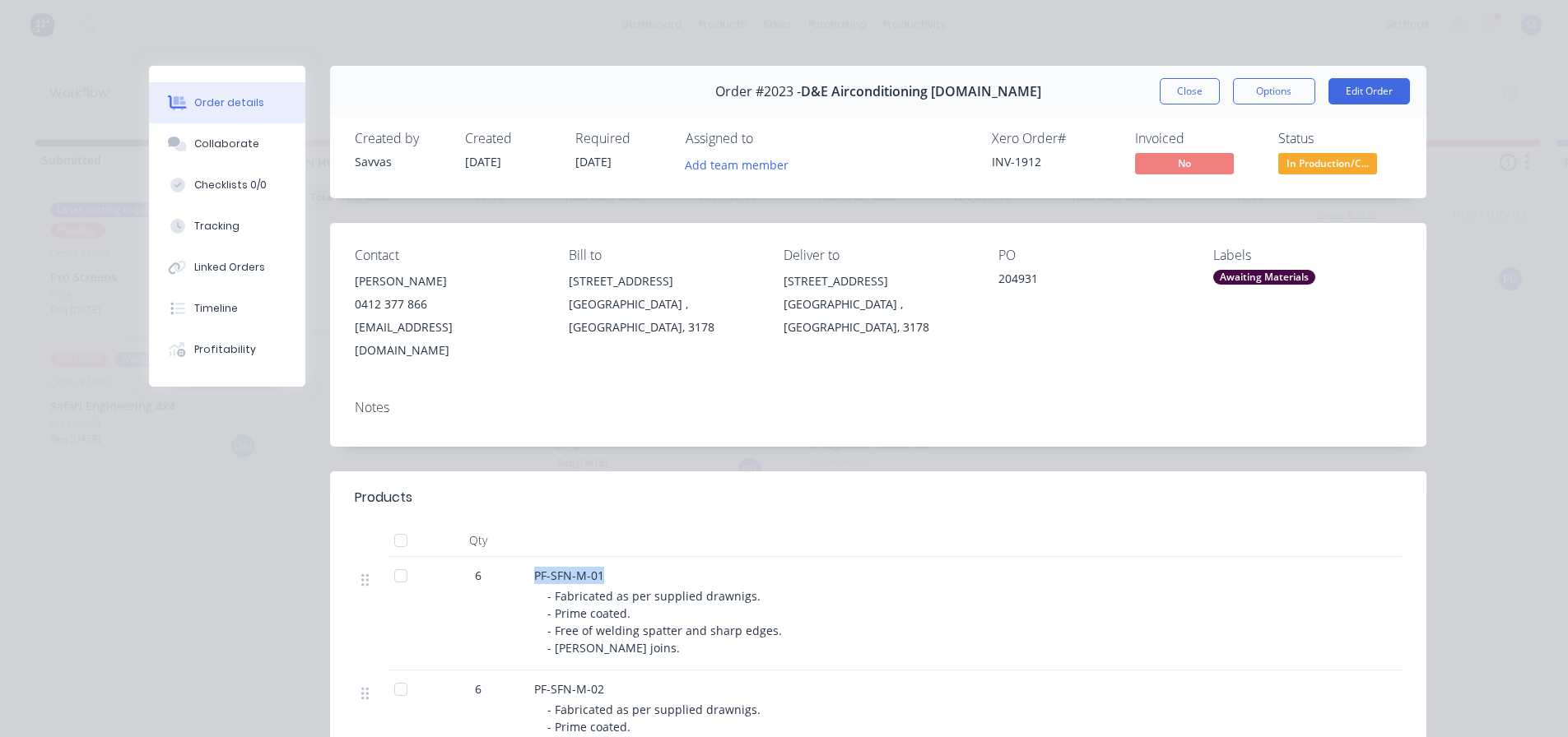
copy div "PF-SFN-M-01"
drag, startPoint x: 605, startPoint y: 666, endPoint x: 531, endPoint y: 659, distance: 74.3
click at [534, 680] on div "PF-SFN-M-02" at bounding box center [857, 688] width 646 height 17
copy span "PF-SFN-M-02"
